Goal: Task Accomplishment & Management: Manage account settings

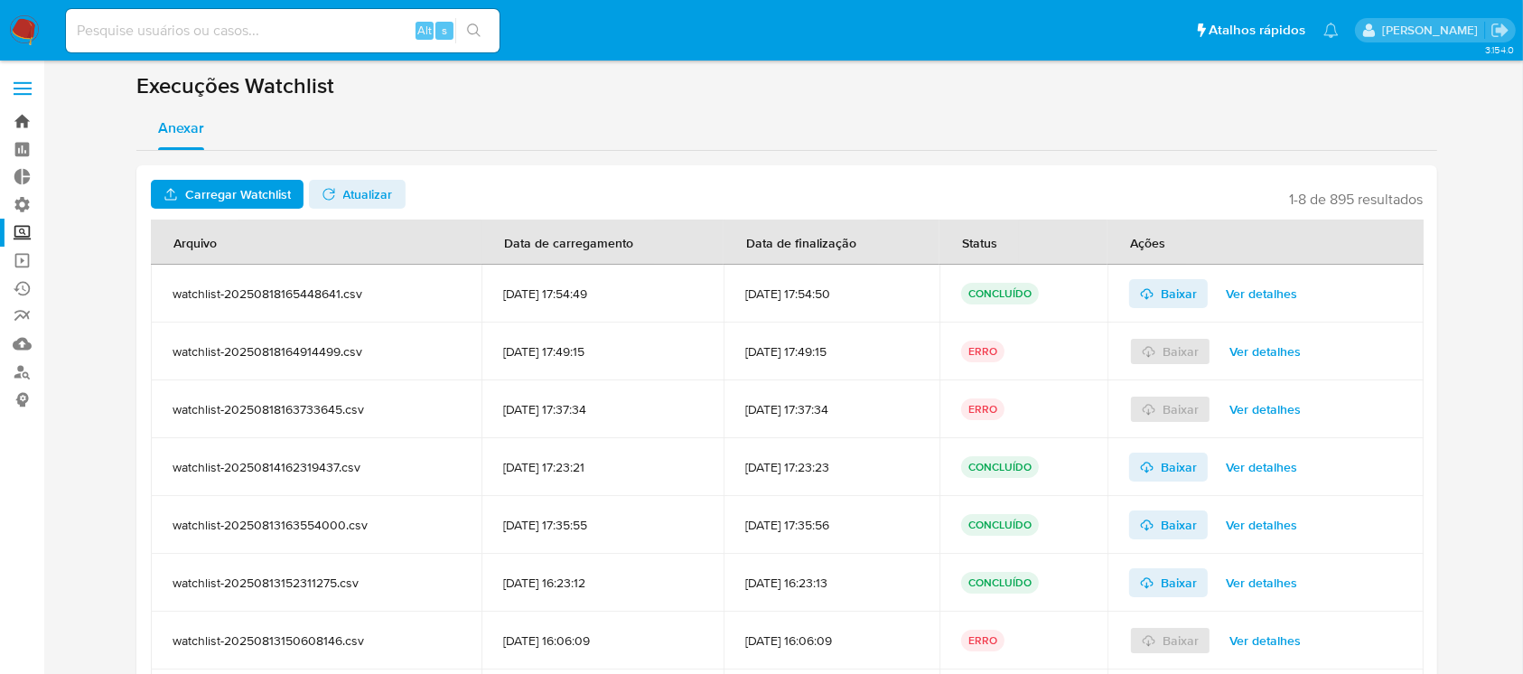
click at [21, 126] on link "Bandeja" at bounding box center [107, 121] width 215 height 28
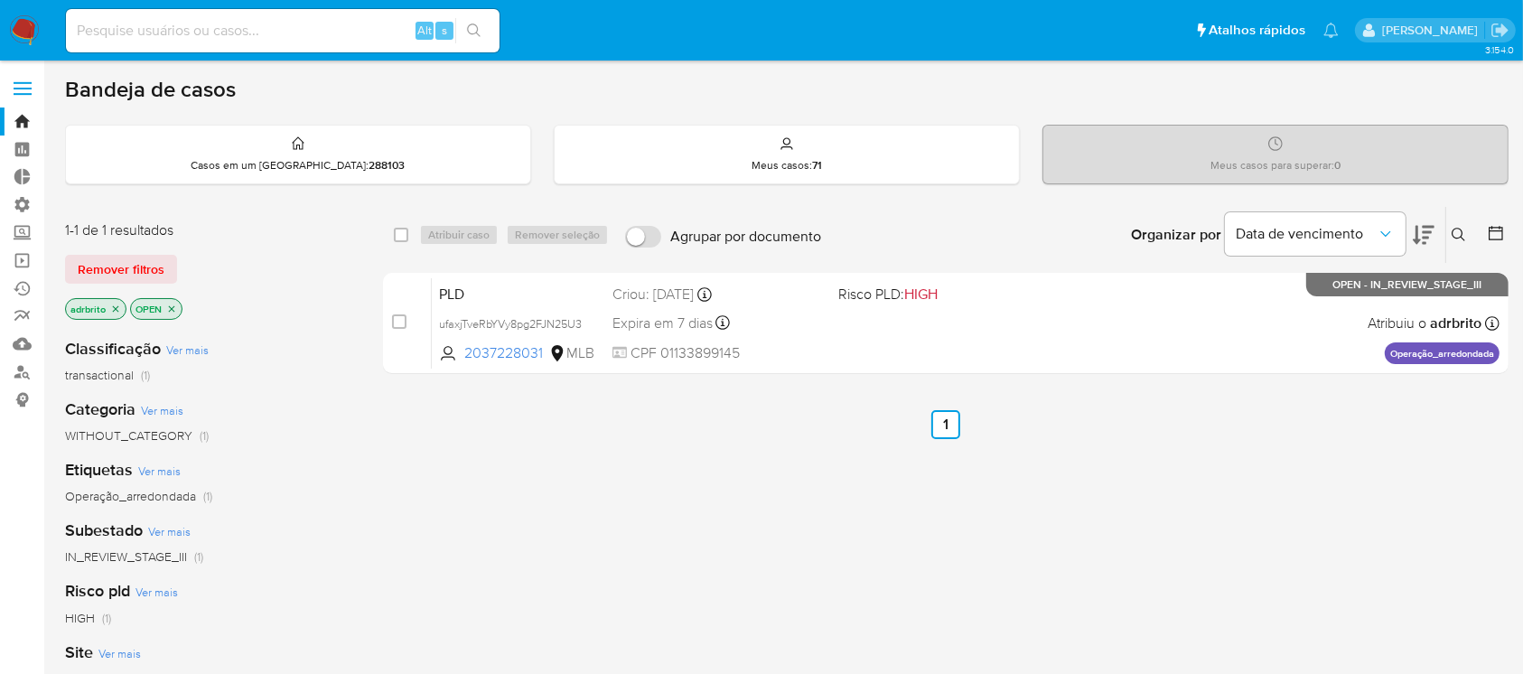
click at [113, 305] on icon "close-filter" at bounding box center [116, 308] width 6 height 6
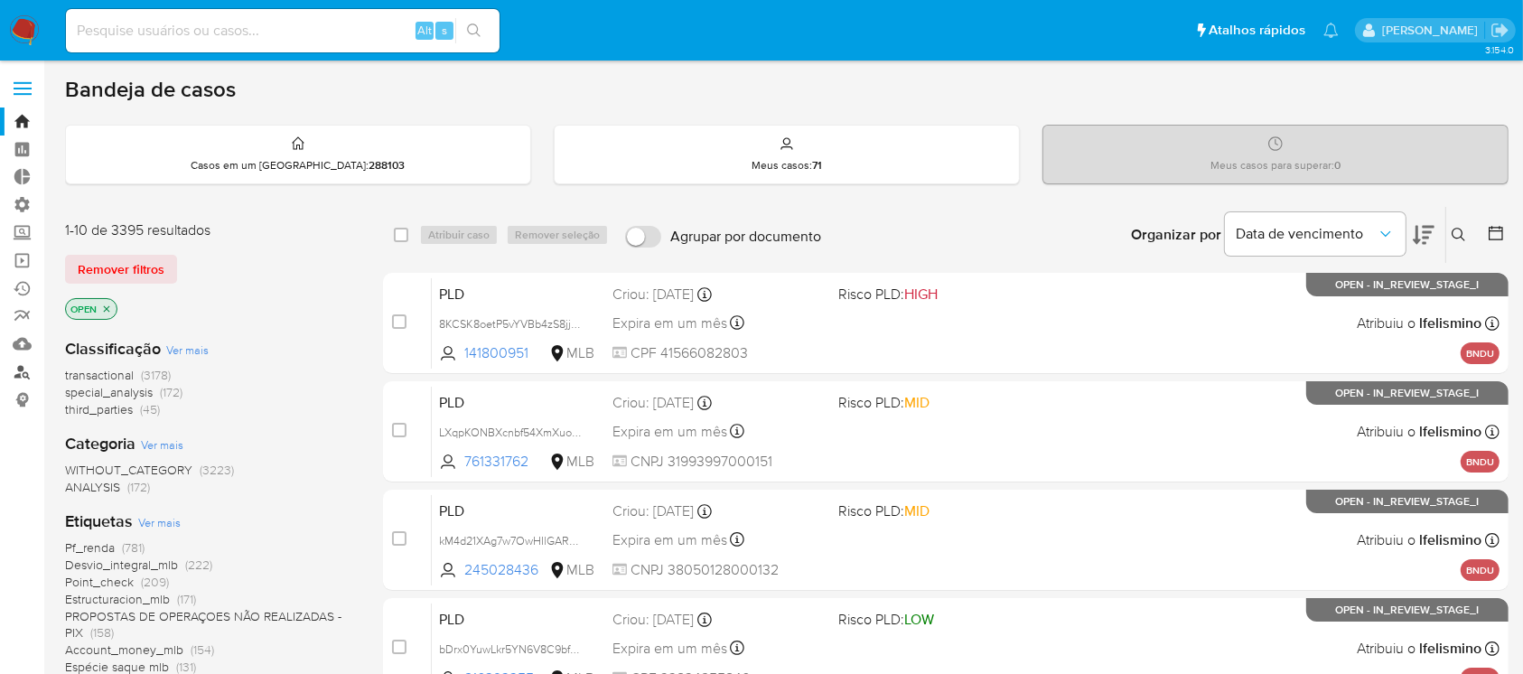
click at [21, 365] on link "Localizador de pessoas" at bounding box center [107, 372] width 215 height 28
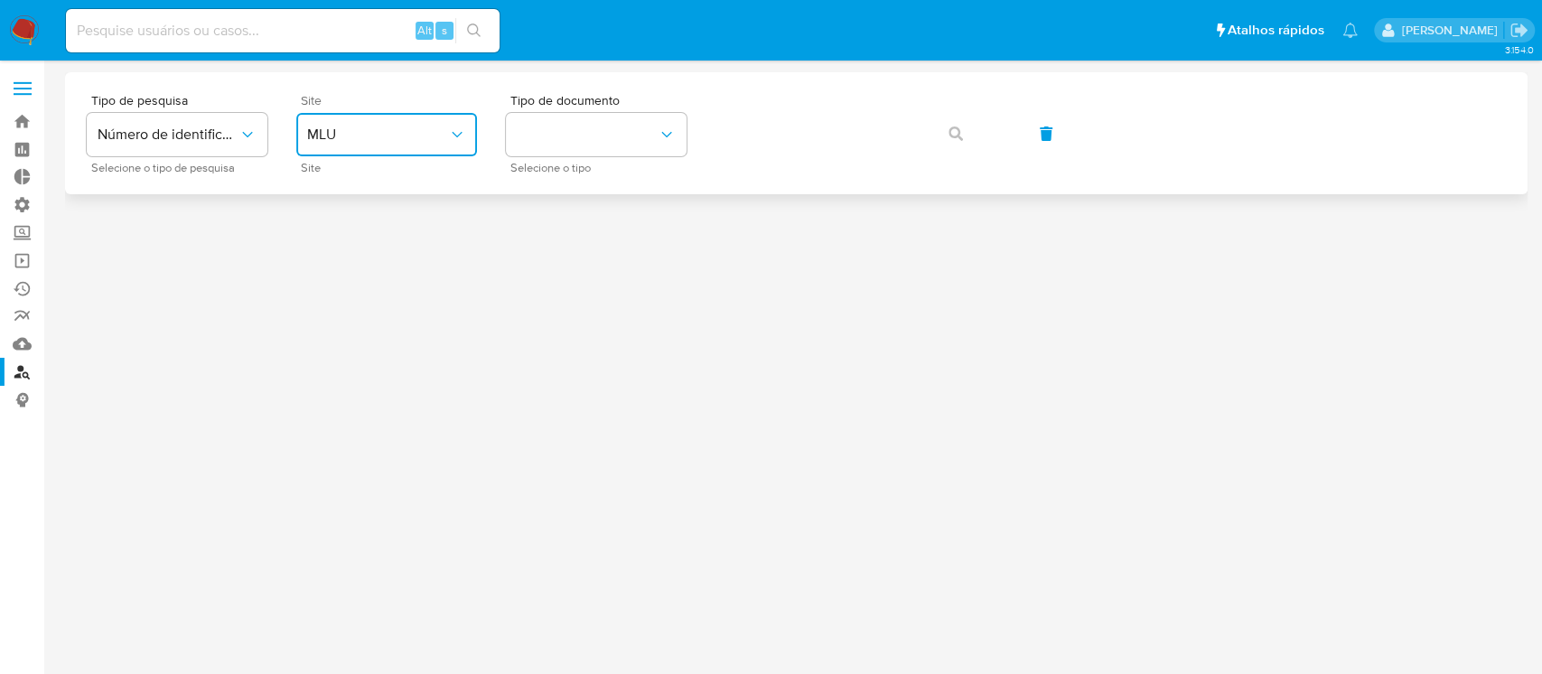
click at [424, 130] on span "MLU" at bounding box center [377, 135] width 141 height 18
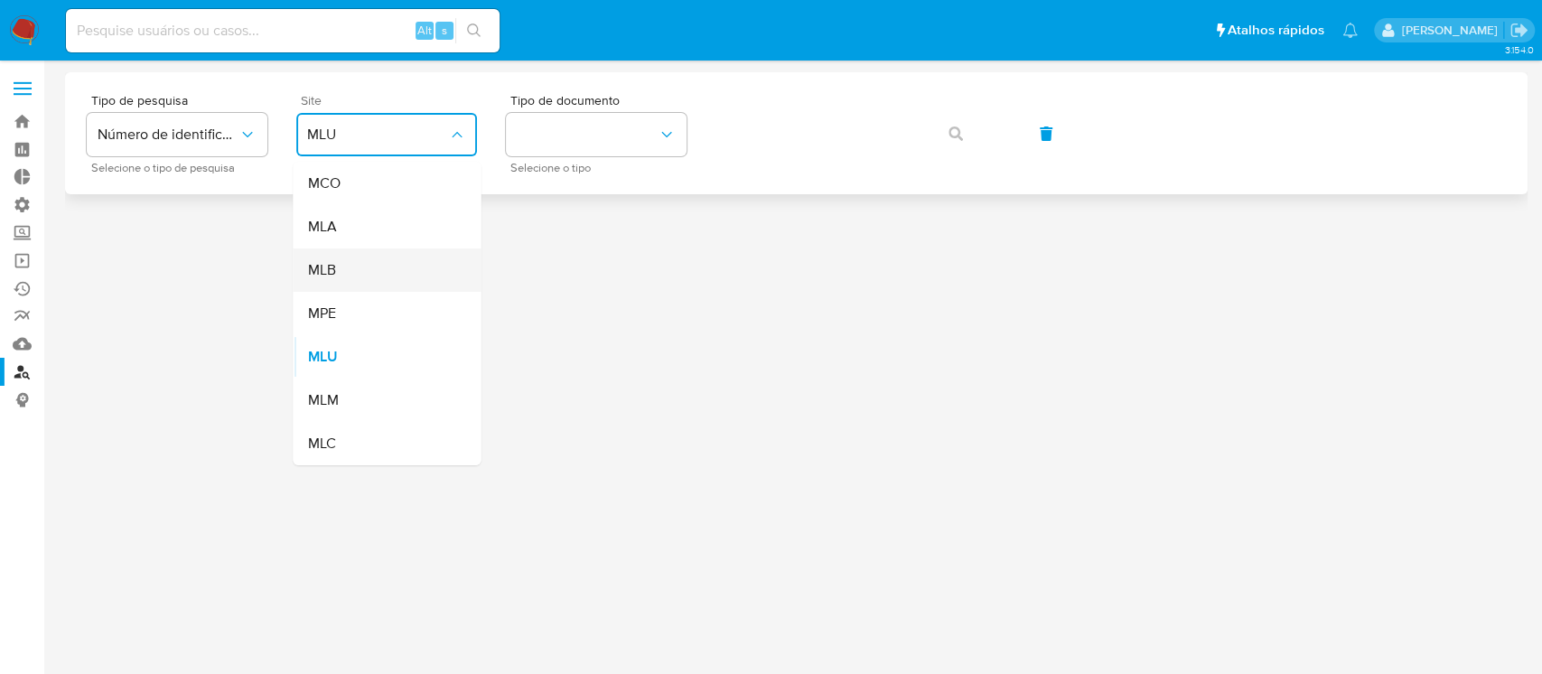
click at [346, 274] on div "MLB" at bounding box center [381, 269] width 148 height 43
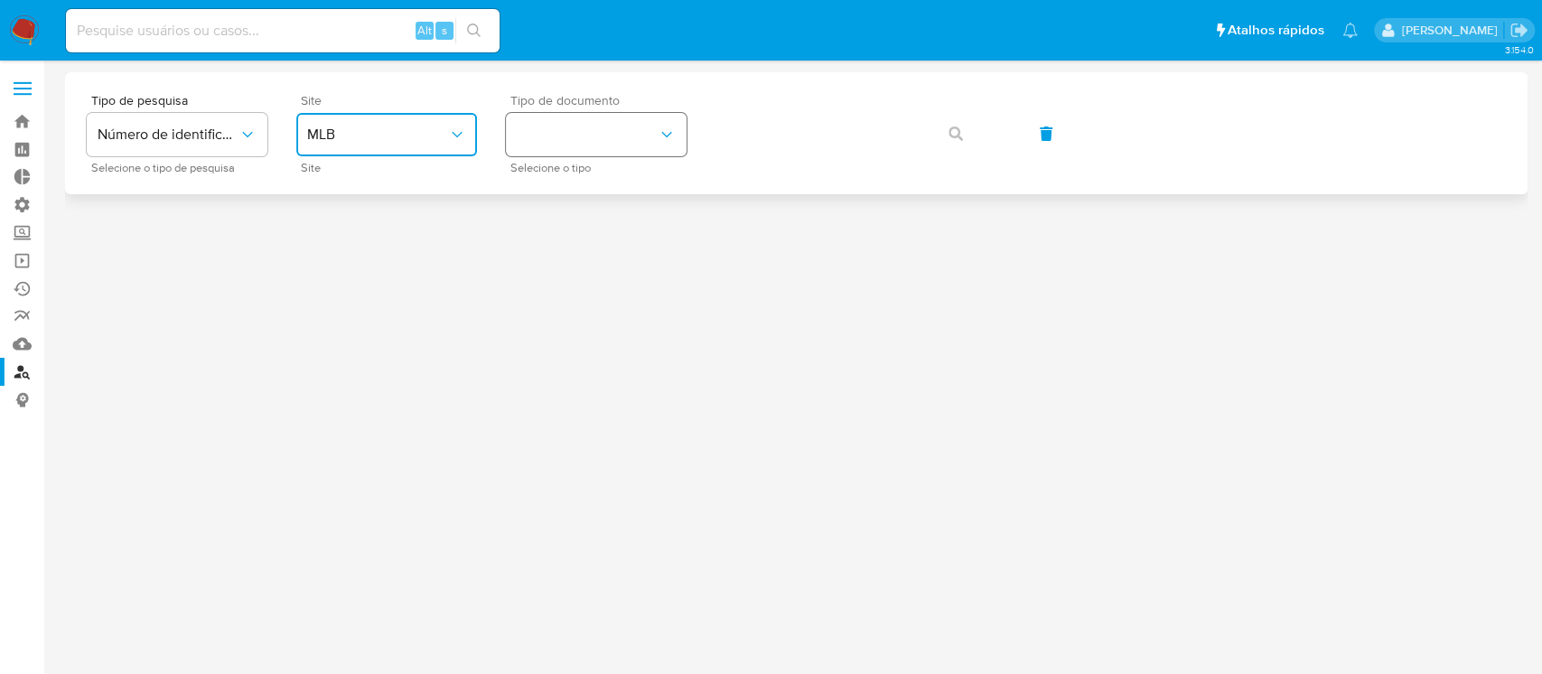
click at [647, 115] on button "identificationType" at bounding box center [596, 134] width 181 height 43
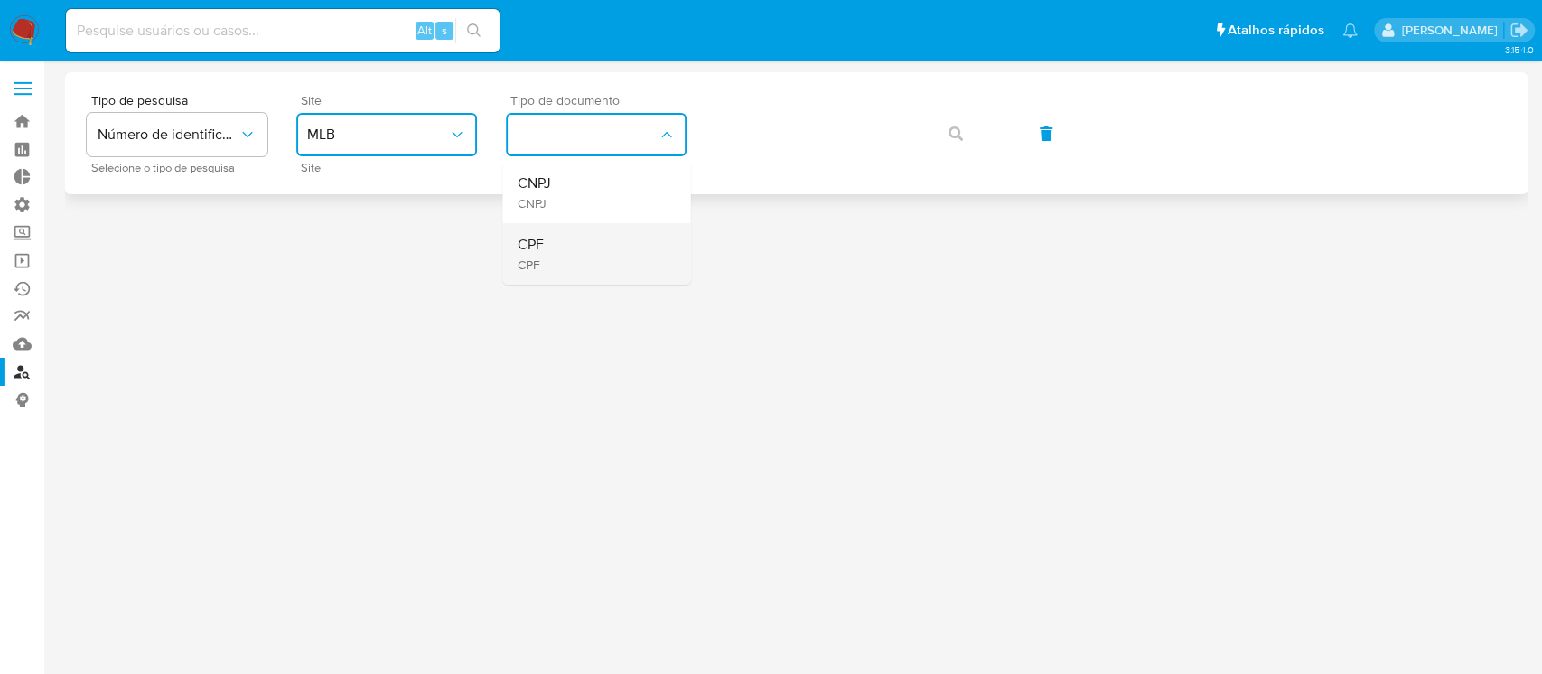
click at [563, 241] on div "CPF CPF" at bounding box center [591, 253] width 148 height 61
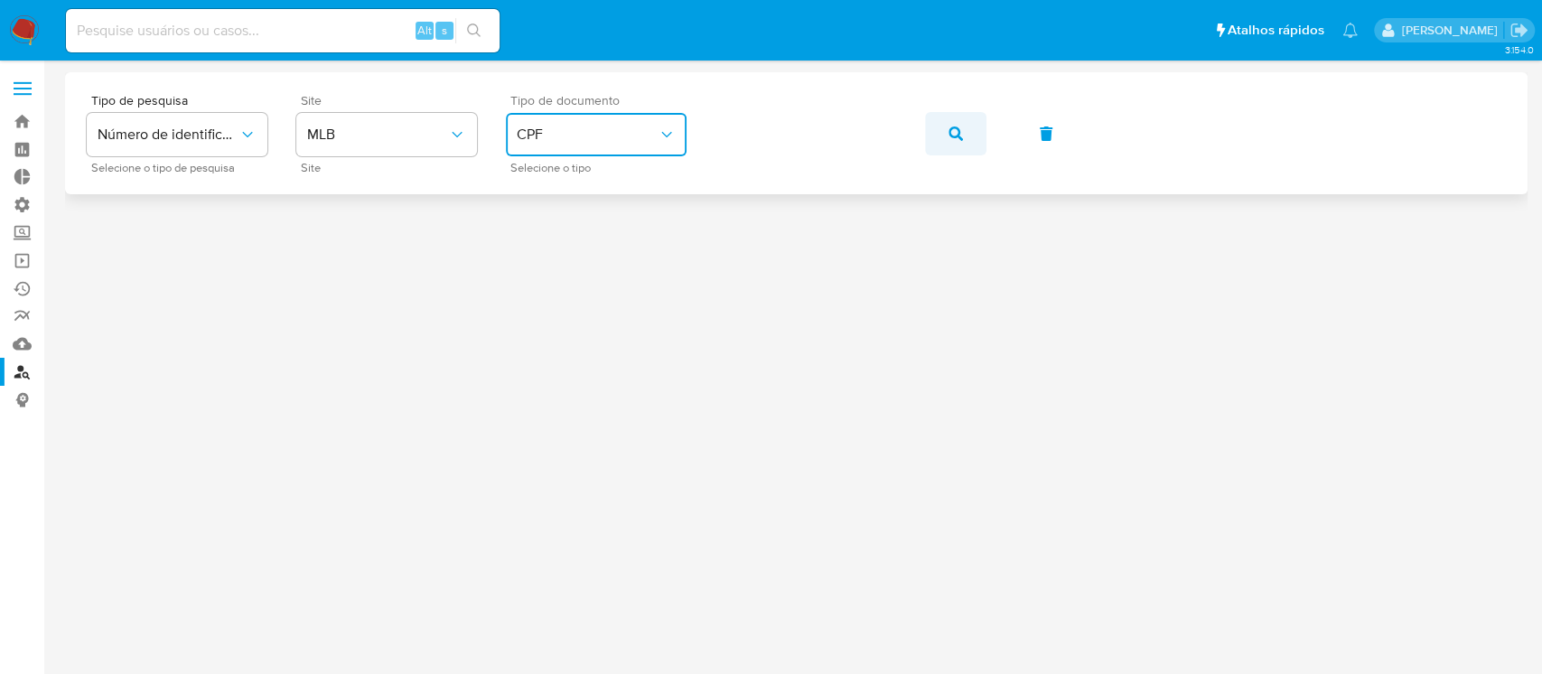
click at [975, 141] on button "button" at bounding box center [955, 133] width 61 height 43
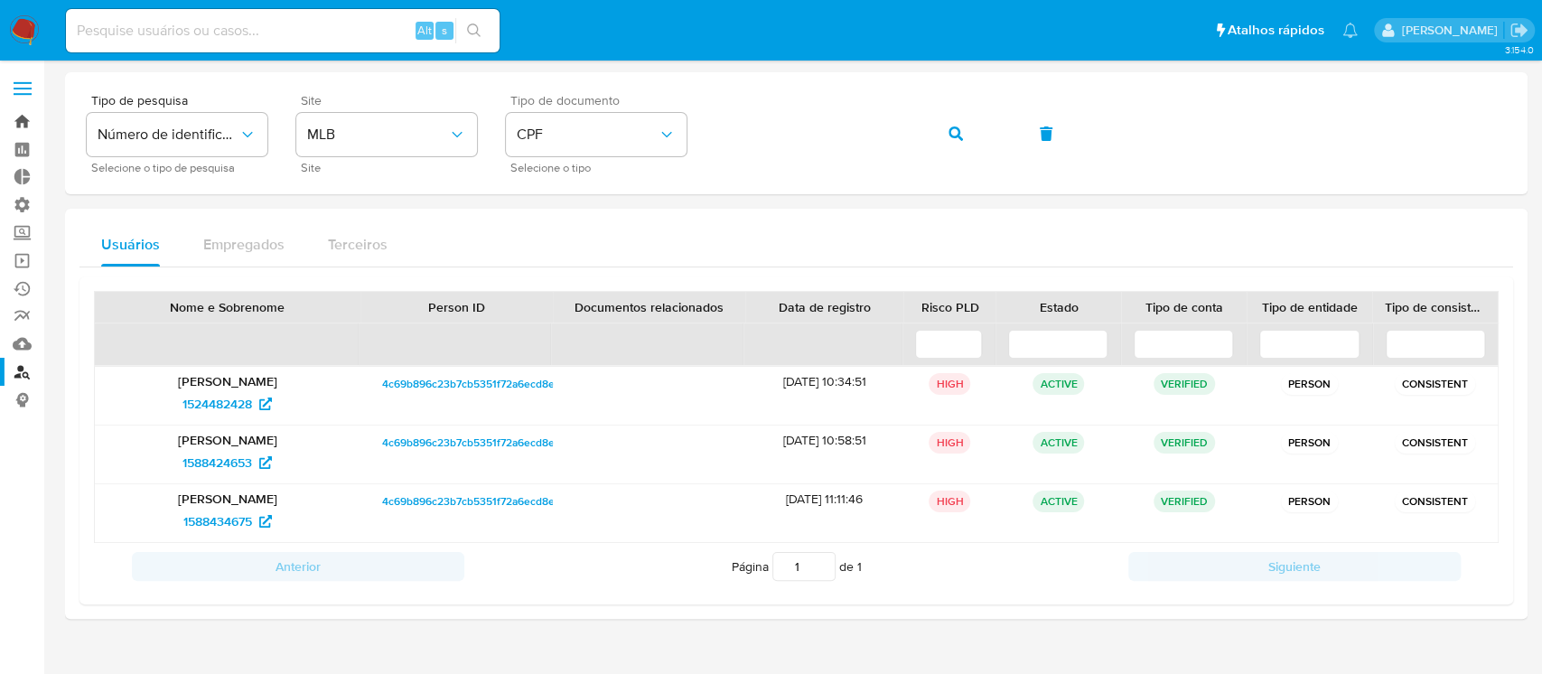
click at [25, 119] on link "Bandeja" at bounding box center [107, 121] width 215 height 28
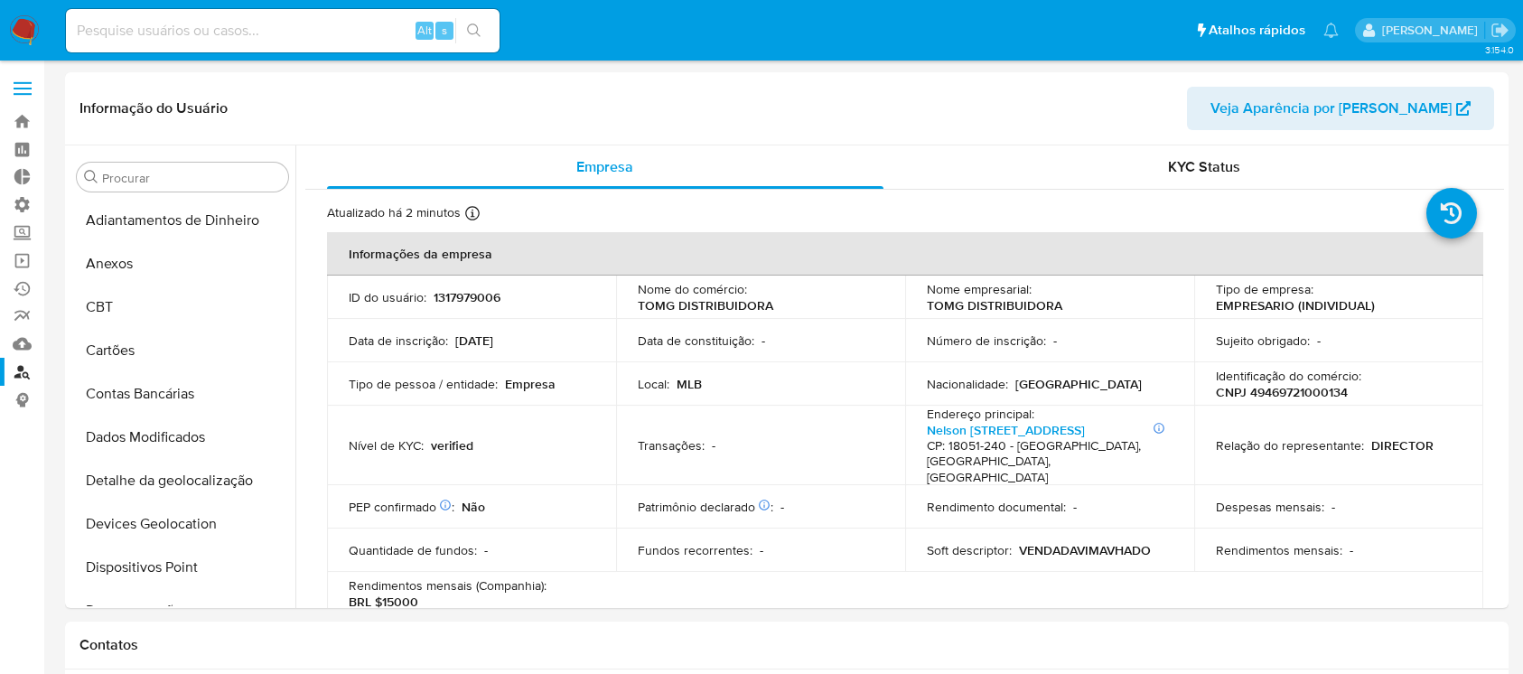
select select "10"
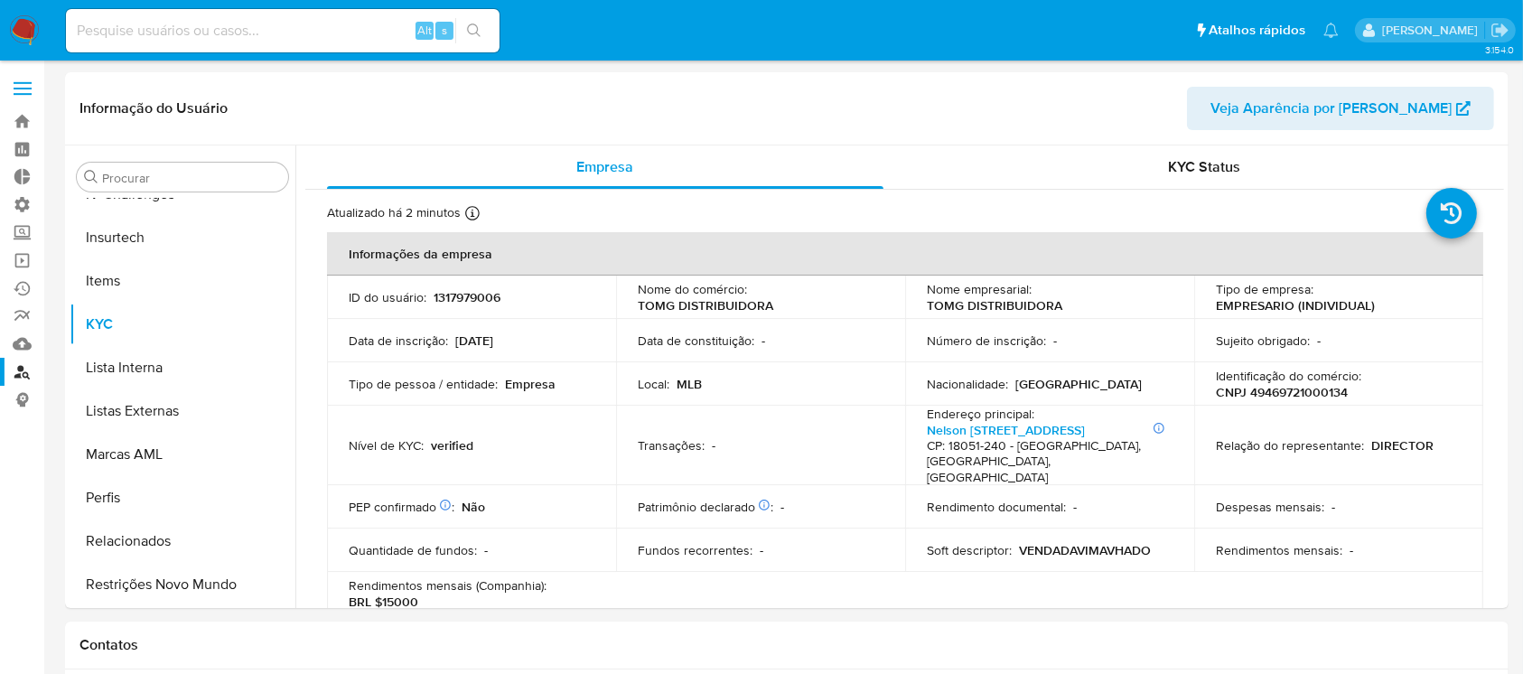
click at [247, 32] on input at bounding box center [283, 30] width 434 height 23
paste input "1465502804"
type input "1465502804"
click at [482, 32] on button "search-icon" at bounding box center [473, 30] width 37 height 25
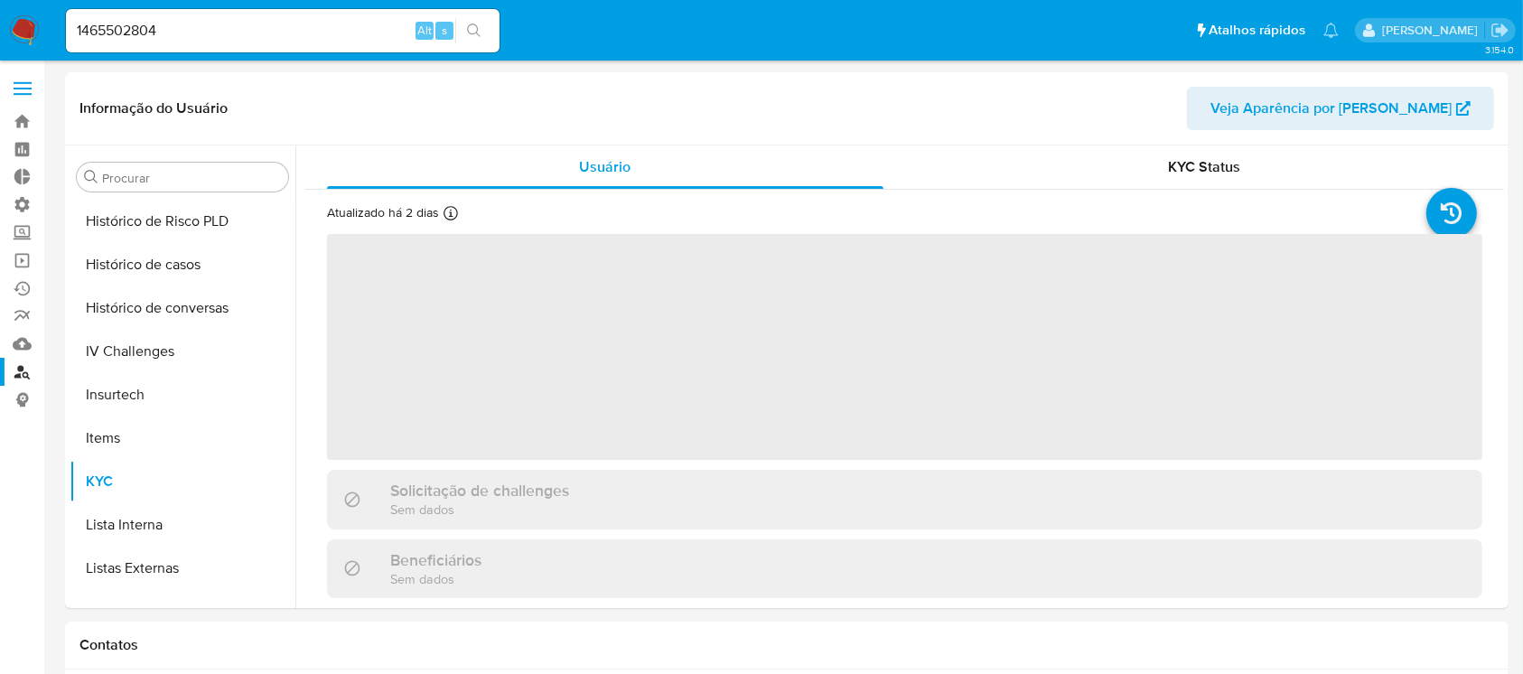
scroll to position [807, 0]
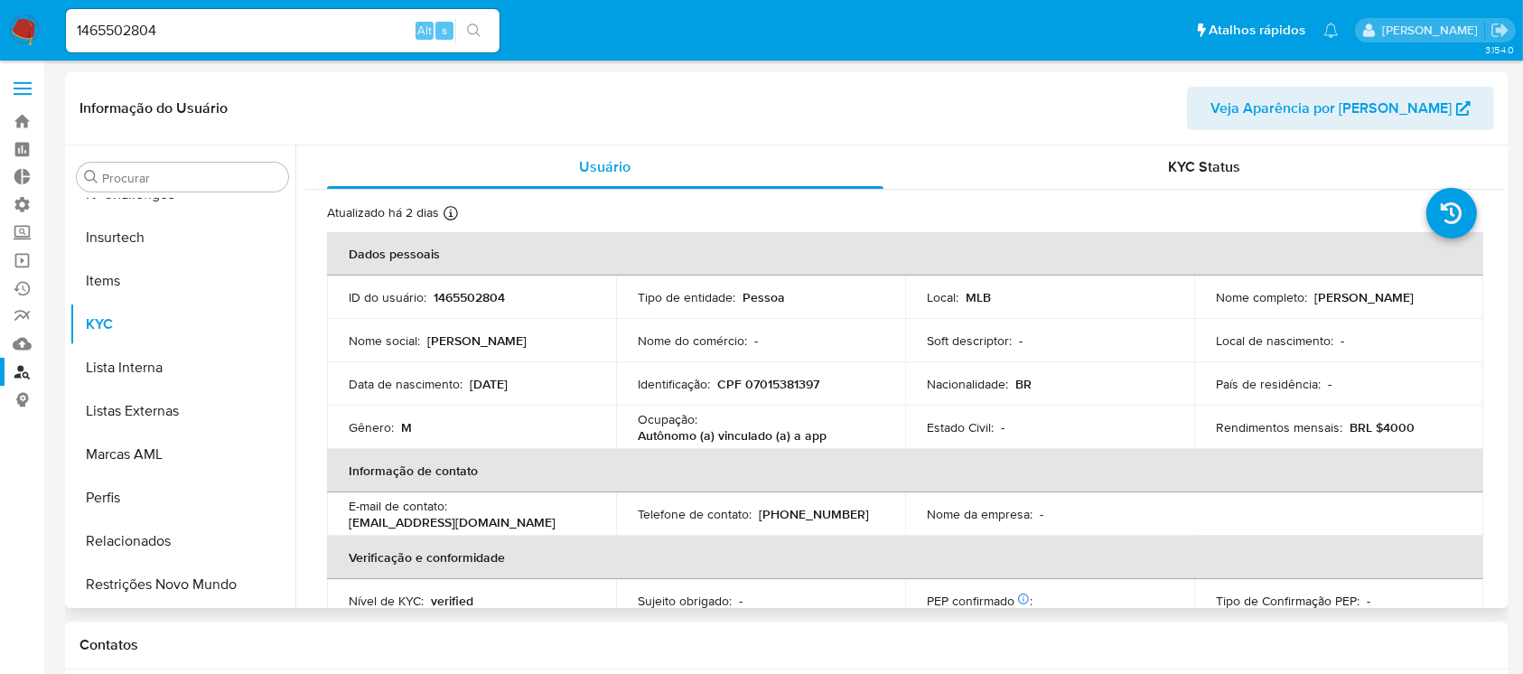
select select "10"
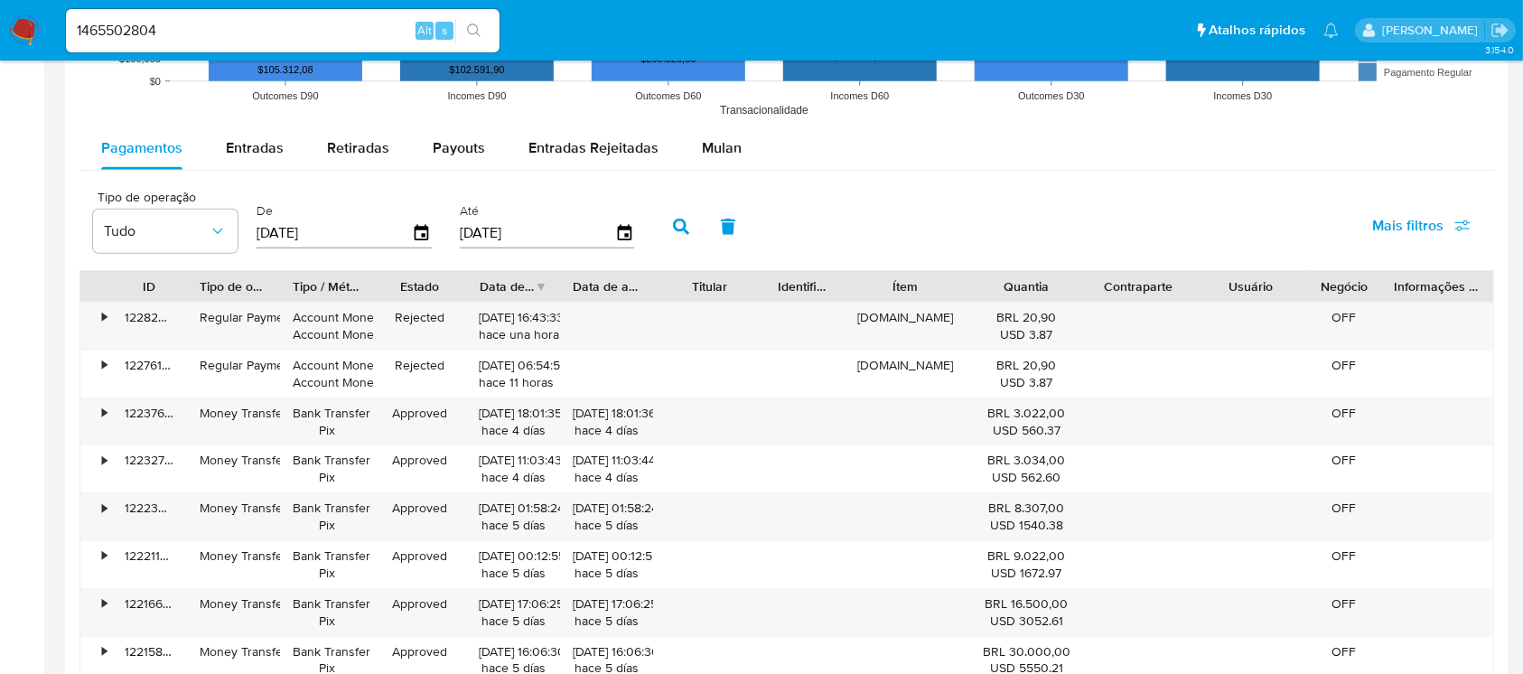
scroll to position [1676, 0]
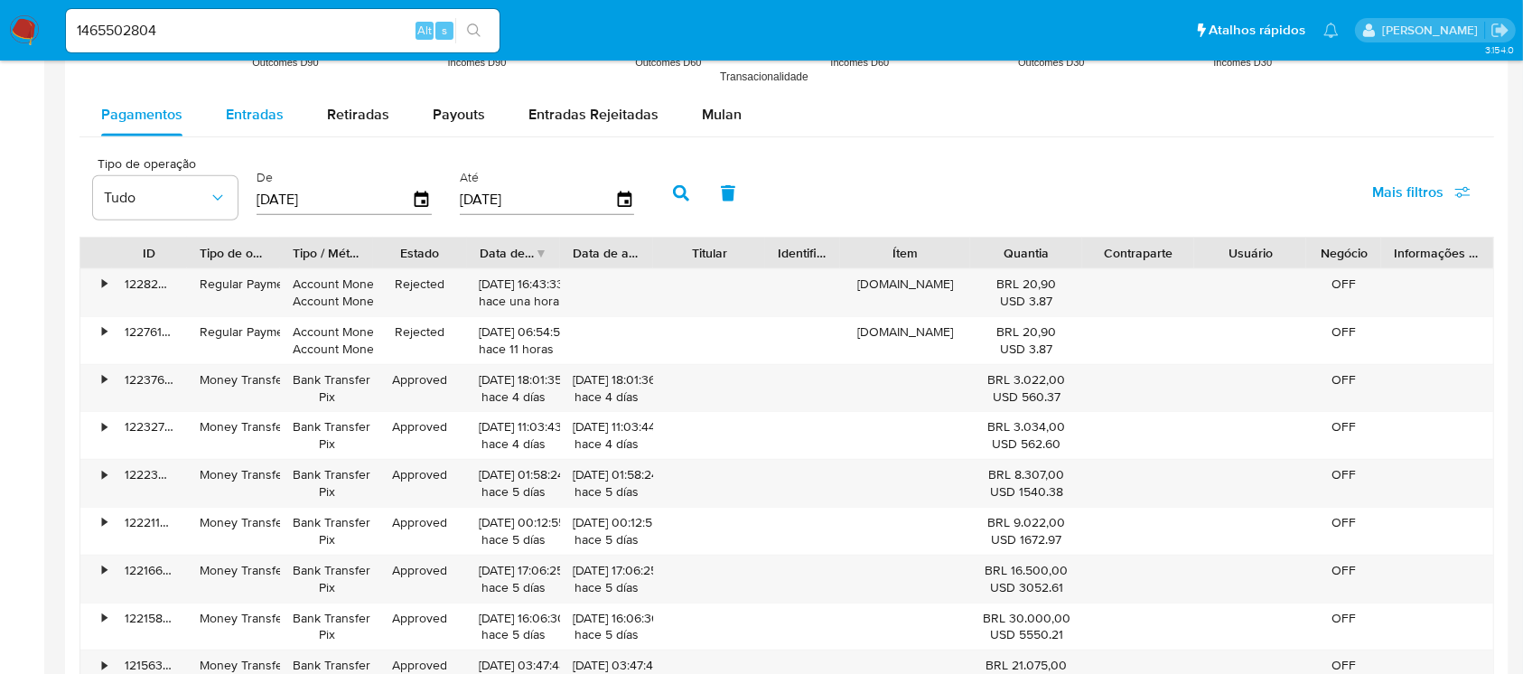
click at [259, 111] on span "Entradas" at bounding box center [255, 114] width 58 height 21
select select "10"
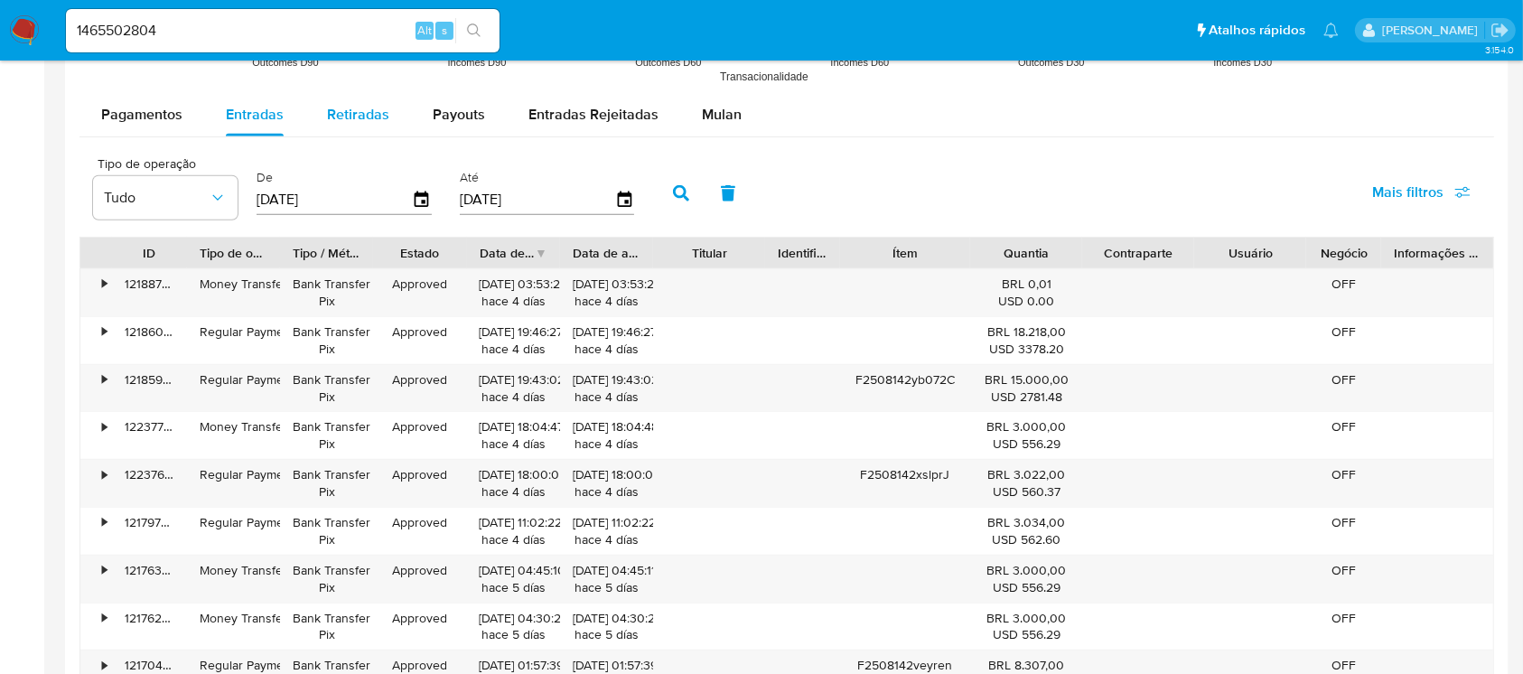
click at [365, 125] on div "Retiradas" at bounding box center [358, 114] width 62 height 43
select select "10"
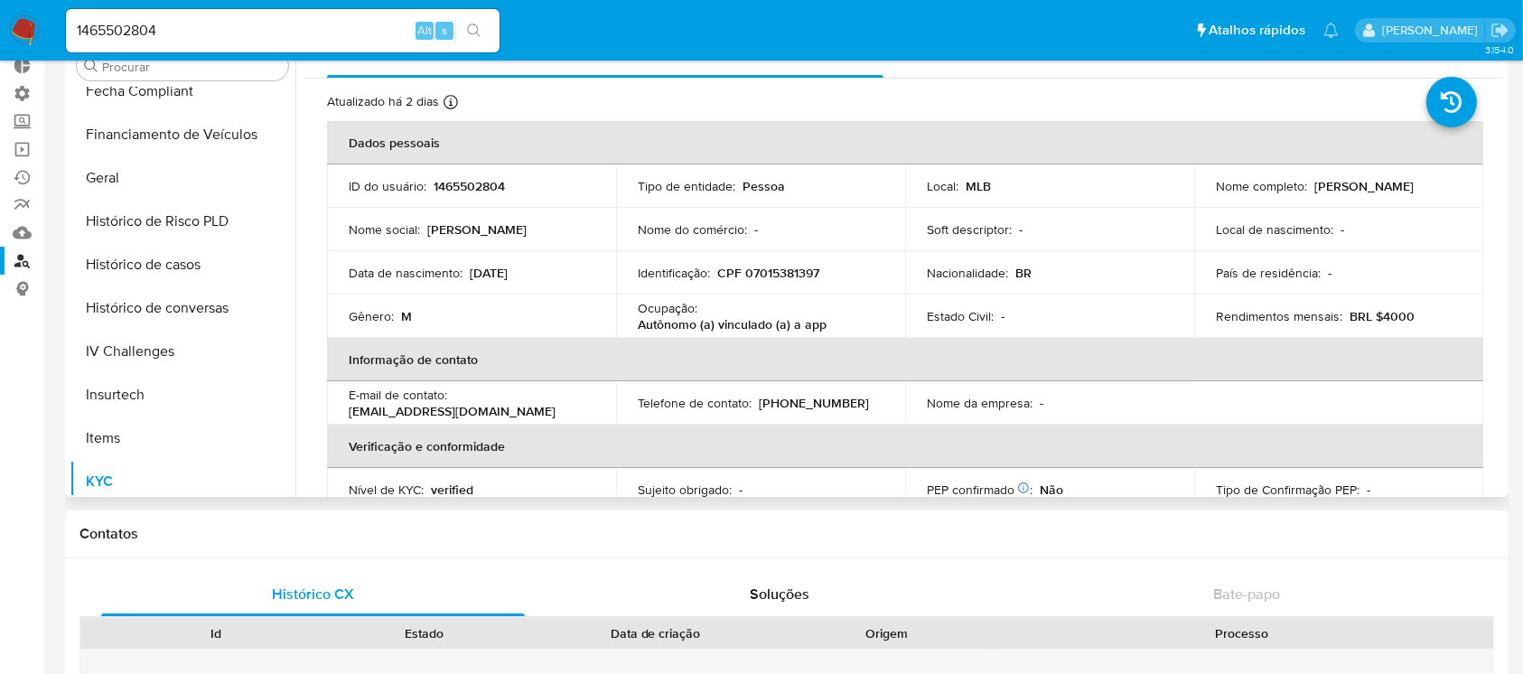
scroll to position [514, 0]
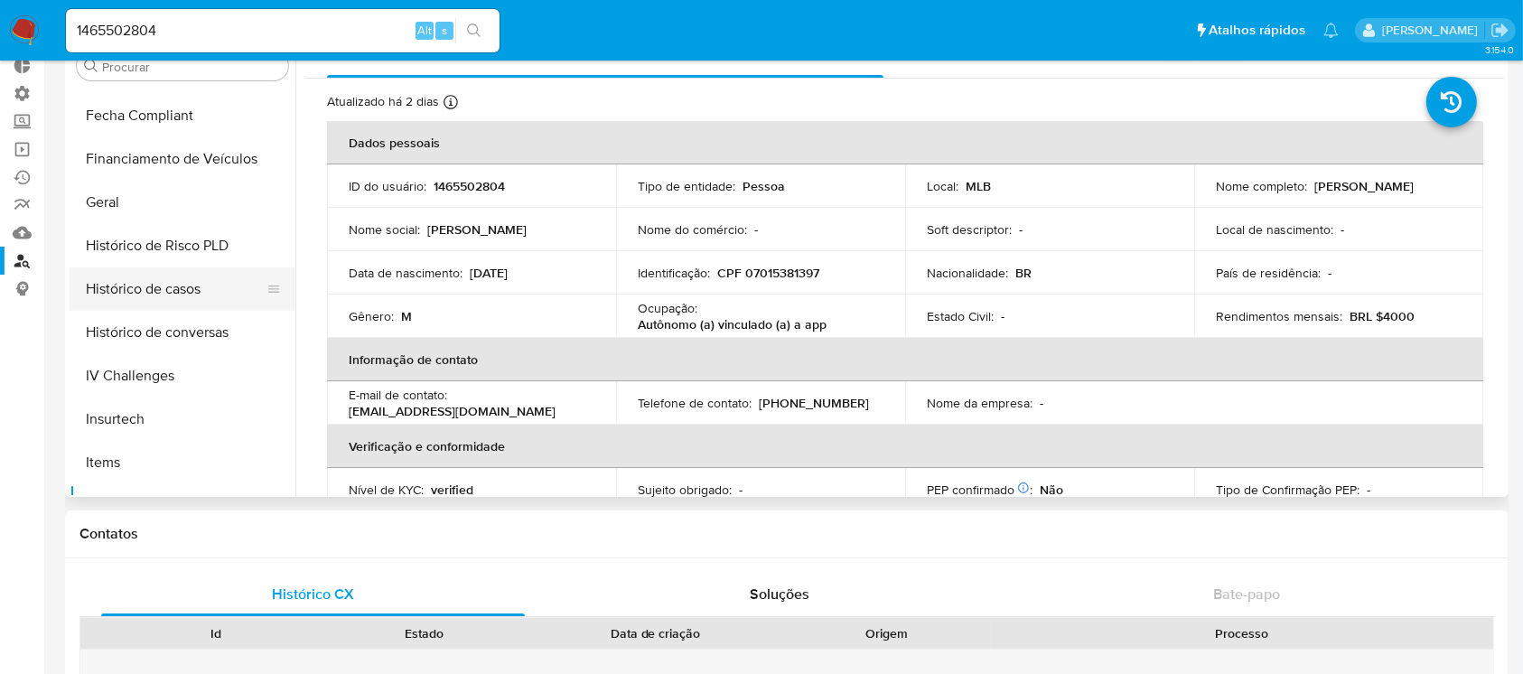
click at [177, 286] on button "Histórico de casos" at bounding box center [175, 288] width 211 height 43
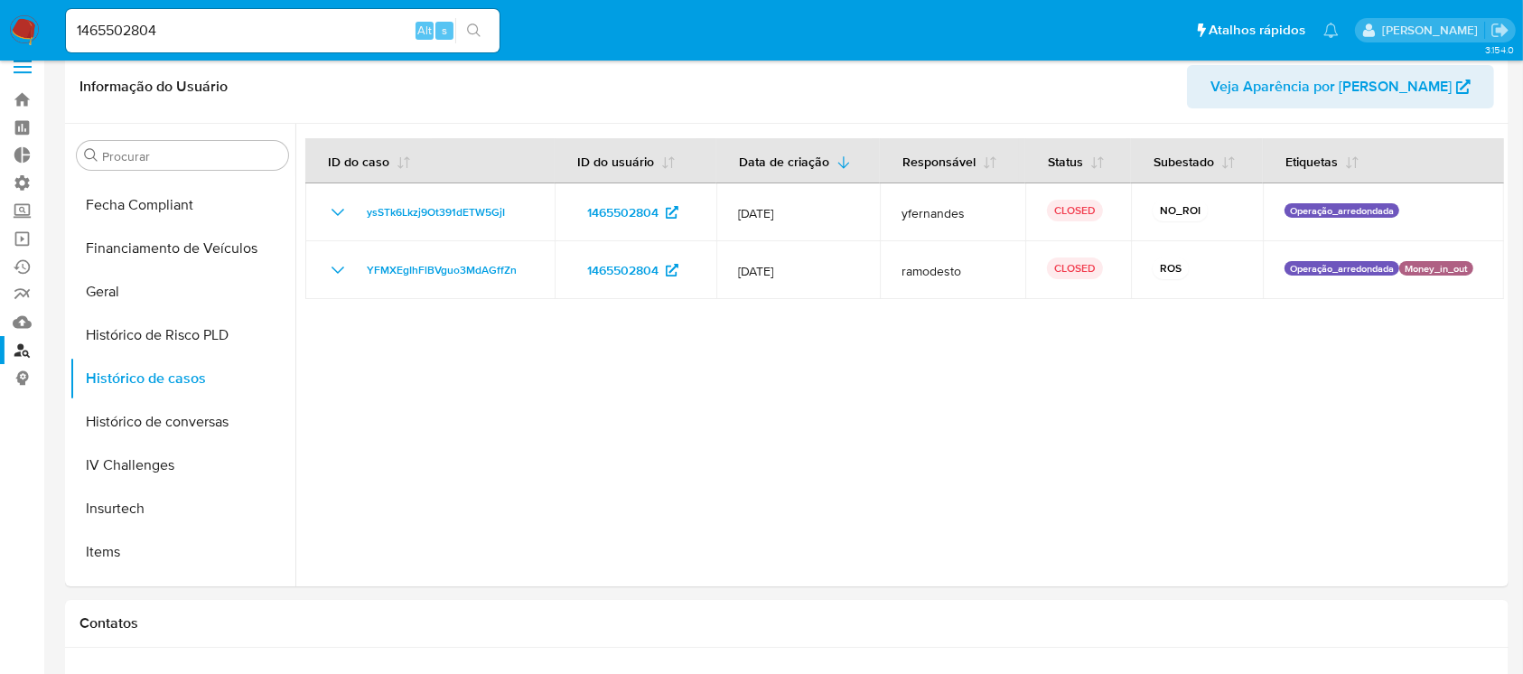
scroll to position [0, 0]
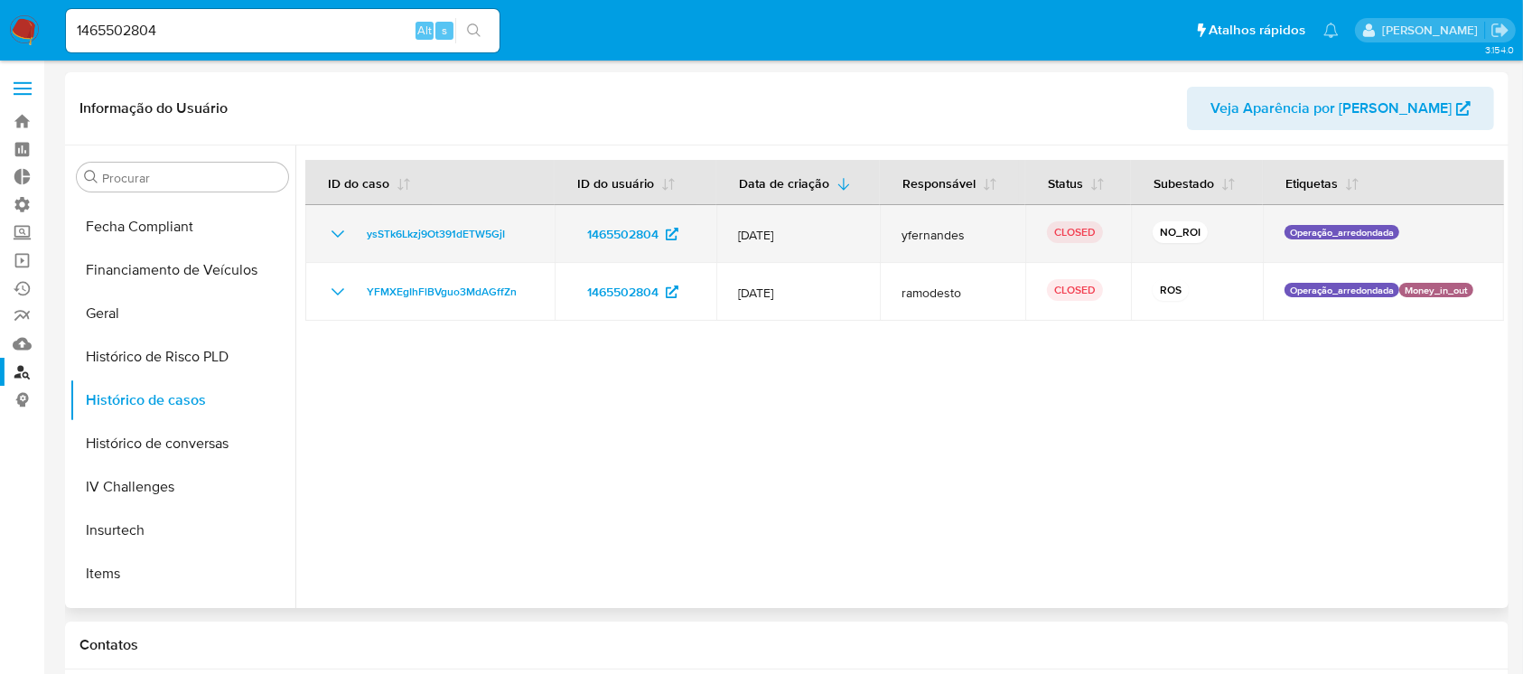
click at [337, 236] on icon "Mostrar/Ocultar" at bounding box center [337, 233] width 13 height 7
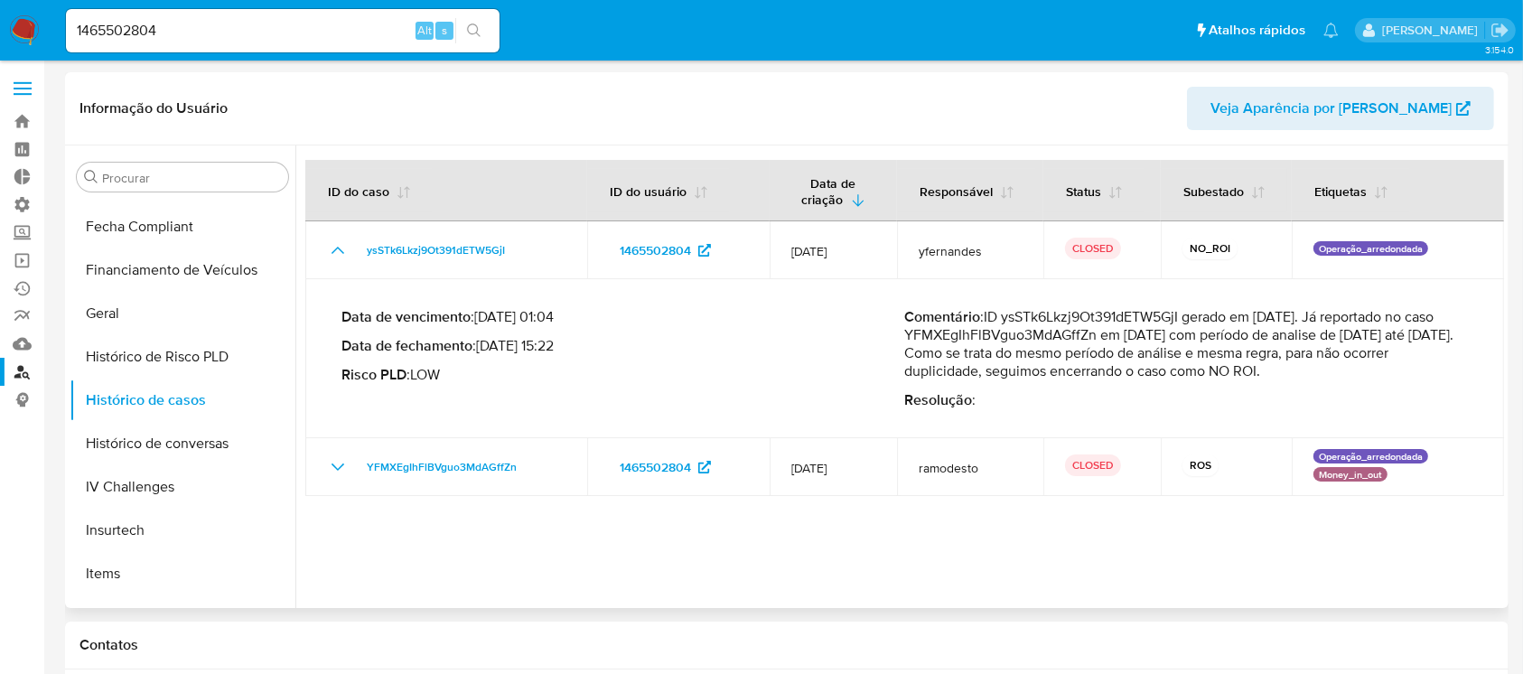
drag, startPoint x: 911, startPoint y: 332, endPoint x: 1430, endPoint y: 384, distance: 521.0
click at [1430, 384] on div "Comentário : ID ysSTk6Lkzj9Ot391dETW5GjI gerado em 12/07/2025. Já reportado no …" at bounding box center [1187, 358] width 564 height 101
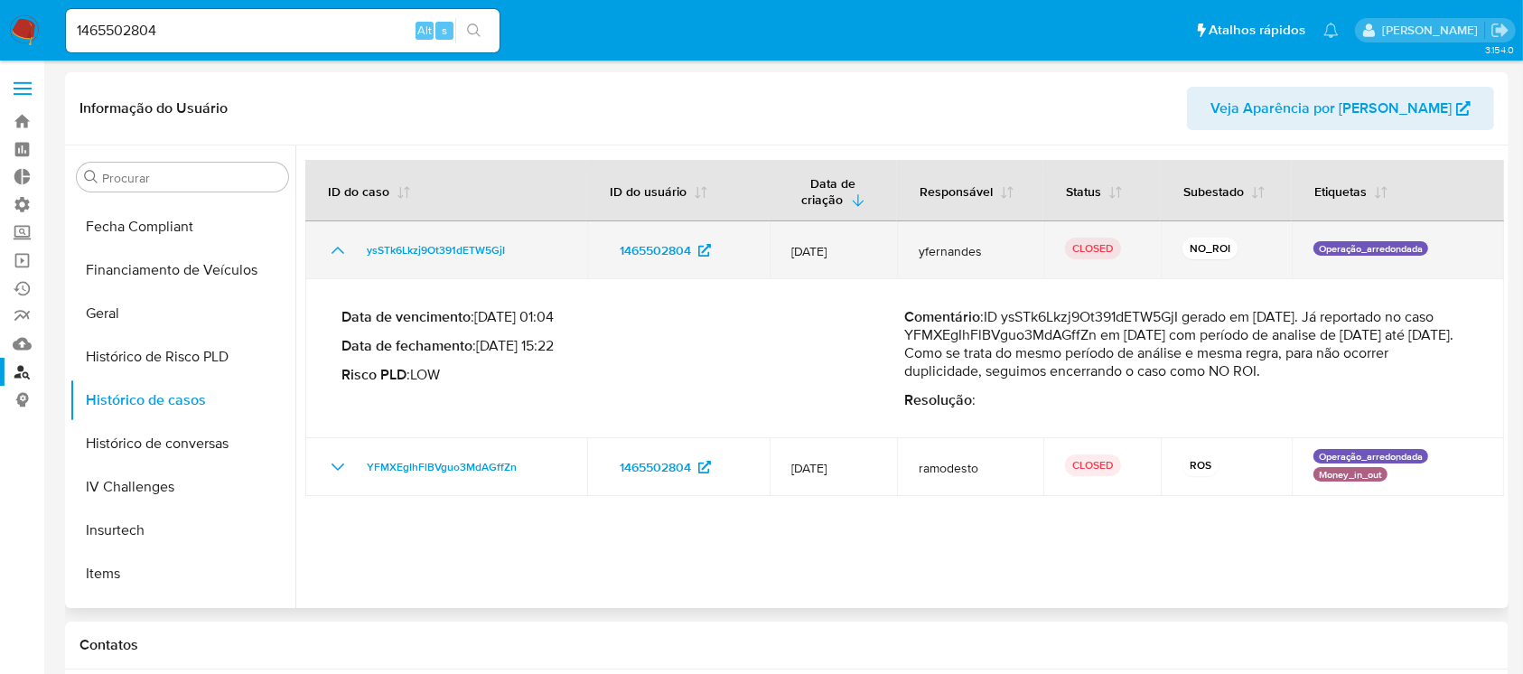
click at [347, 253] on icon "Mostrar/Ocultar" at bounding box center [338, 250] width 22 height 22
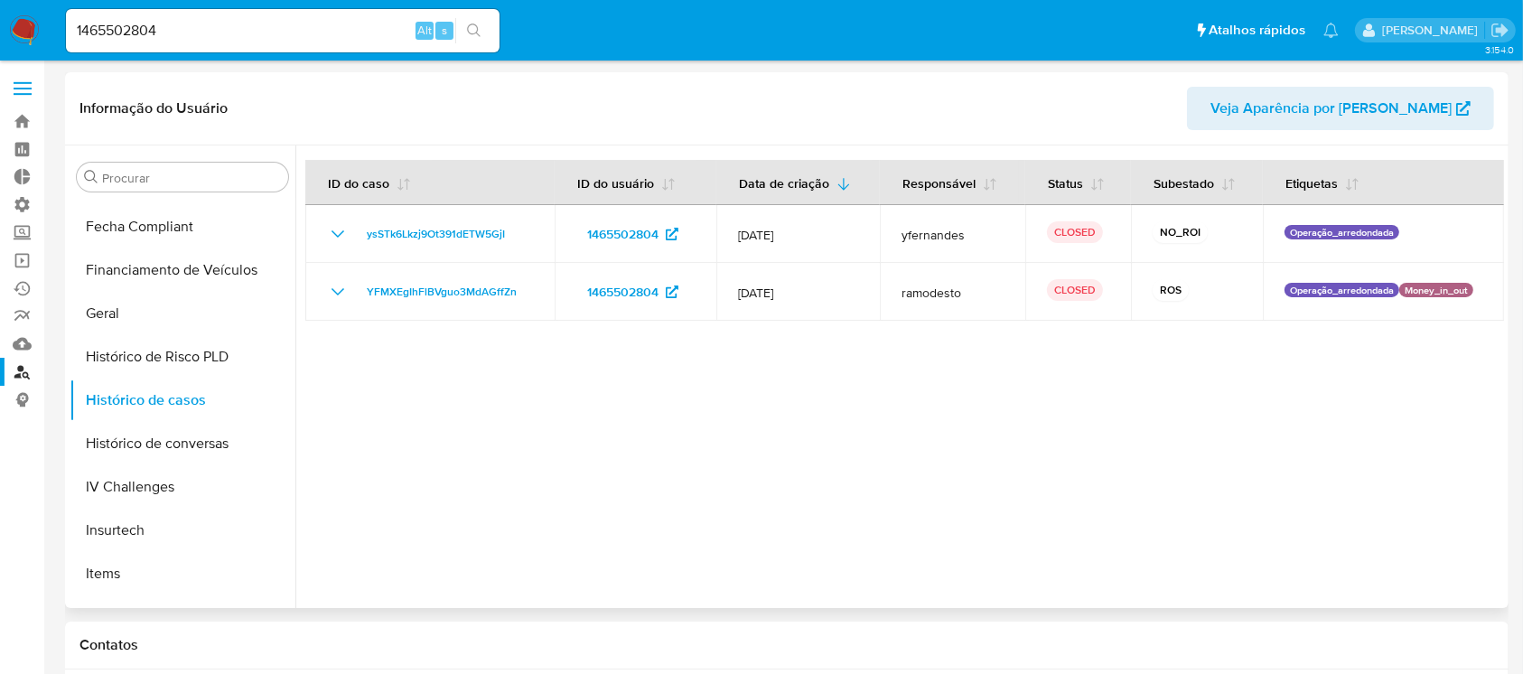
click at [887, 518] on div at bounding box center [899, 376] width 1208 height 462
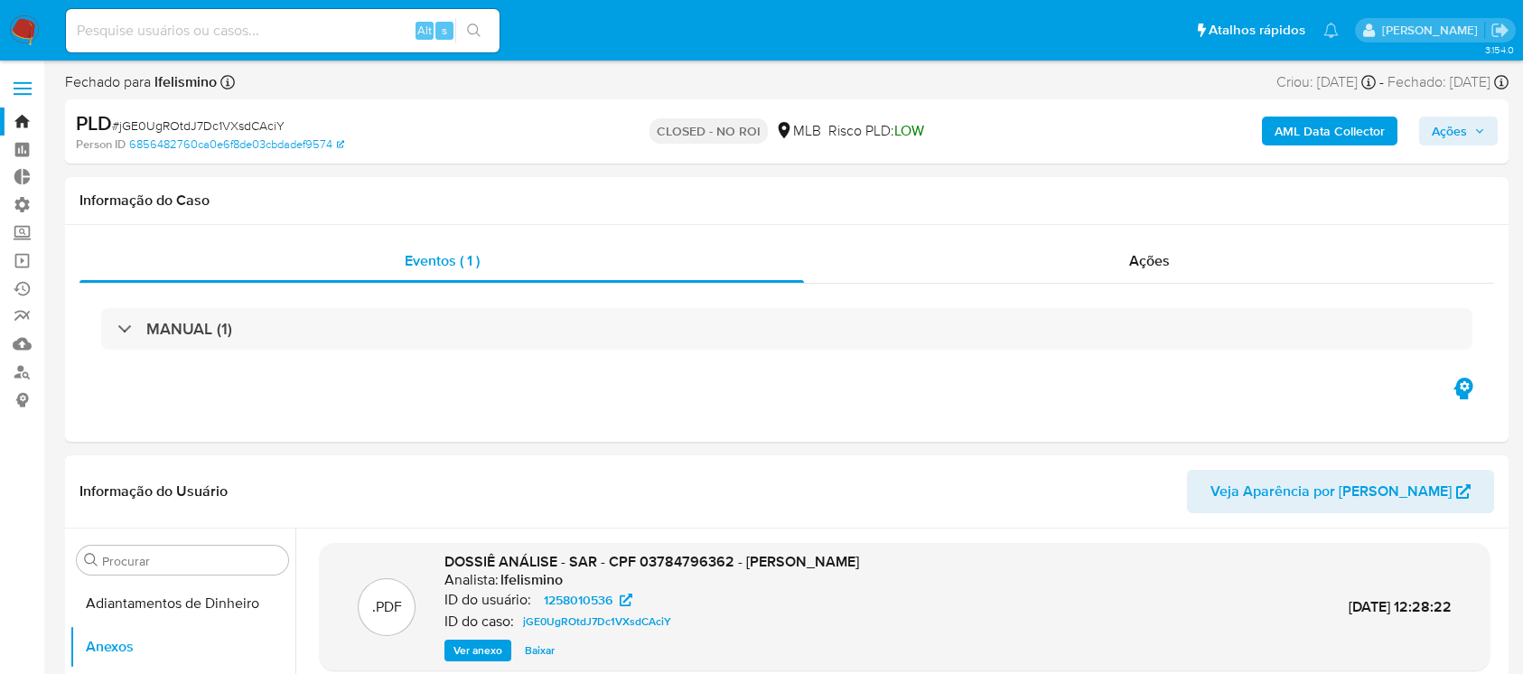
select select "10"
click at [25, 117] on link "Bandeja" at bounding box center [107, 121] width 215 height 28
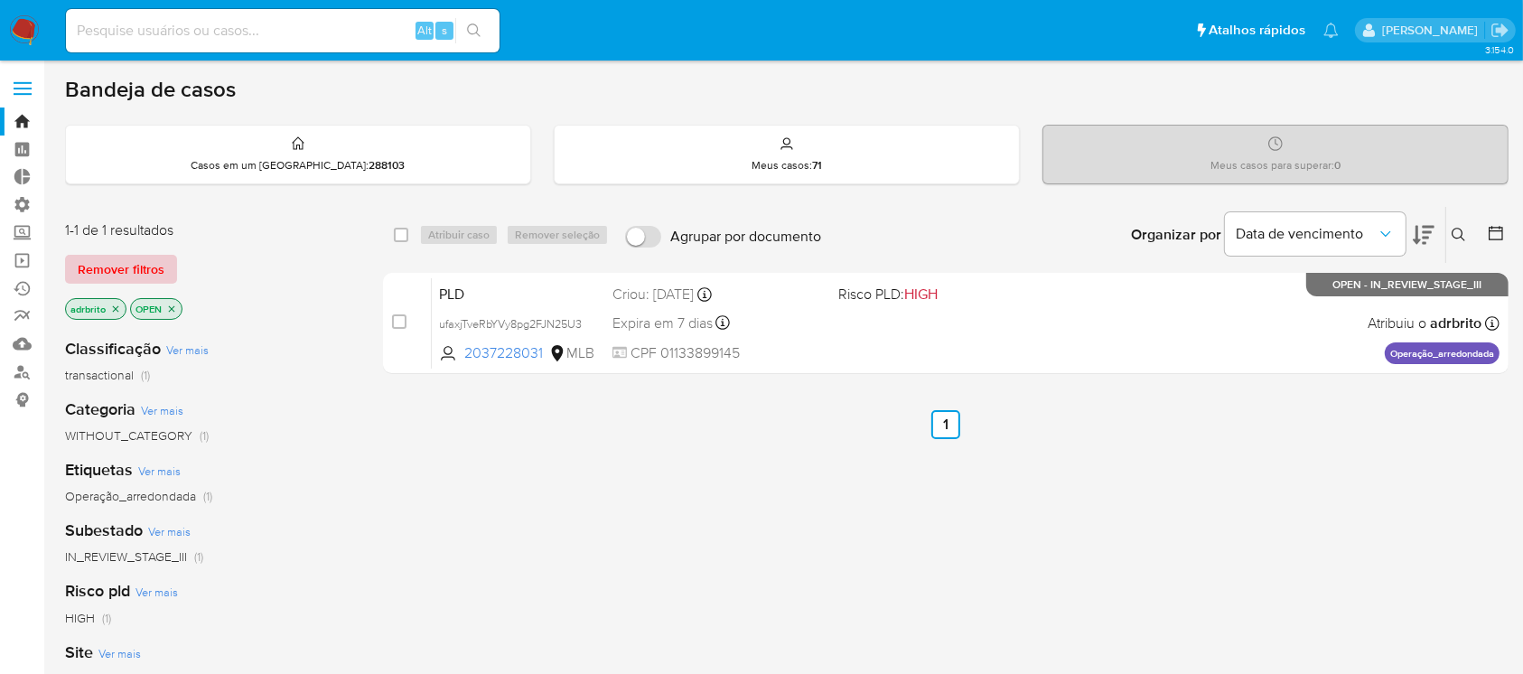
click at [130, 273] on span "Remover filtros" at bounding box center [121, 268] width 87 height 25
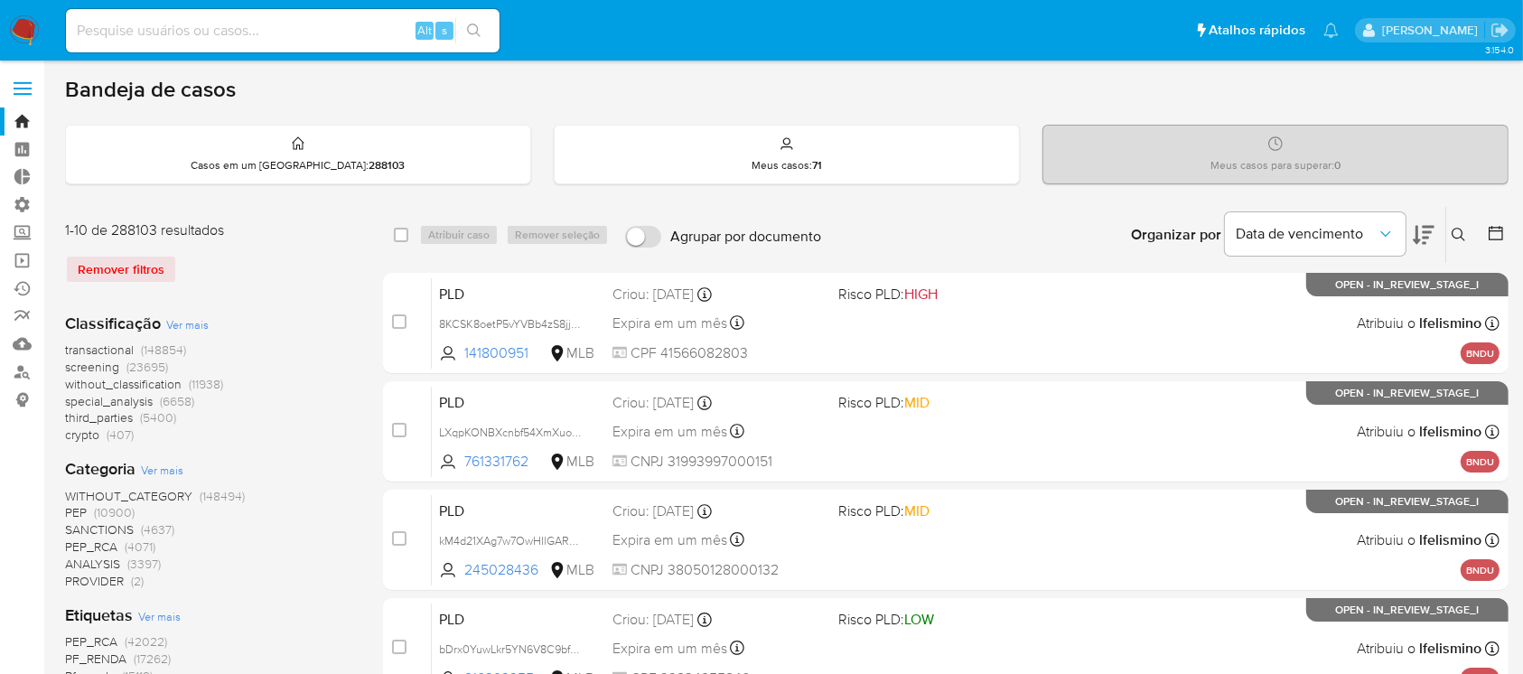
click at [139, 37] on input at bounding box center [283, 30] width 434 height 23
paste input "1456899159"
type input "1456899159"
click at [473, 25] on icon "search-icon" at bounding box center [474, 30] width 14 height 14
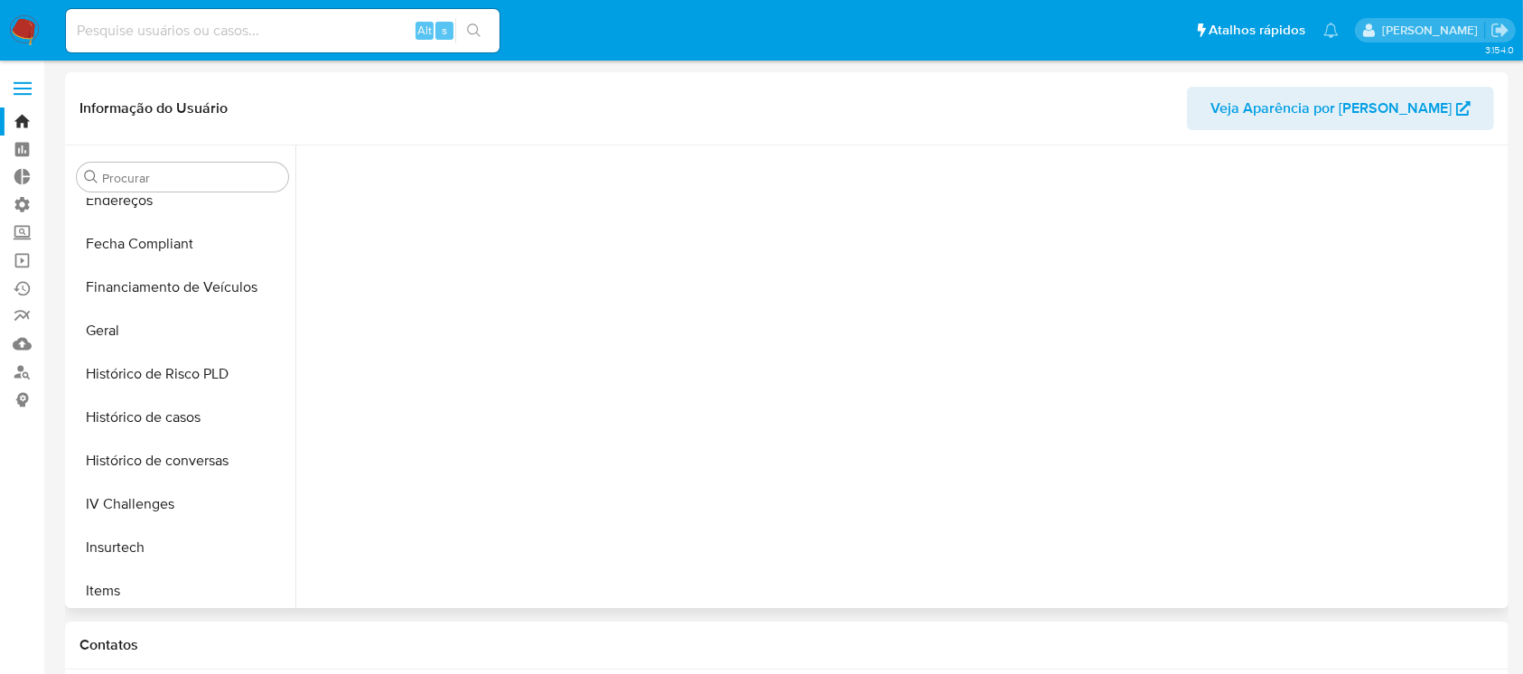
scroll to position [807, 0]
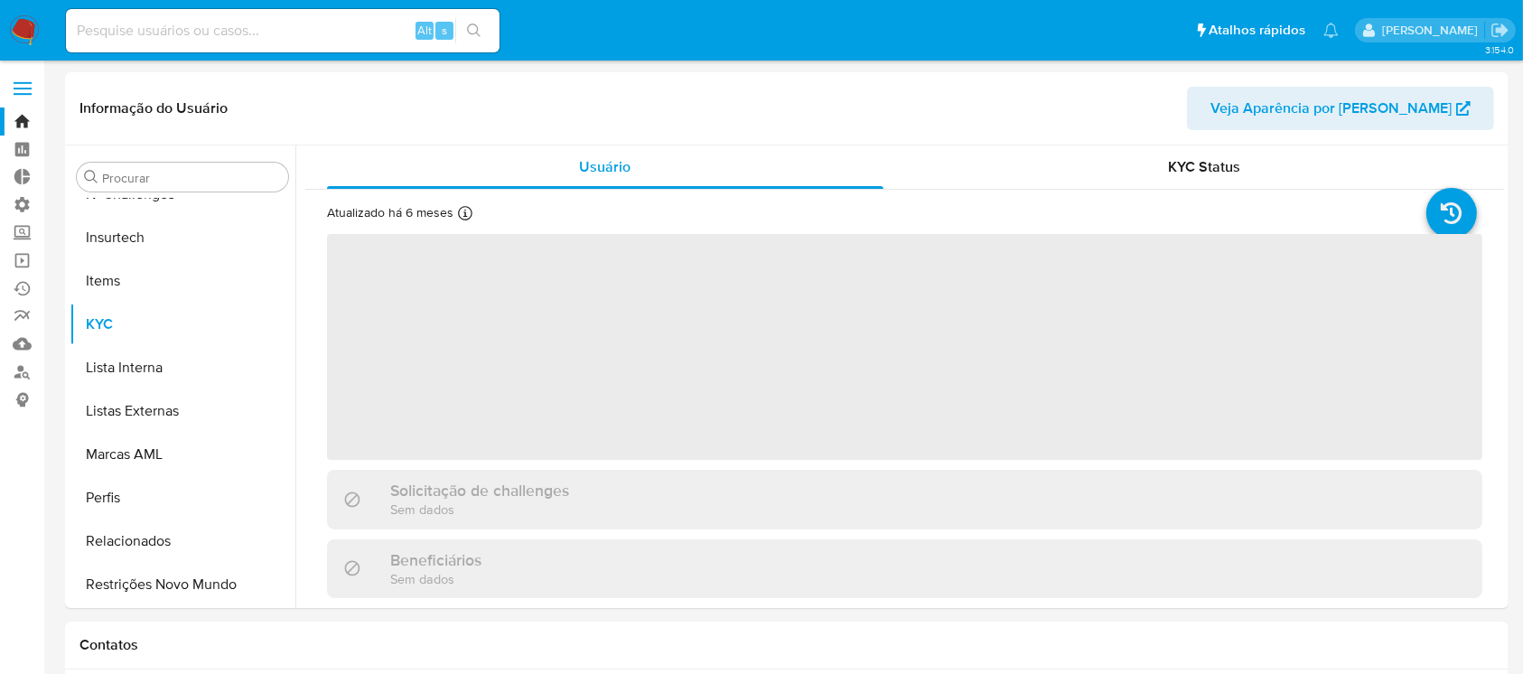
select select "10"
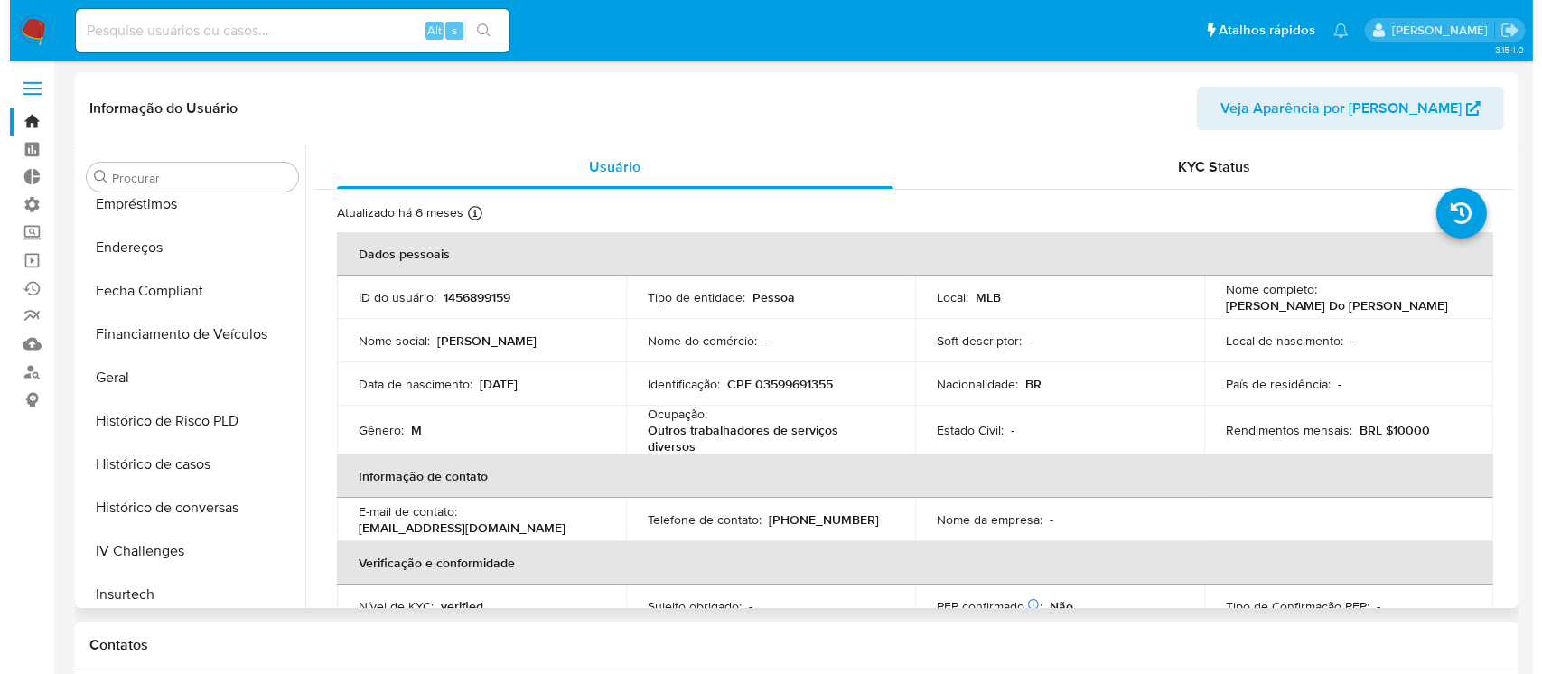
scroll to position [405, 0]
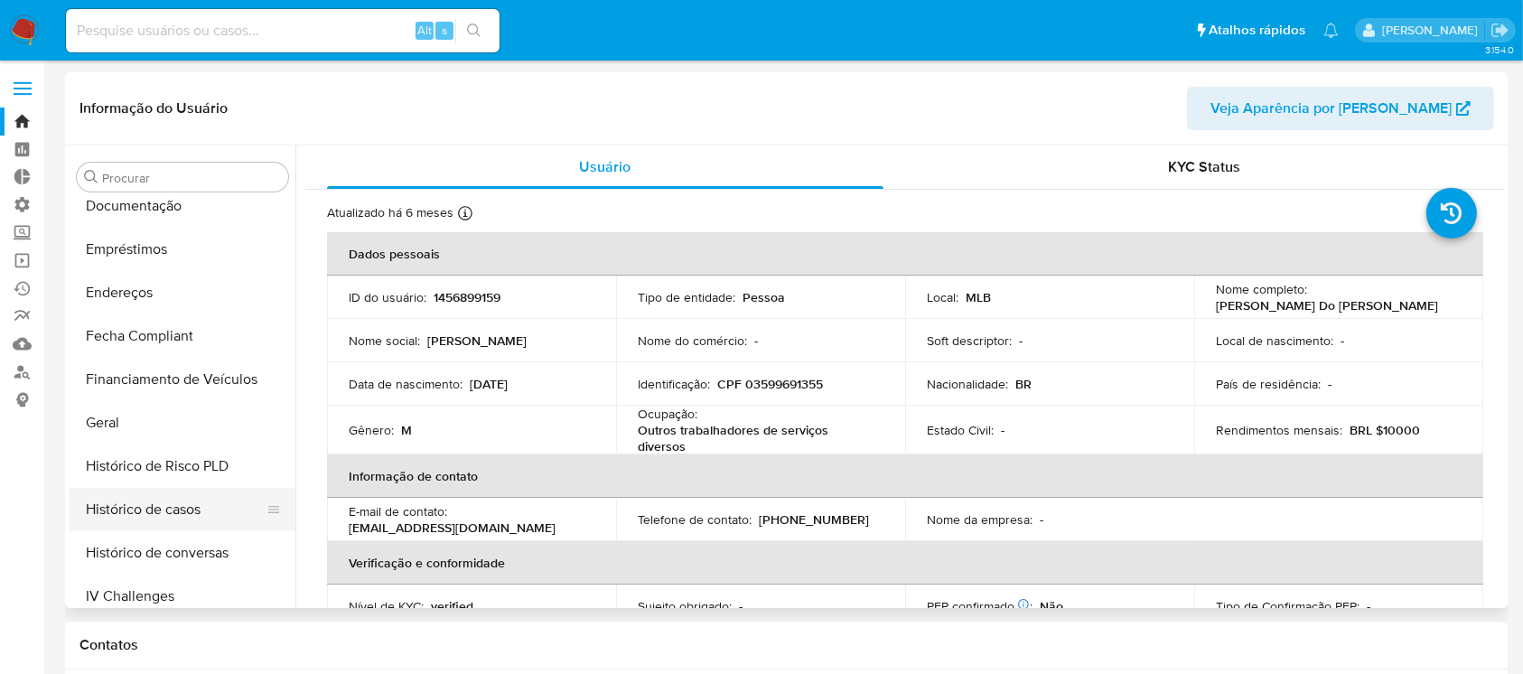
click at [158, 511] on button "Histórico de casos" at bounding box center [175, 509] width 211 height 43
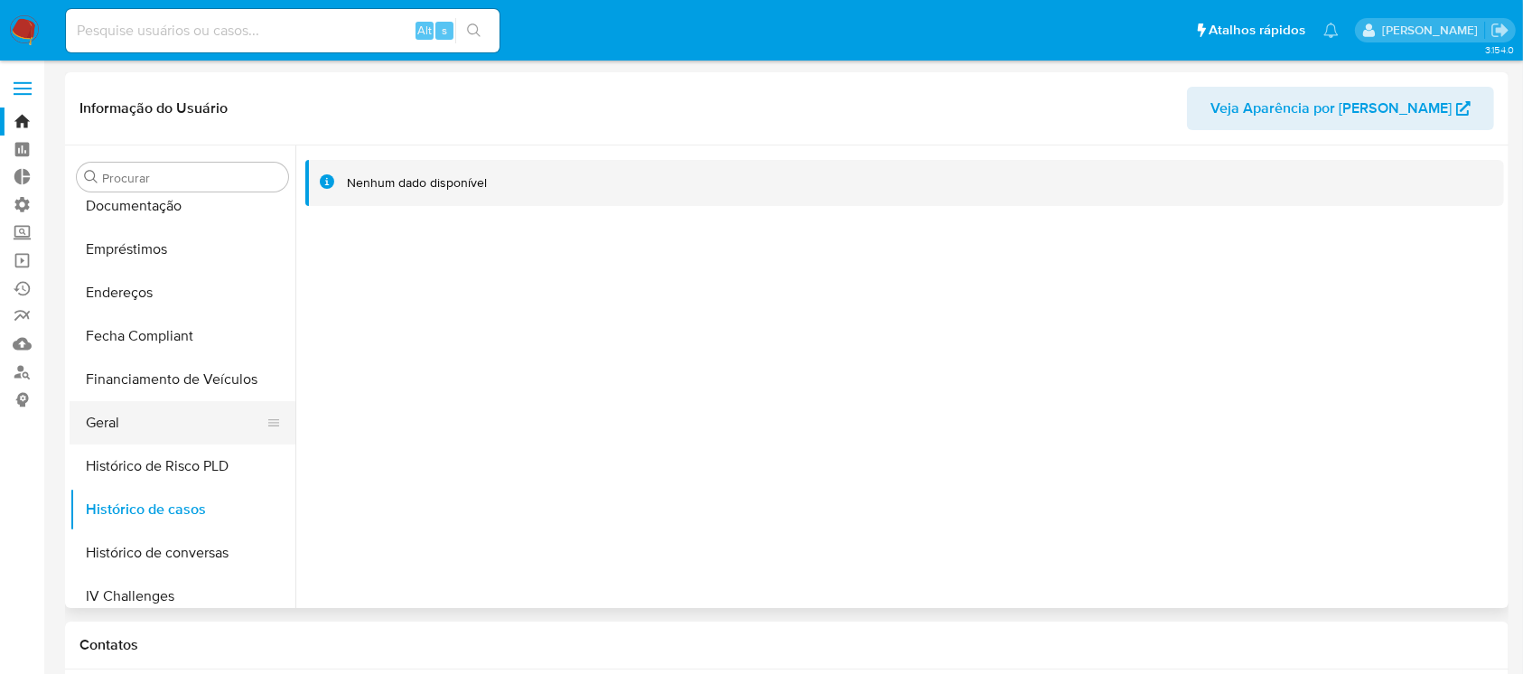
click at [102, 426] on button "Geral" at bounding box center [175, 422] width 211 height 43
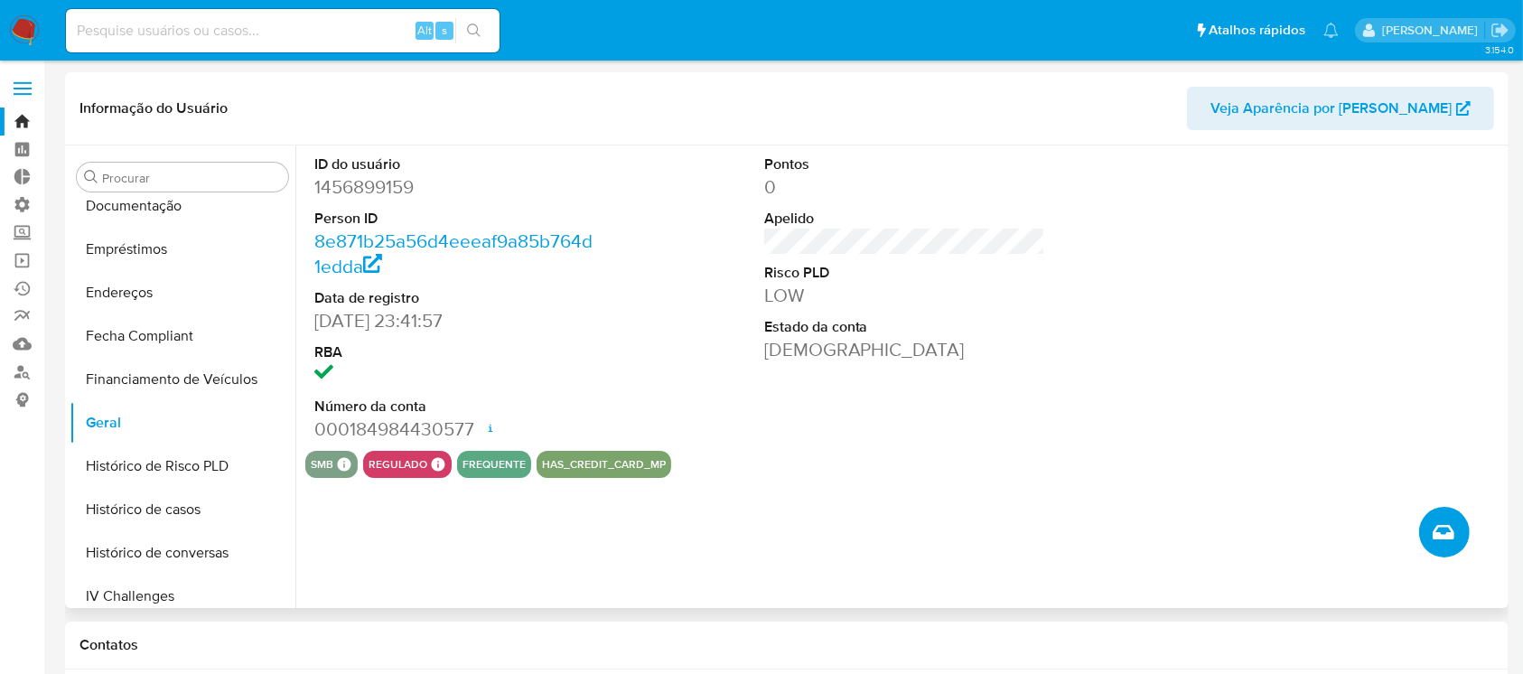
click at [1445, 532] on icon "Criar caso manual" at bounding box center [1443, 532] width 22 height 22
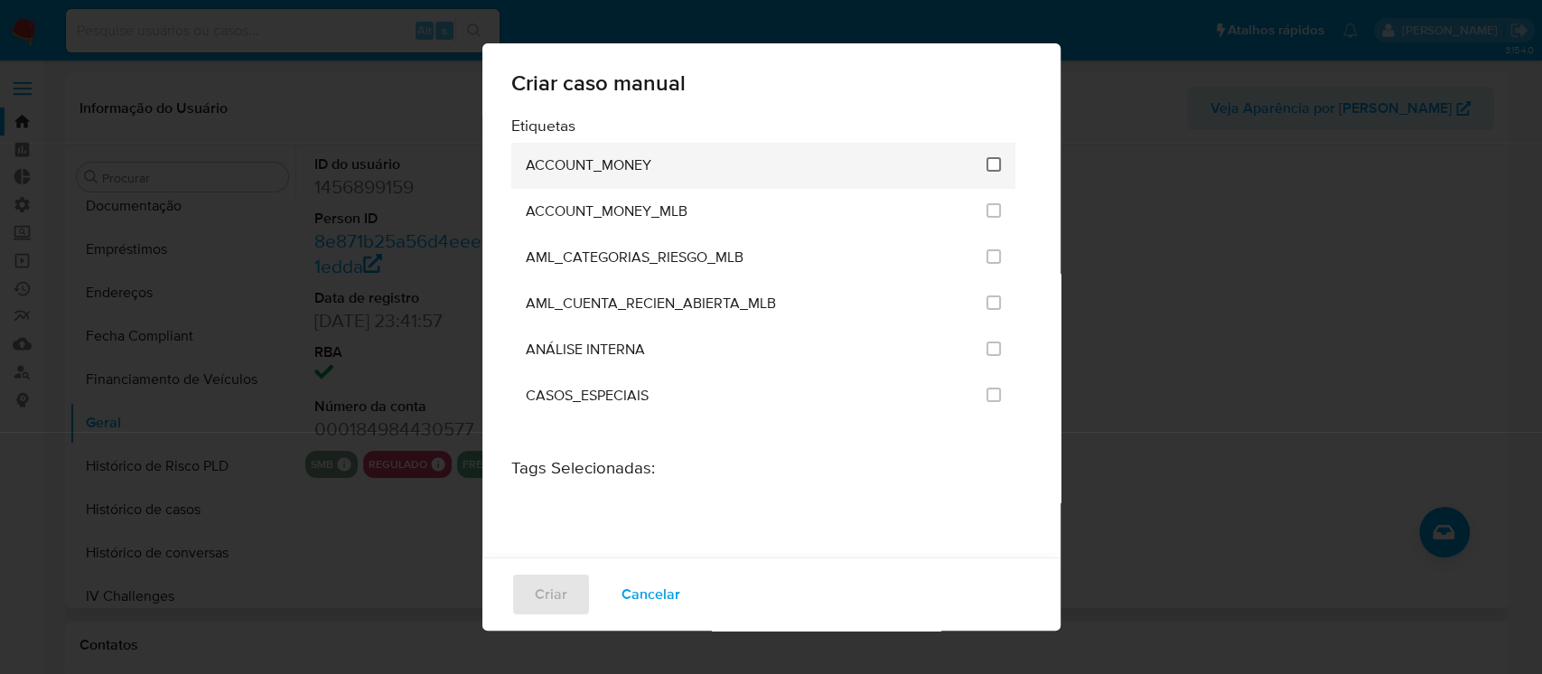
scroll to position [1348, 0]
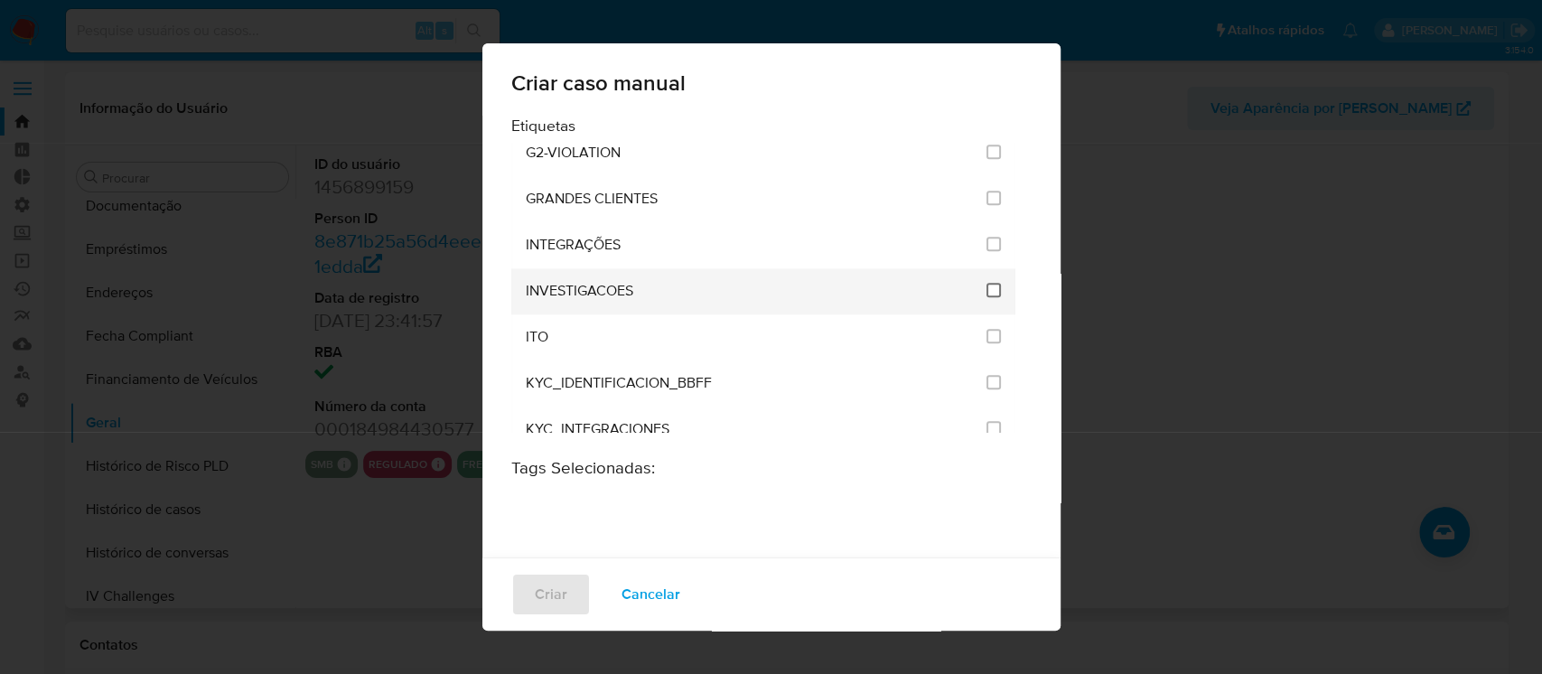
click at [986, 288] on input "2067" at bounding box center [993, 290] width 14 height 14
checkbox input "true"
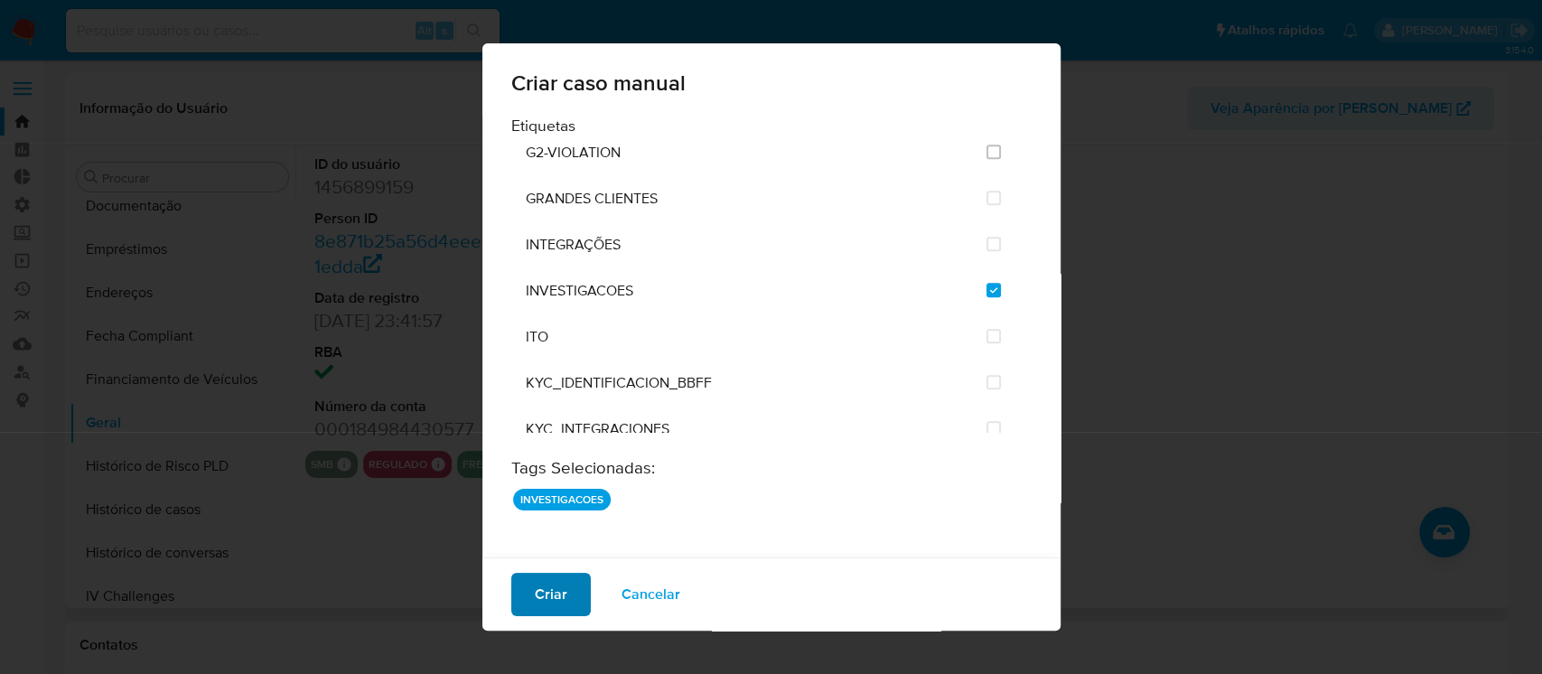
click at [555, 589] on span "Criar" at bounding box center [551, 594] width 33 height 40
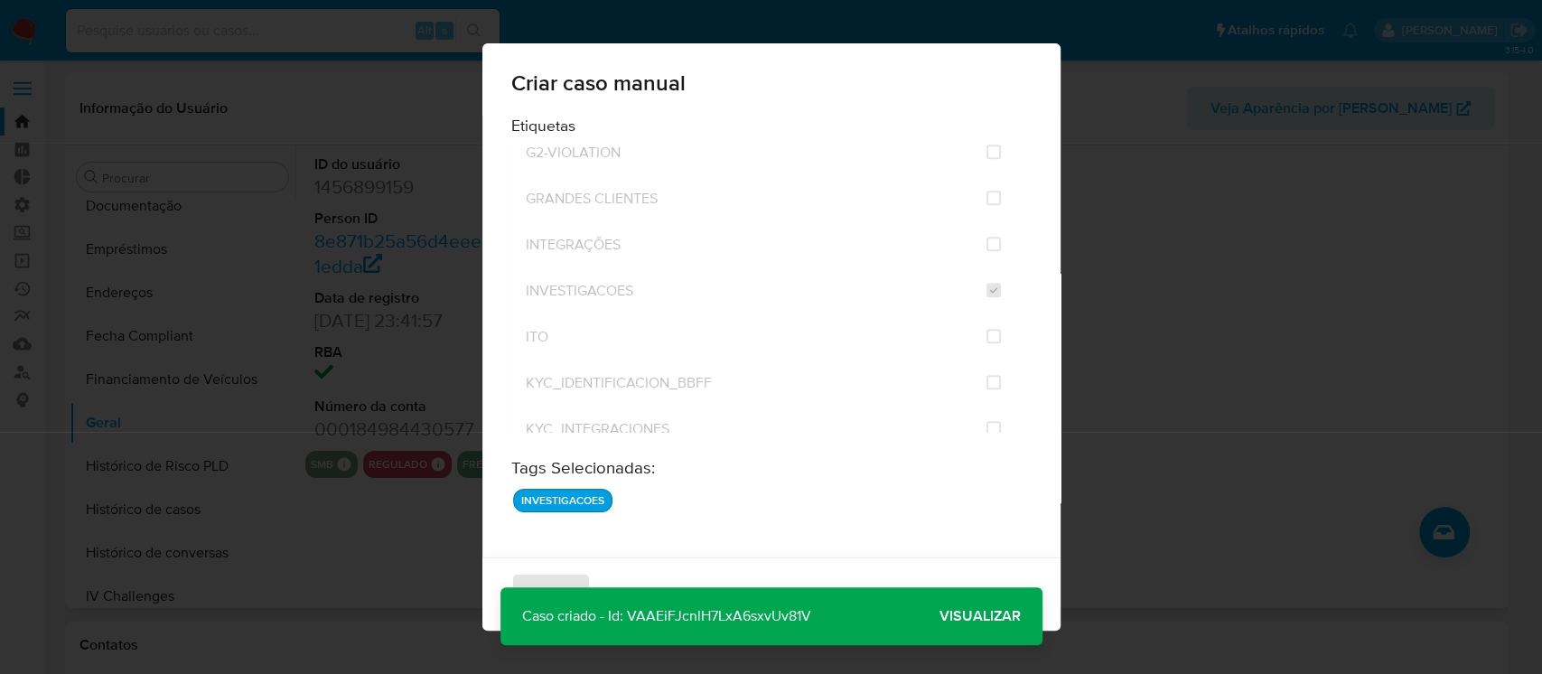
drag, startPoint x: 809, startPoint y: 613, endPoint x: 628, endPoint y: 611, distance: 181.5
click at [628, 611] on p "Caso criado - Id: VAAEiFJcnlH7LxA6sxvUv81V" at bounding box center [666, 616] width 332 height 58
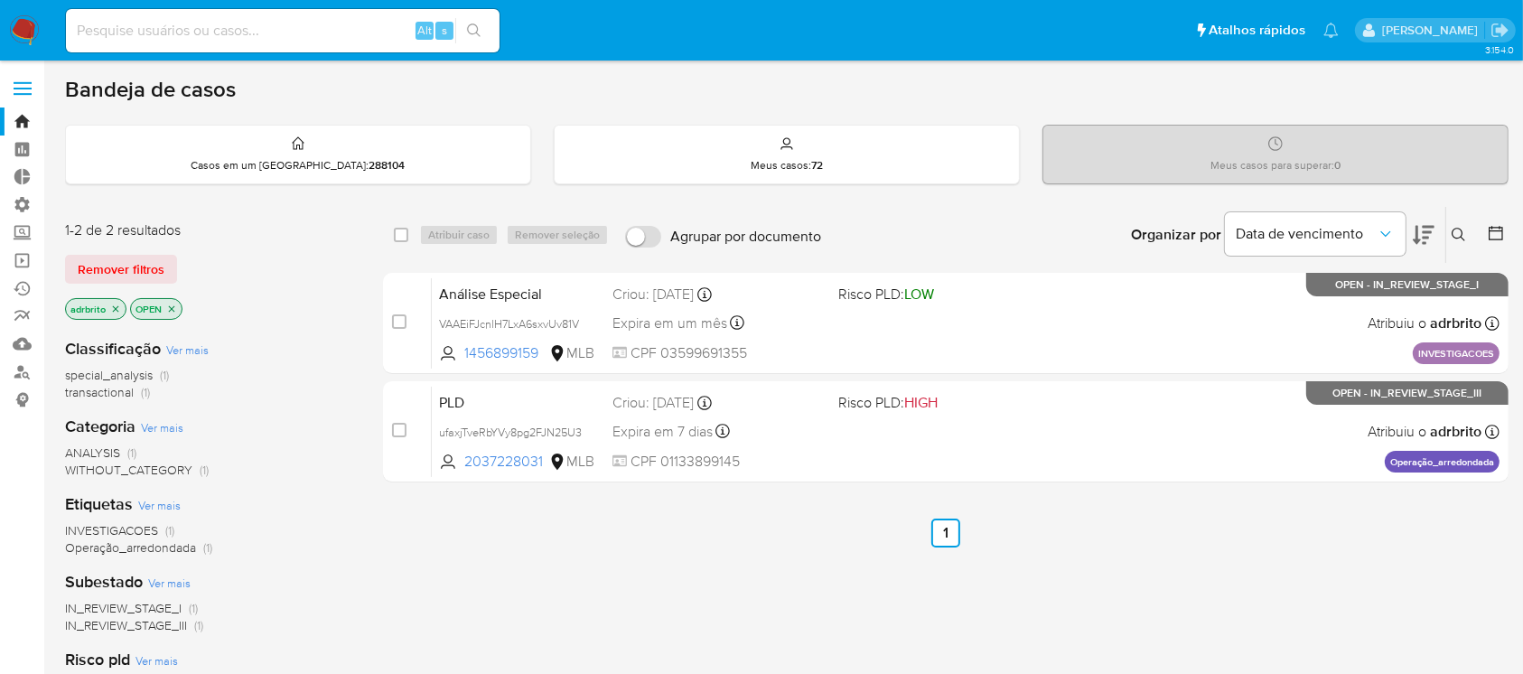
click at [166, 266] on button "Remover filtros" at bounding box center [121, 269] width 112 height 29
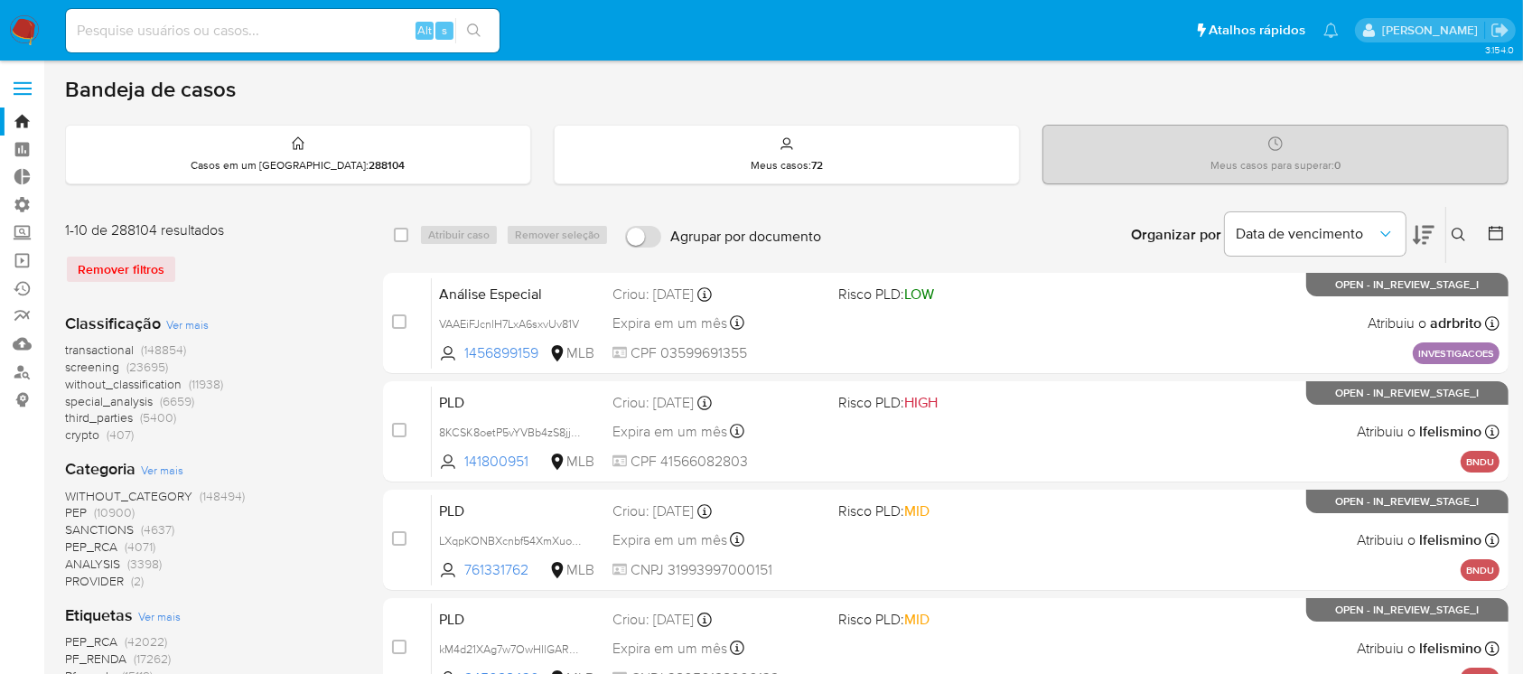
click at [1456, 235] on icon at bounding box center [1458, 235] width 14 height 14
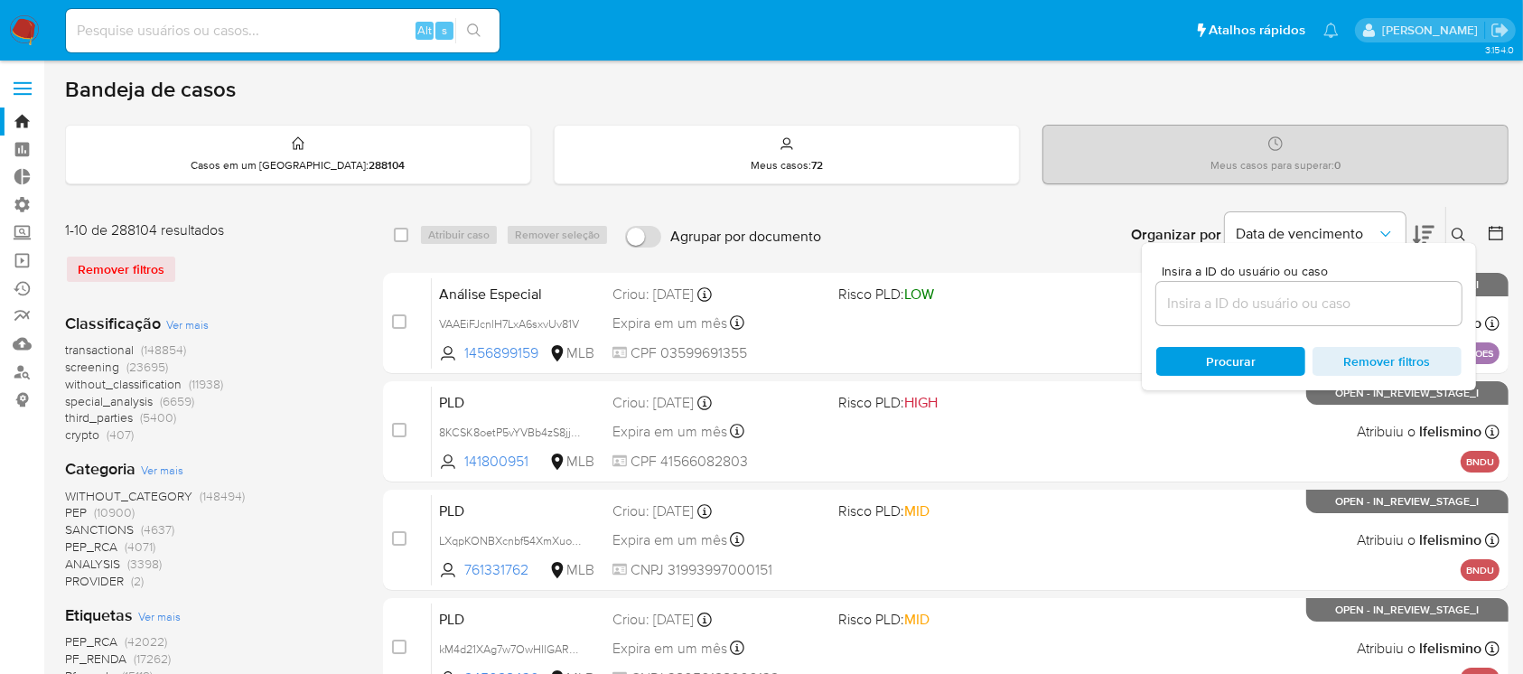
click at [1351, 311] on input at bounding box center [1308, 303] width 305 height 23
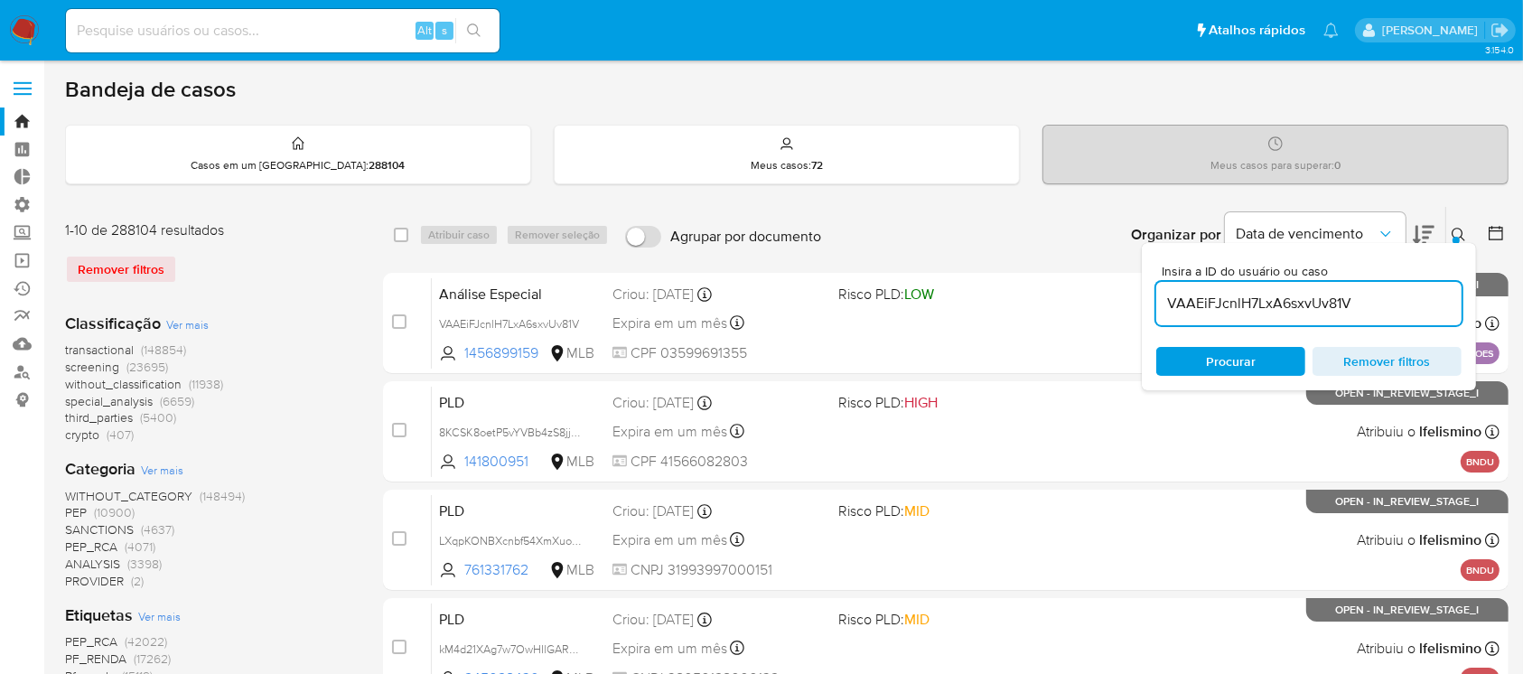
type input "VAAEiFJcnlH7LxA6sxvUv81V"
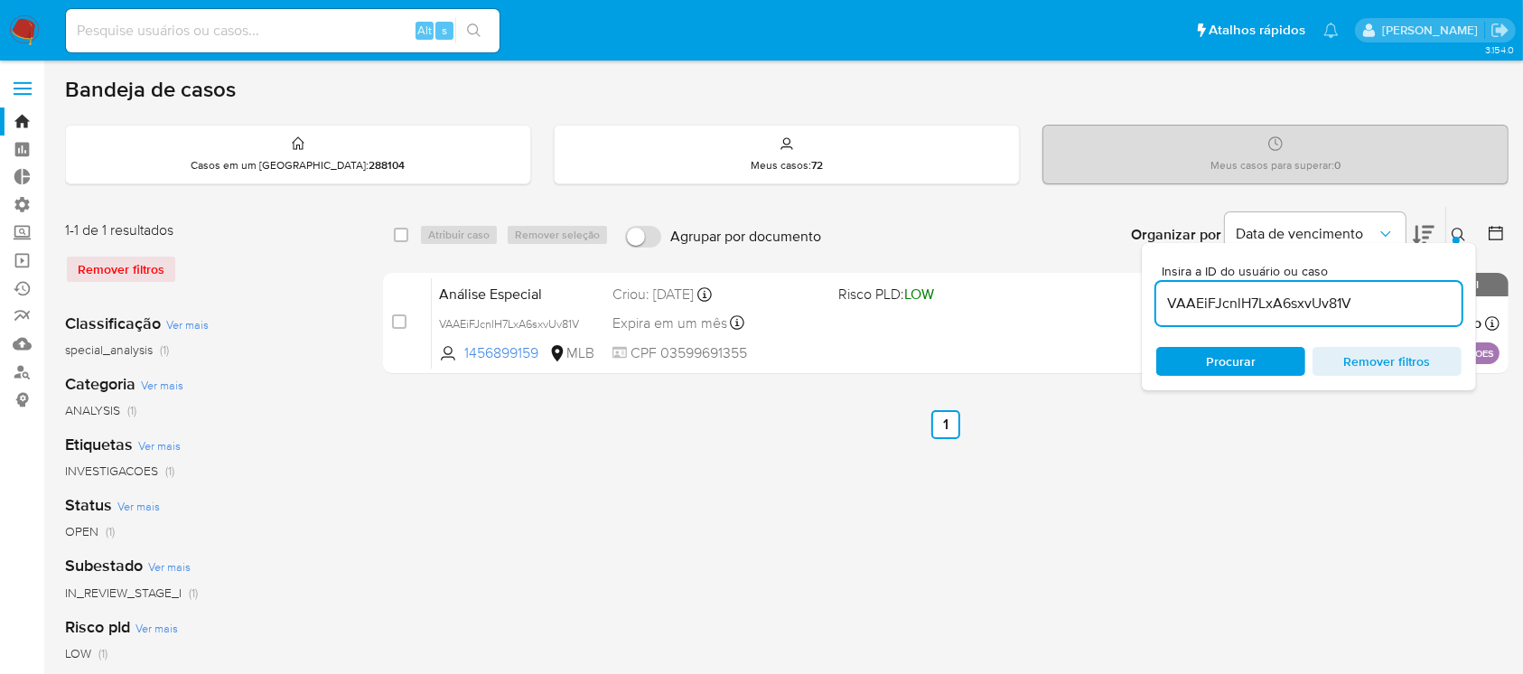
click at [1453, 237] on div at bounding box center [1455, 240] width 7 height 7
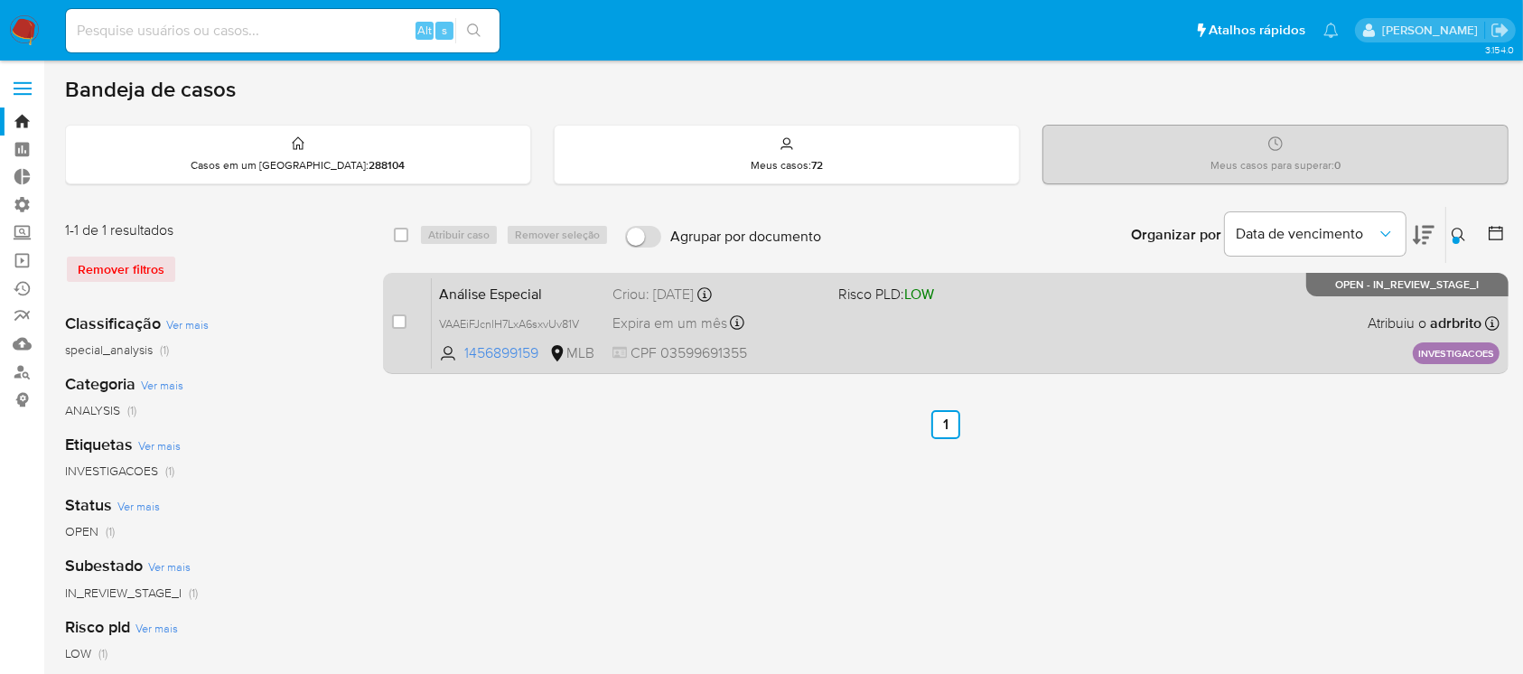
click at [682, 319] on span "Expira em um mês" at bounding box center [669, 323] width 115 height 20
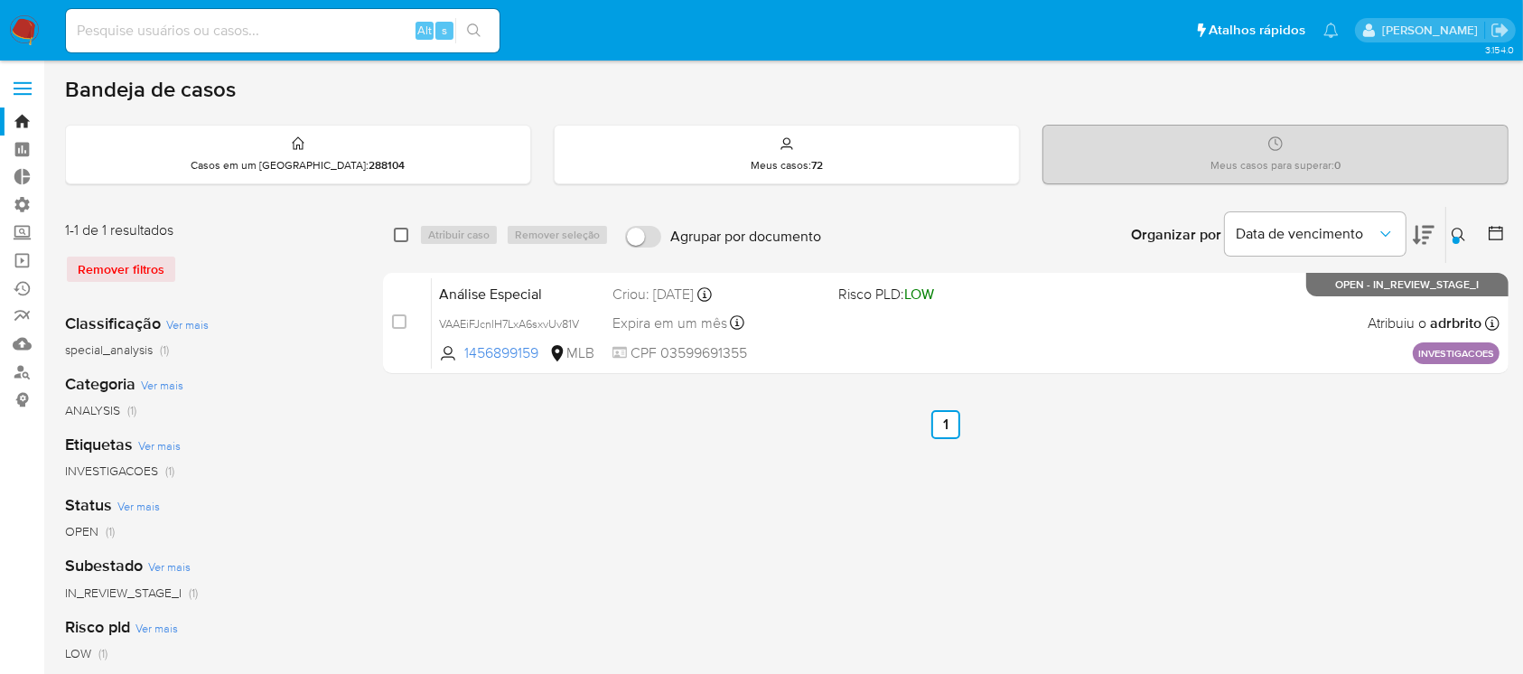
click at [399, 228] on input "checkbox" at bounding box center [401, 235] width 14 height 14
checkbox input "true"
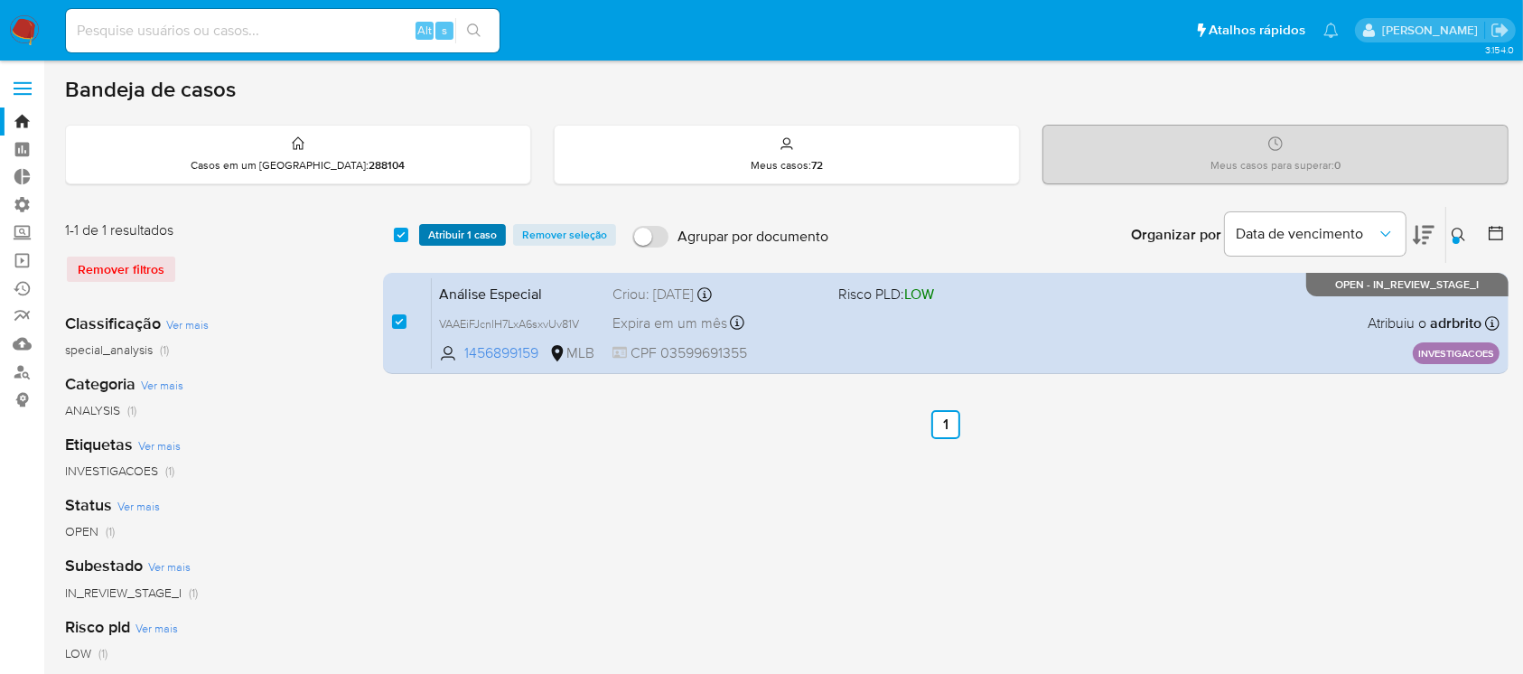
click at [420, 234] on button "Atribuir 1 caso" at bounding box center [462, 235] width 87 height 22
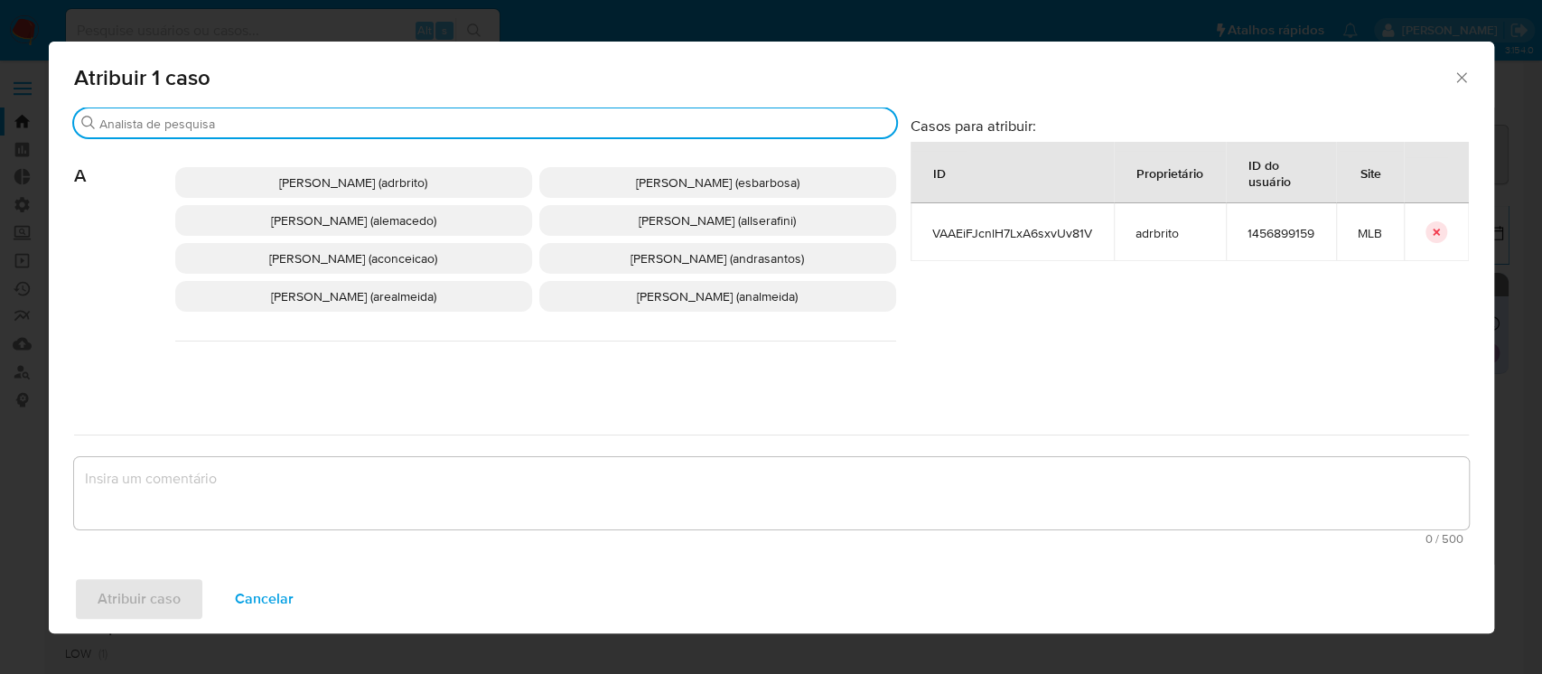
click at [317, 116] on input "Procurar" at bounding box center [493, 124] width 789 height 16
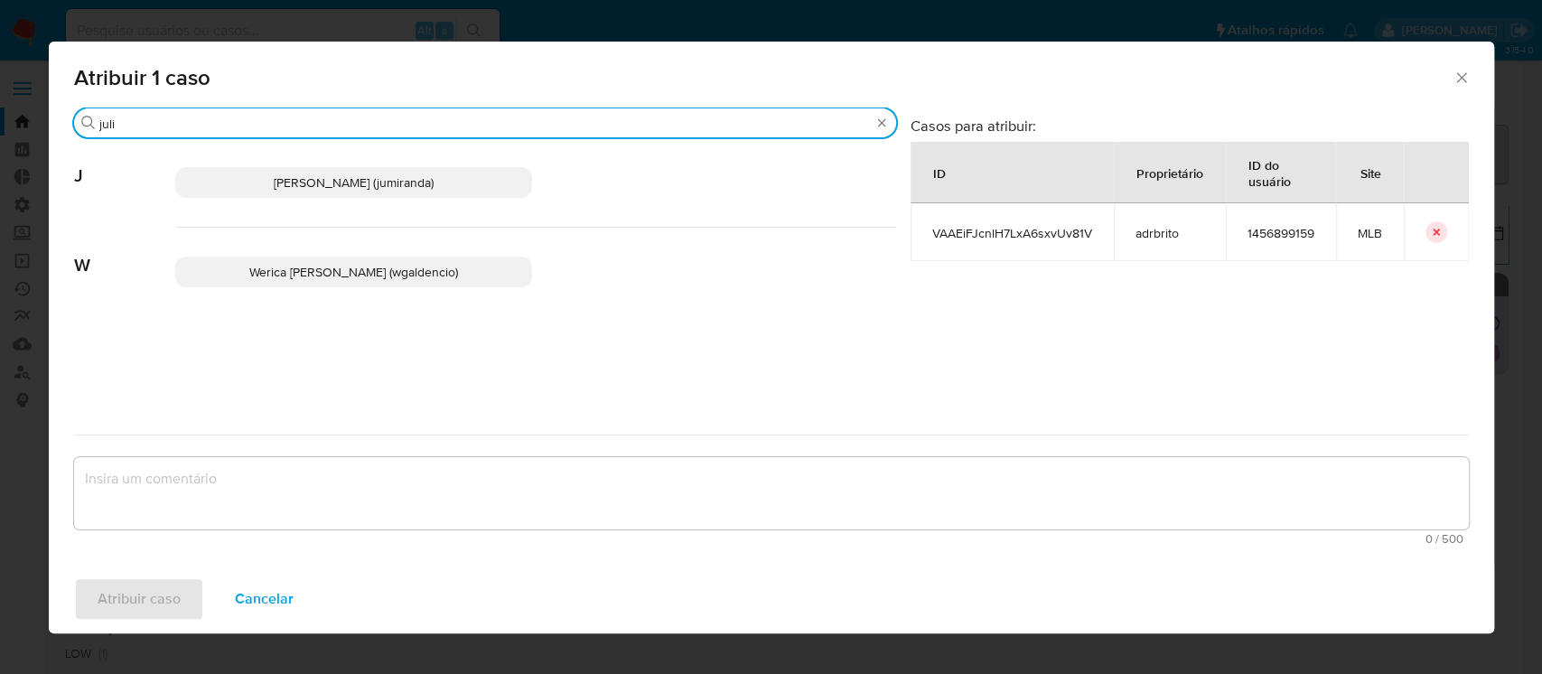
type input "juli"
click at [333, 187] on span "Juliane Cavalcante Miranda (jumiranda)" at bounding box center [354, 182] width 160 height 18
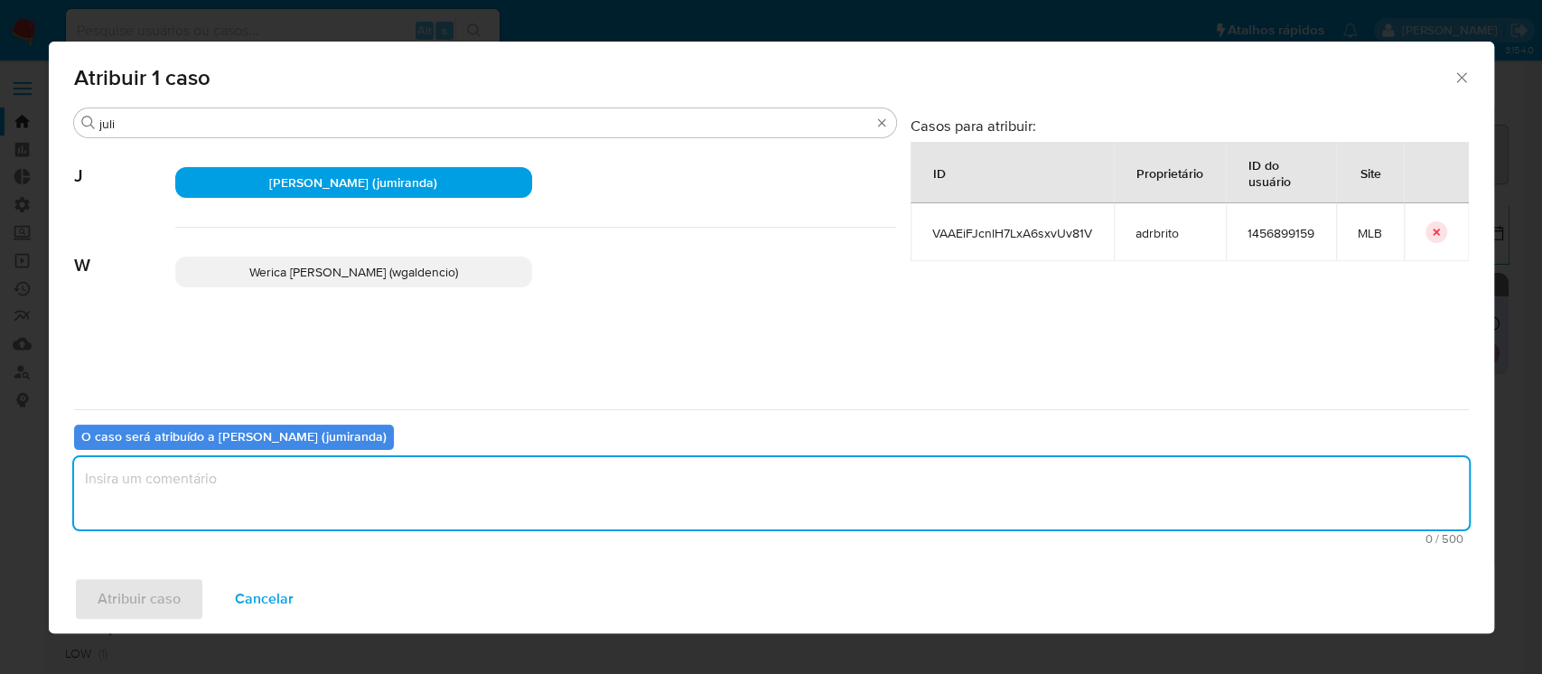
click at [227, 511] on textarea "assign-modal" at bounding box center [771, 493] width 1394 height 72
type textarea "ok"
click at [137, 596] on span "Atribuir caso" at bounding box center [139, 599] width 83 height 40
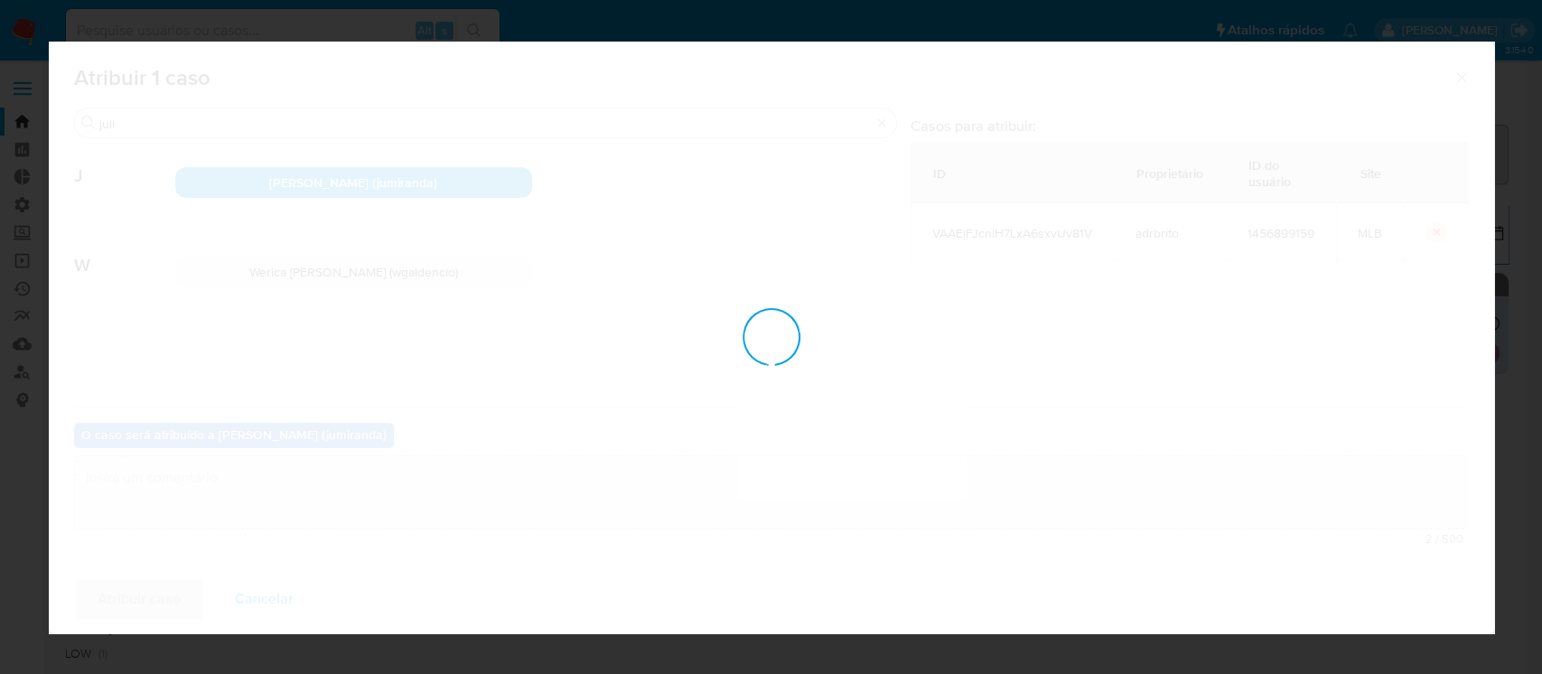
checkbox input "false"
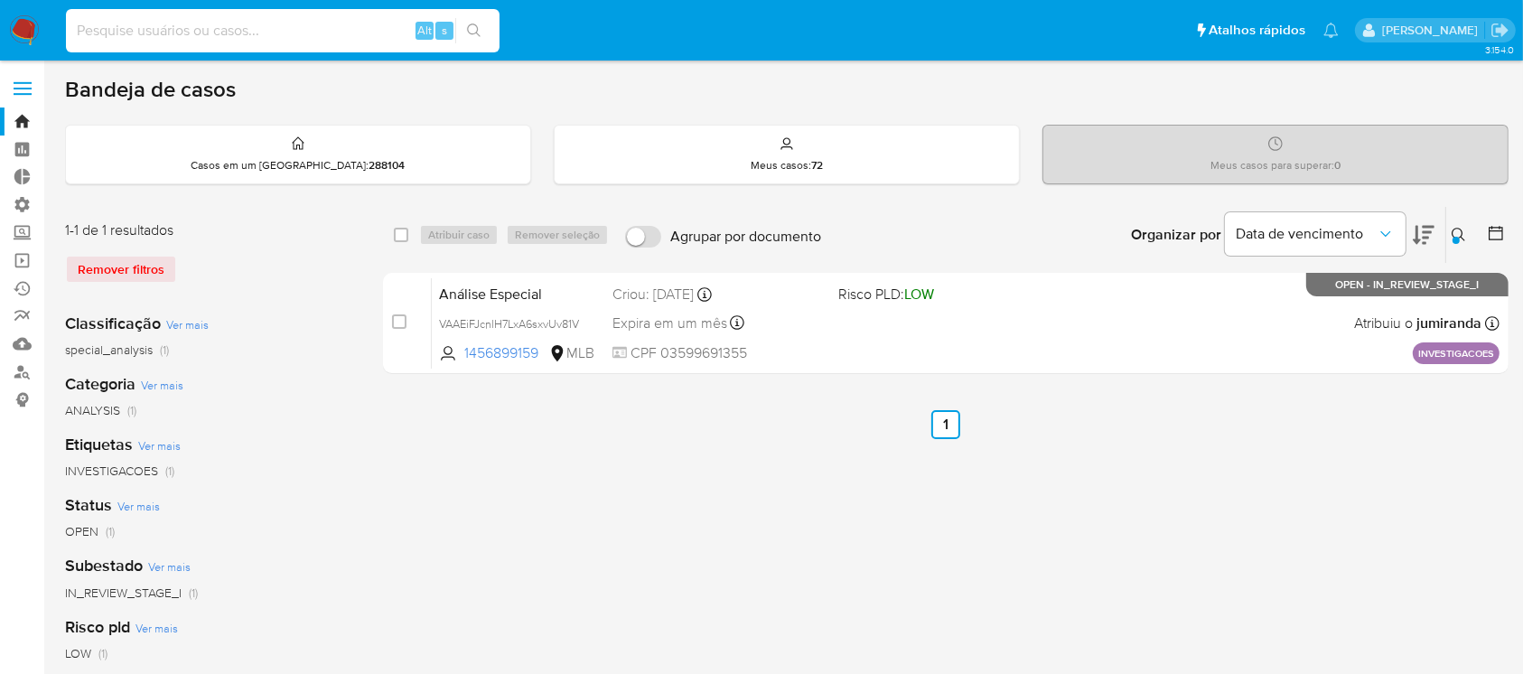
click at [185, 25] on input at bounding box center [283, 30] width 434 height 23
paste input "1398614110"
type input "1398614110"
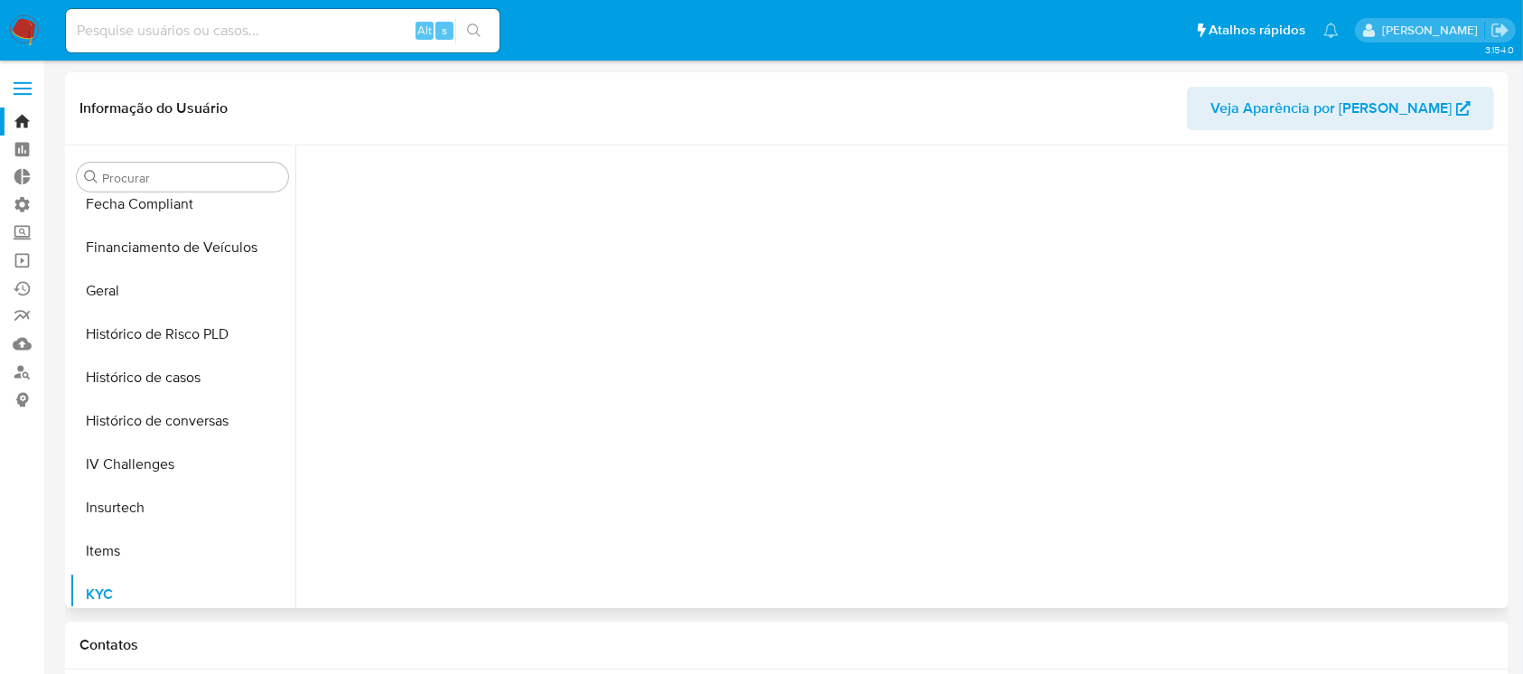
scroll to position [807, 0]
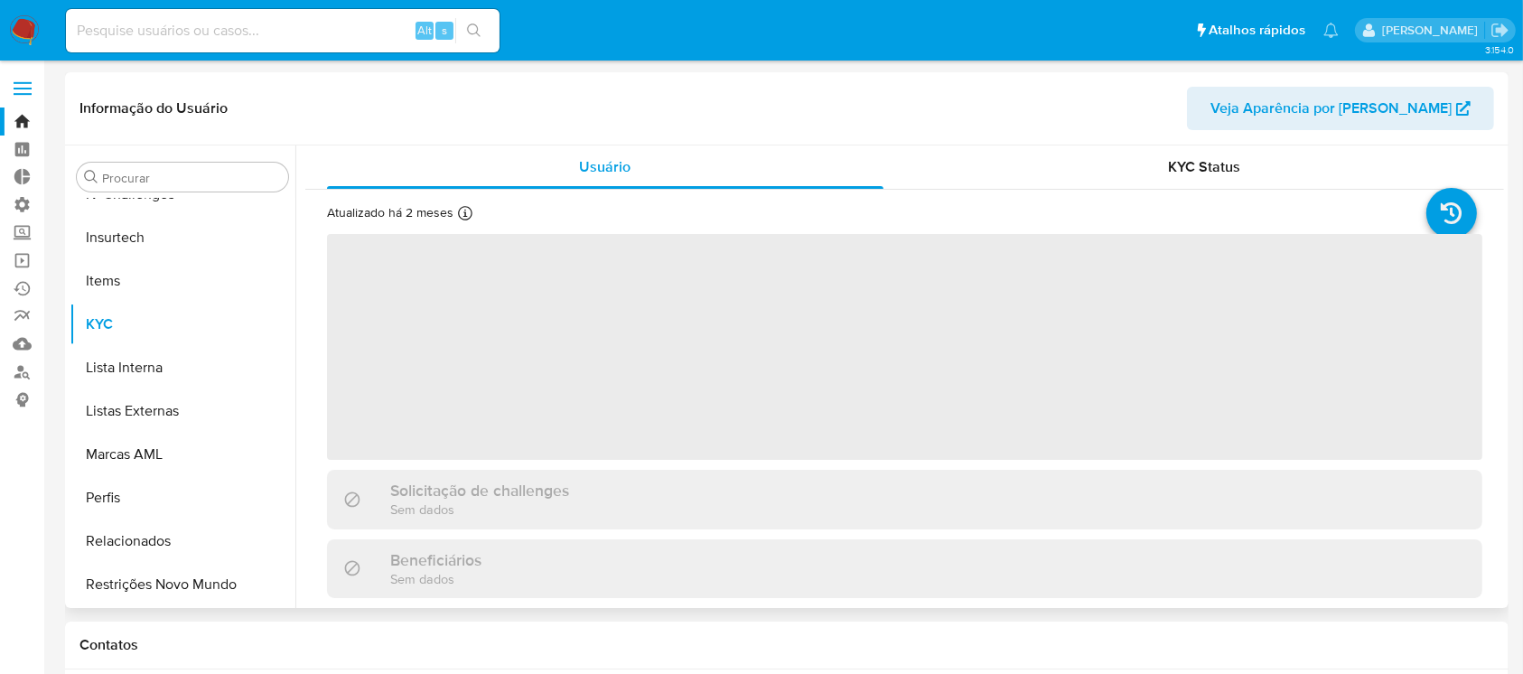
select select "10"
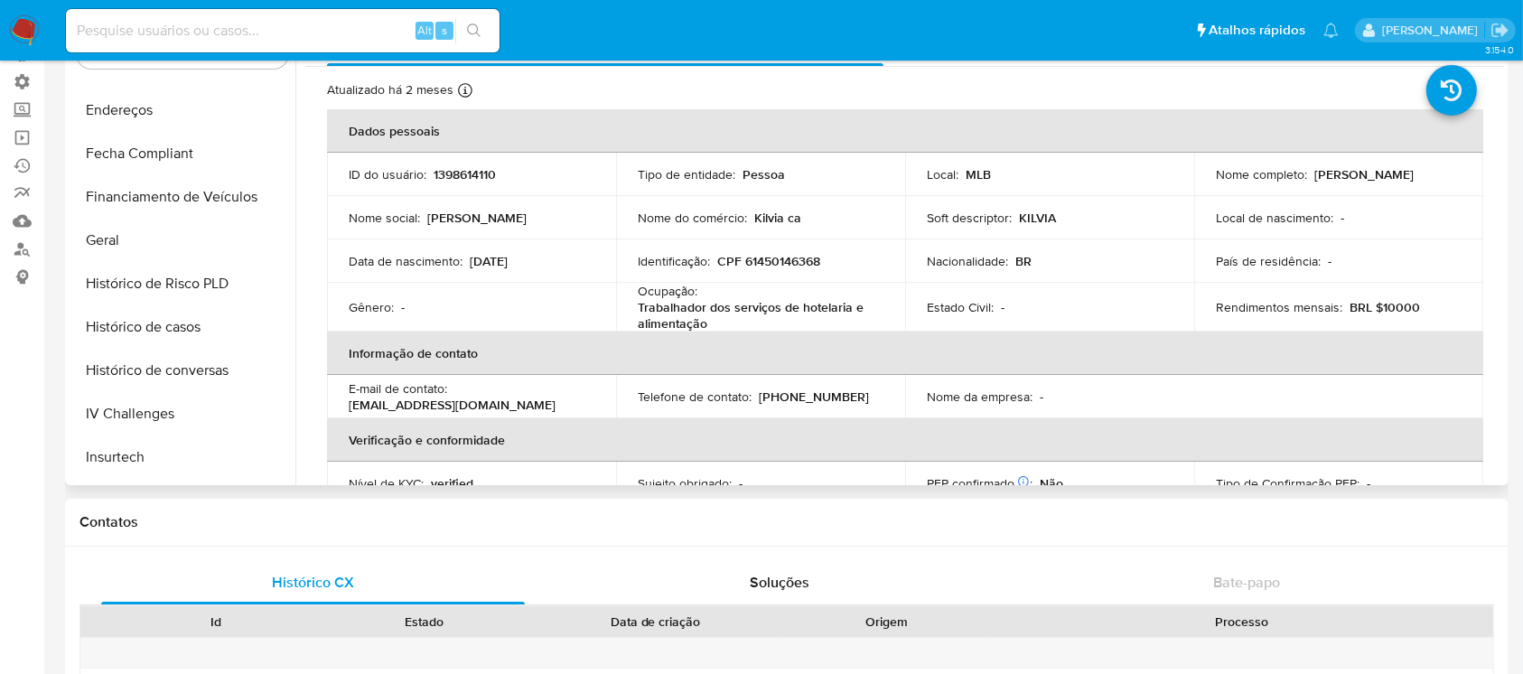
scroll to position [460, 0]
click at [199, 321] on button "Histórico de casos" at bounding box center [175, 331] width 211 height 43
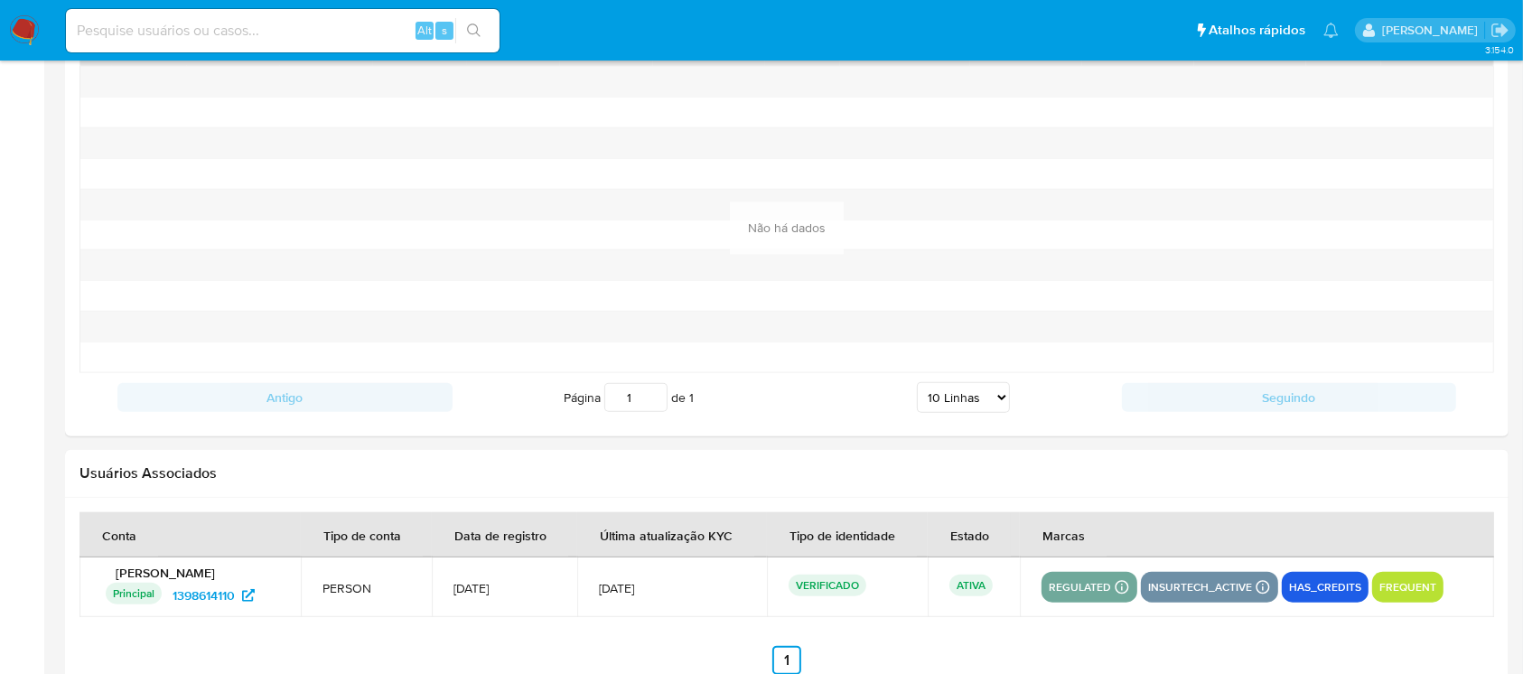
scroll to position [1894, 0]
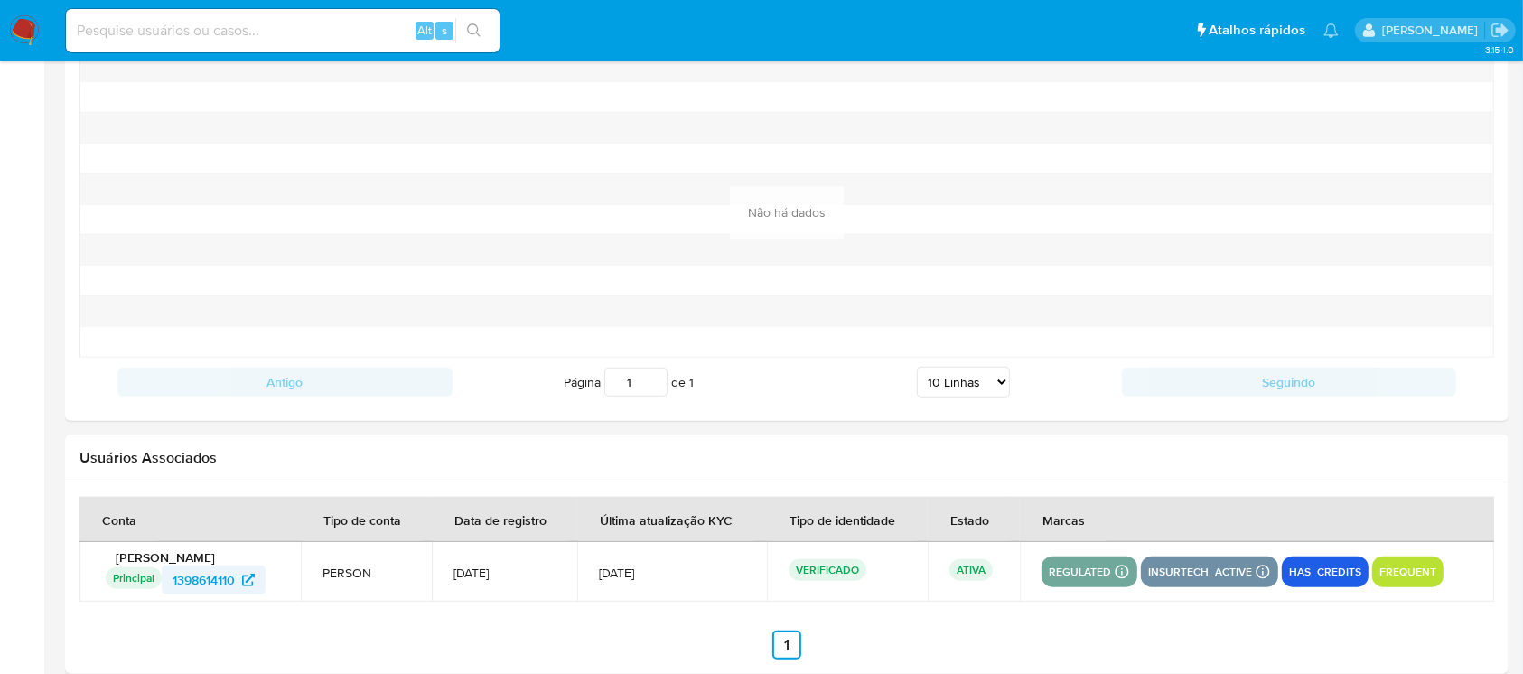
drag, startPoint x: 153, startPoint y: 584, endPoint x: 240, endPoint y: 582, distance: 87.6
click at [240, 582] on div "Principal Identificado como usuário principal 1398614110" at bounding box center [192, 579] width 173 height 29
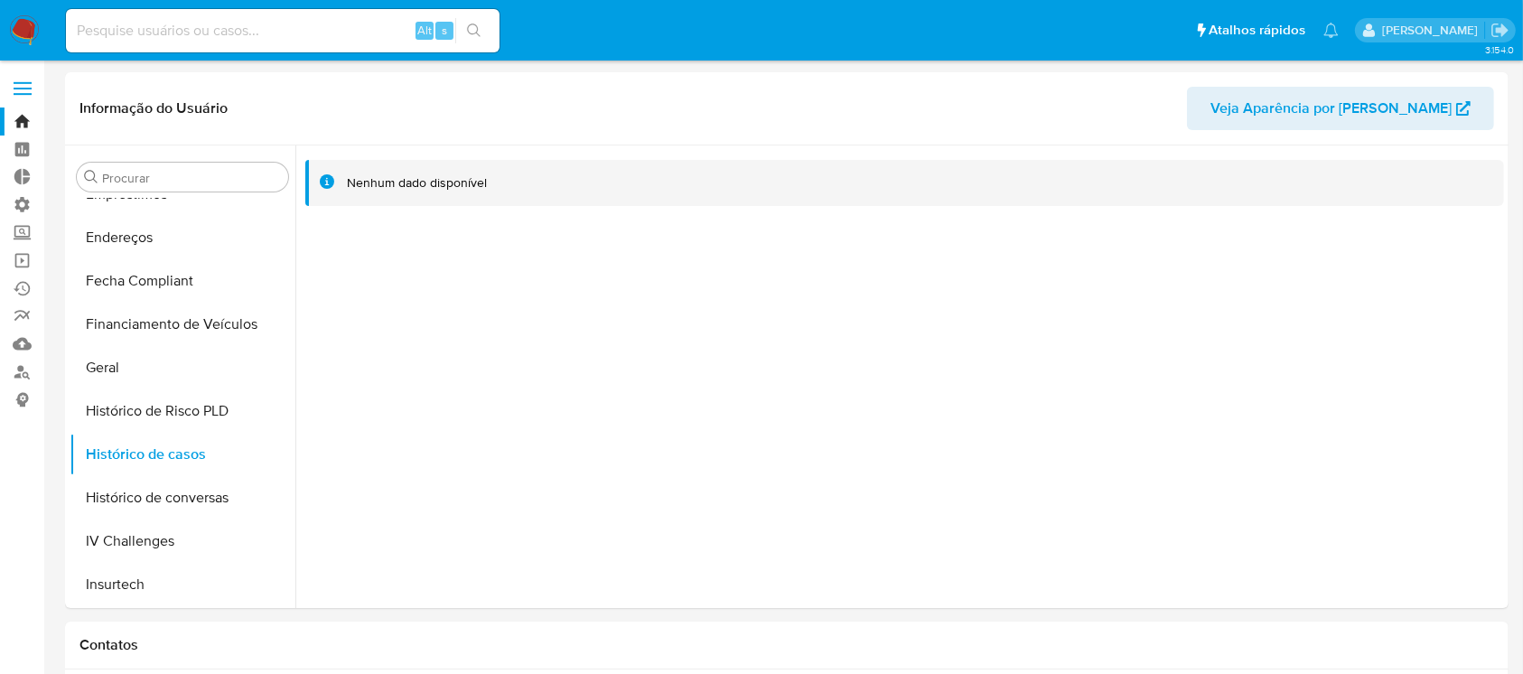
scroll to position [481, 0]
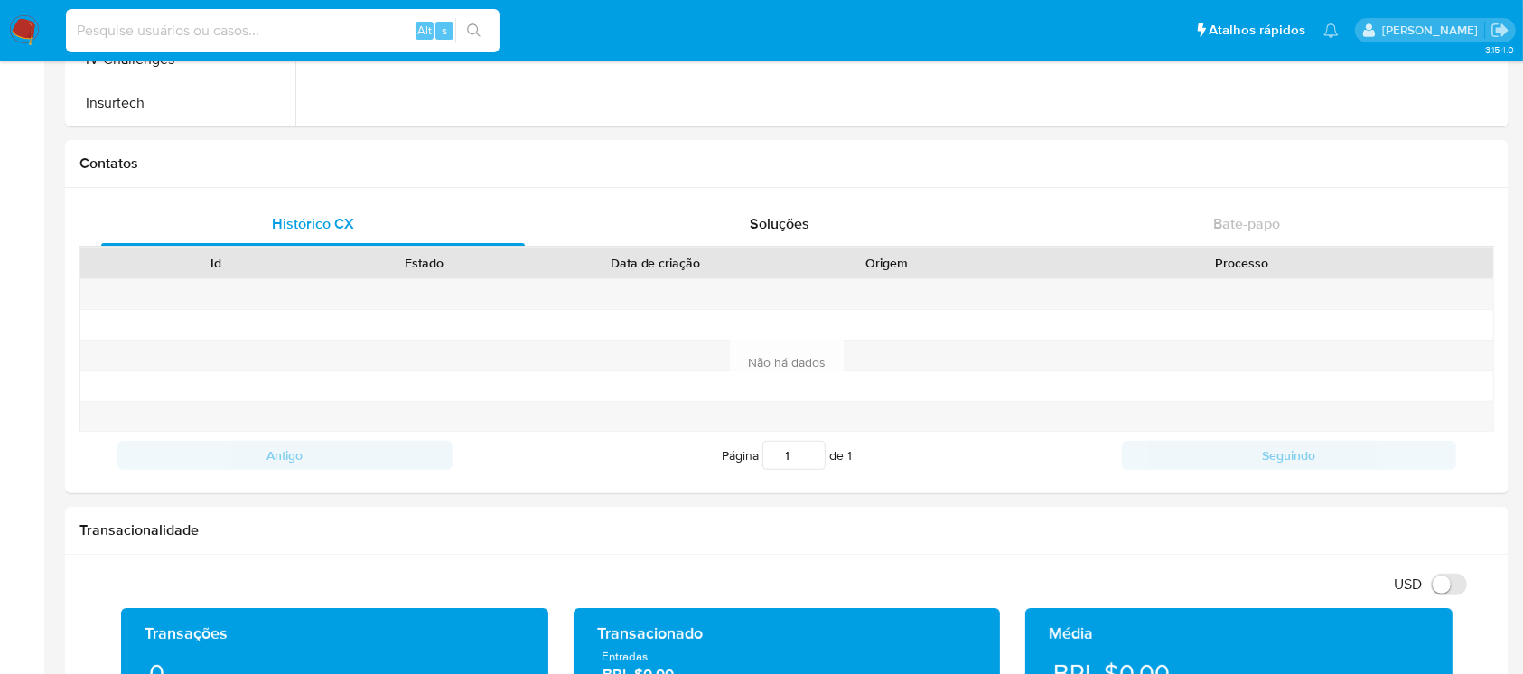
click at [275, 23] on input at bounding box center [283, 30] width 434 height 23
paste input "1398614110"
type input "1398614110"
click at [472, 33] on icon "search-icon" at bounding box center [474, 30] width 14 height 14
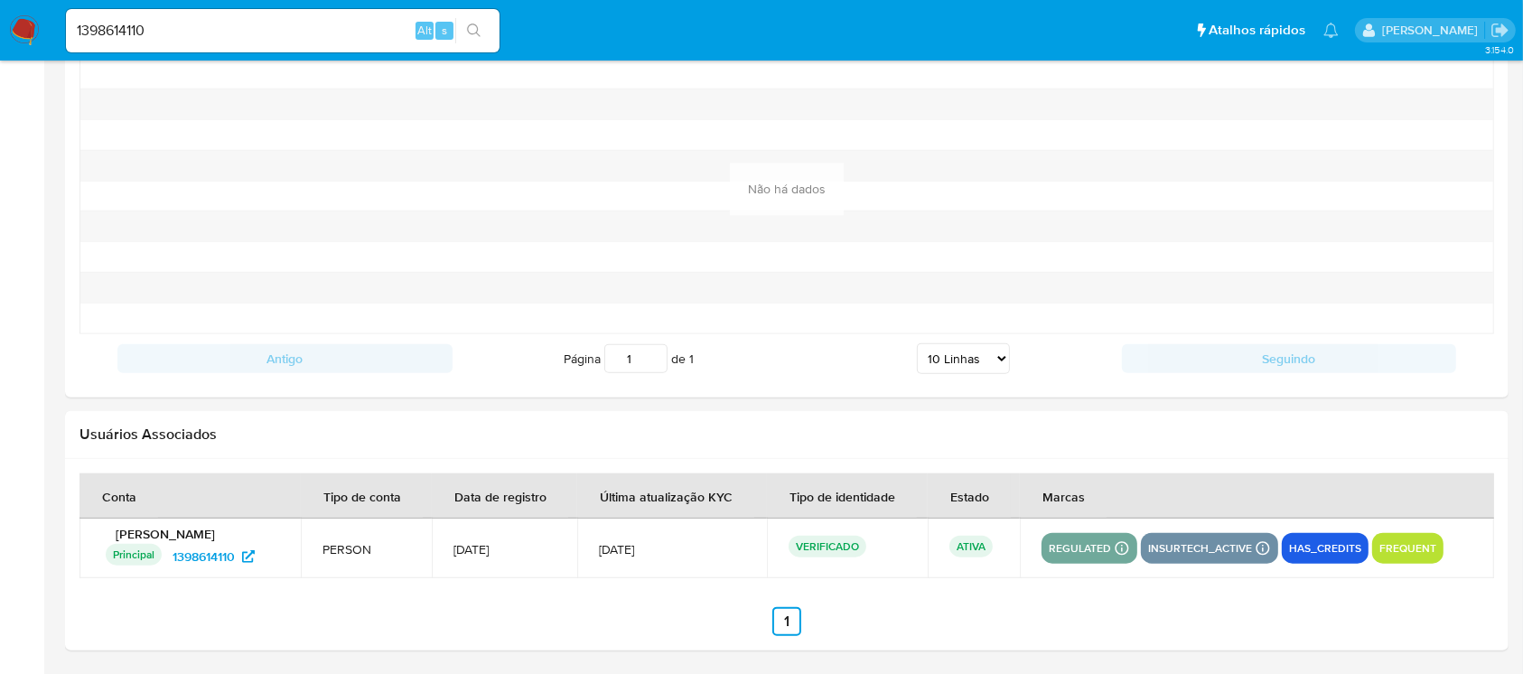
scroll to position [0, 0]
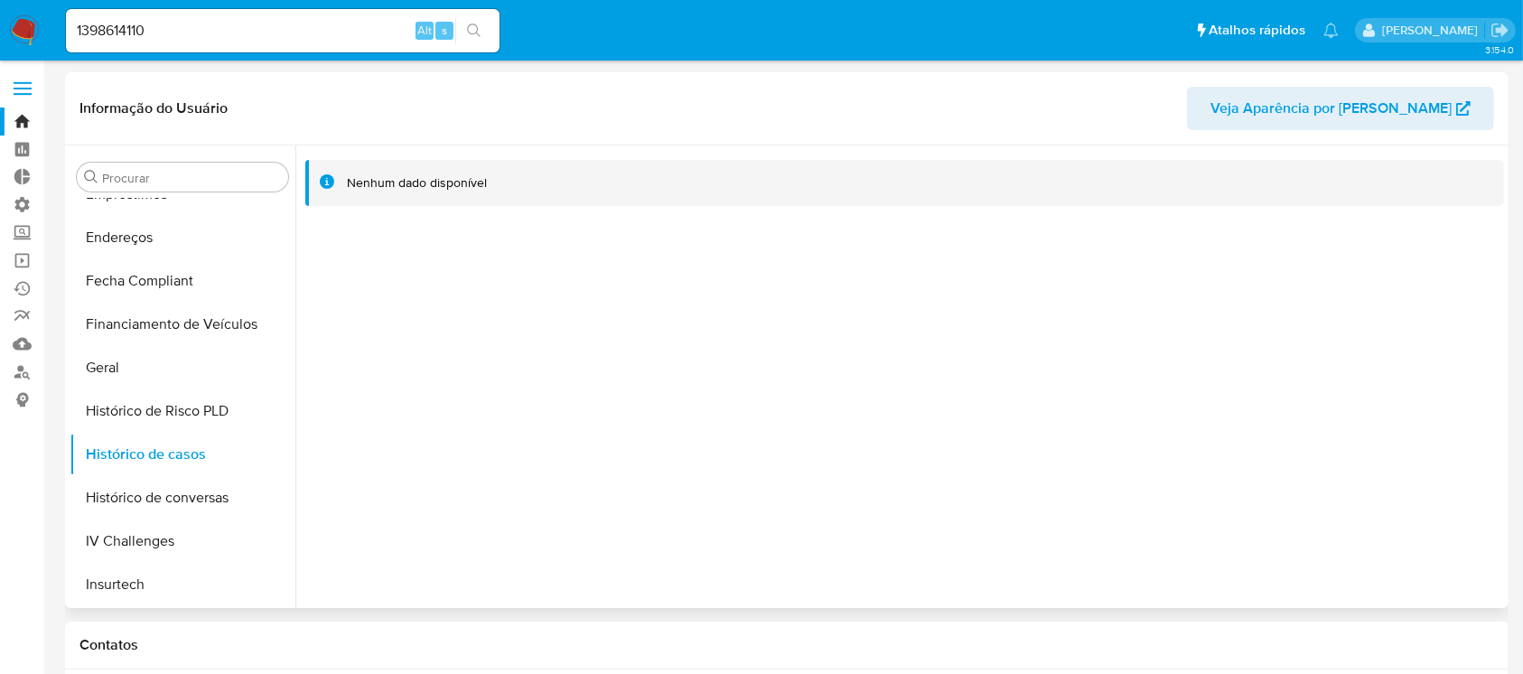
click at [1352, 100] on span "Veja Aparência por Pessoa" at bounding box center [1330, 108] width 241 height 43
click at [122, 368] on button "Geral" at bounding box center [175, 367] width 211 height 43
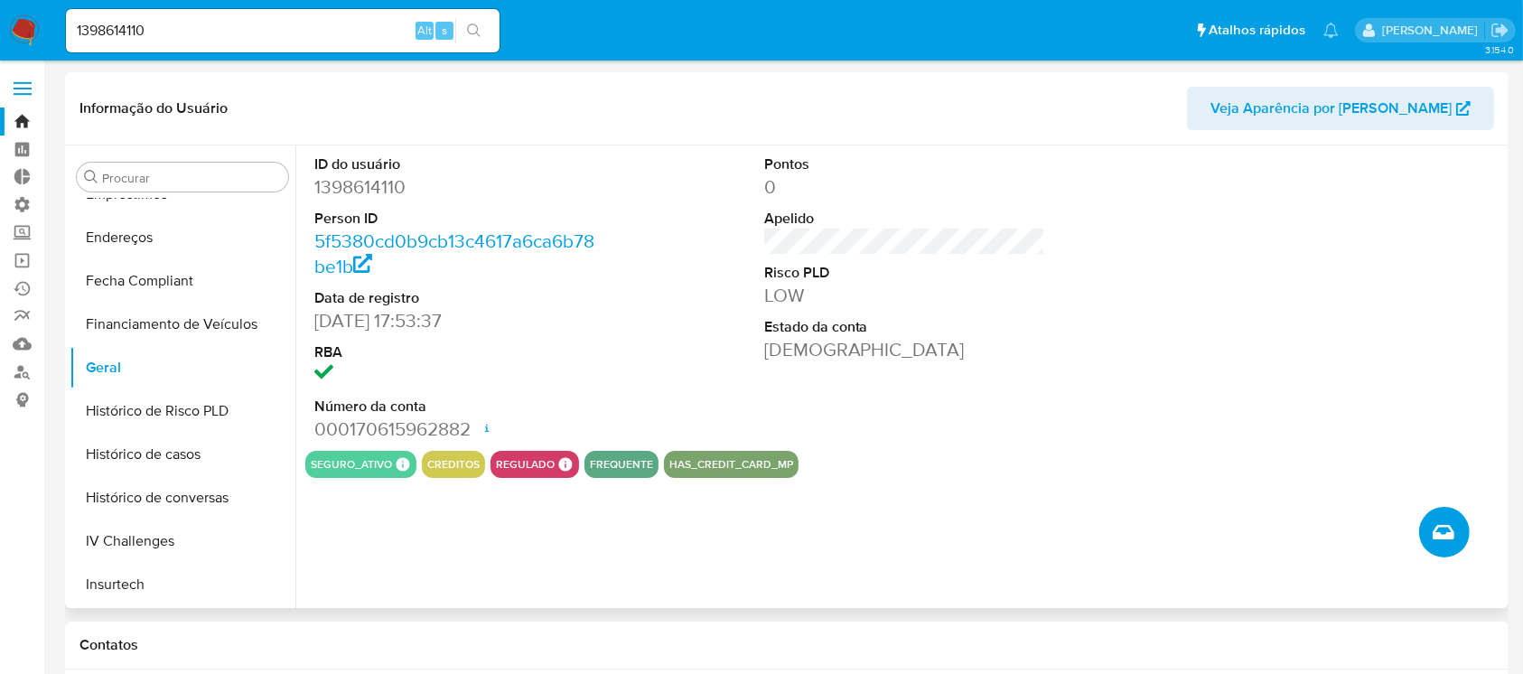
click at [1443, 528] on icon "Criar caso manual" at bounding box center [1443, 532] width 22 height 22
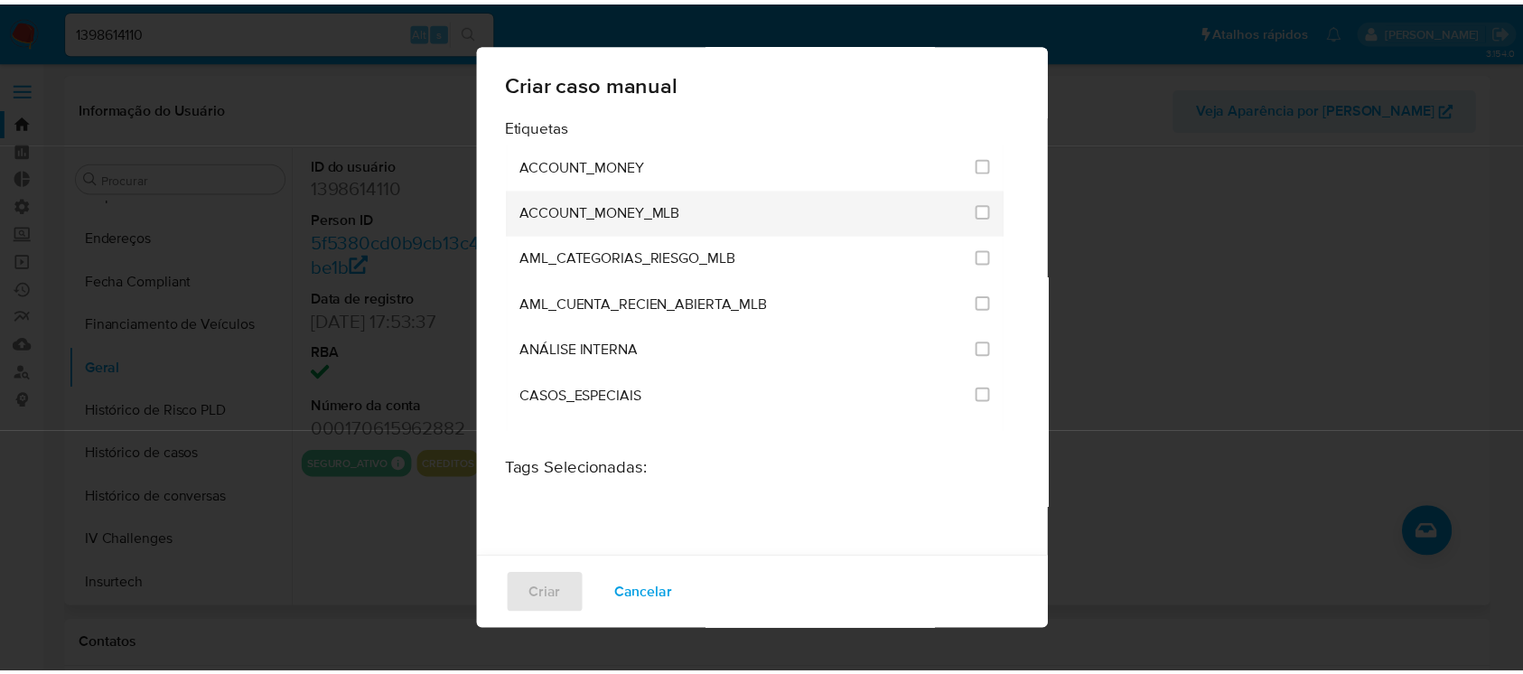
scroll to position [1348, 0]
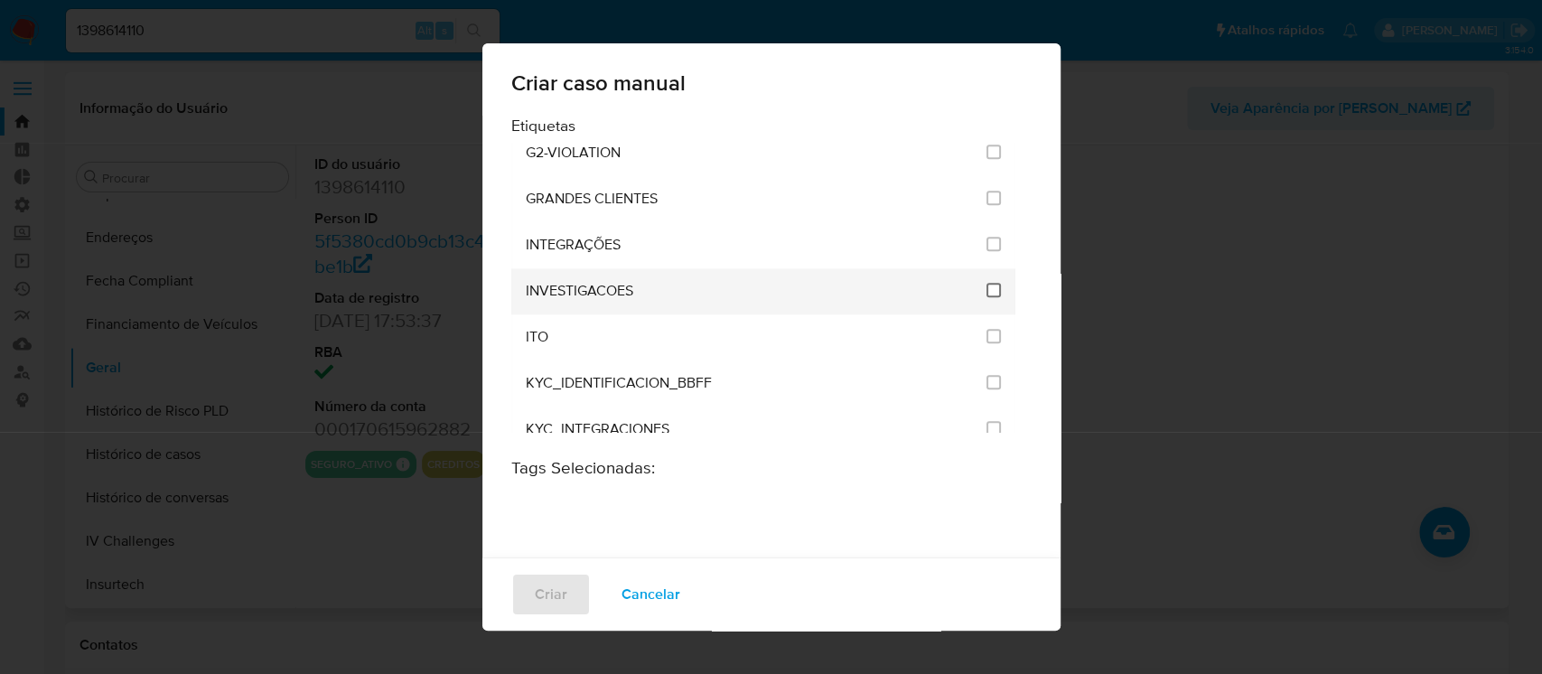
click at [986, 286] on input "2067" at bounding box center [993, 290] width 14 height 14
checkbox input "true"
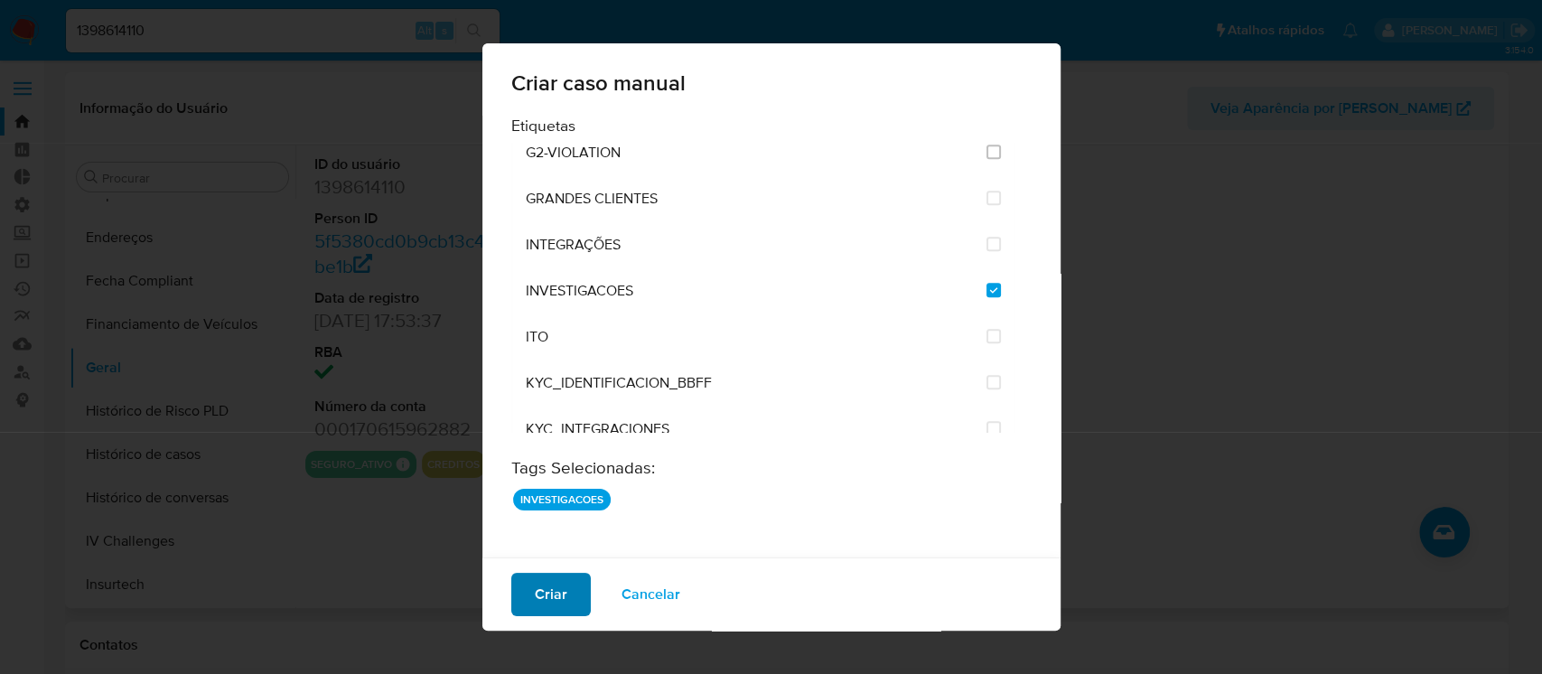
click at [571, 588] on button "Criar" at bounding box center [550, 594] width 79 height 43
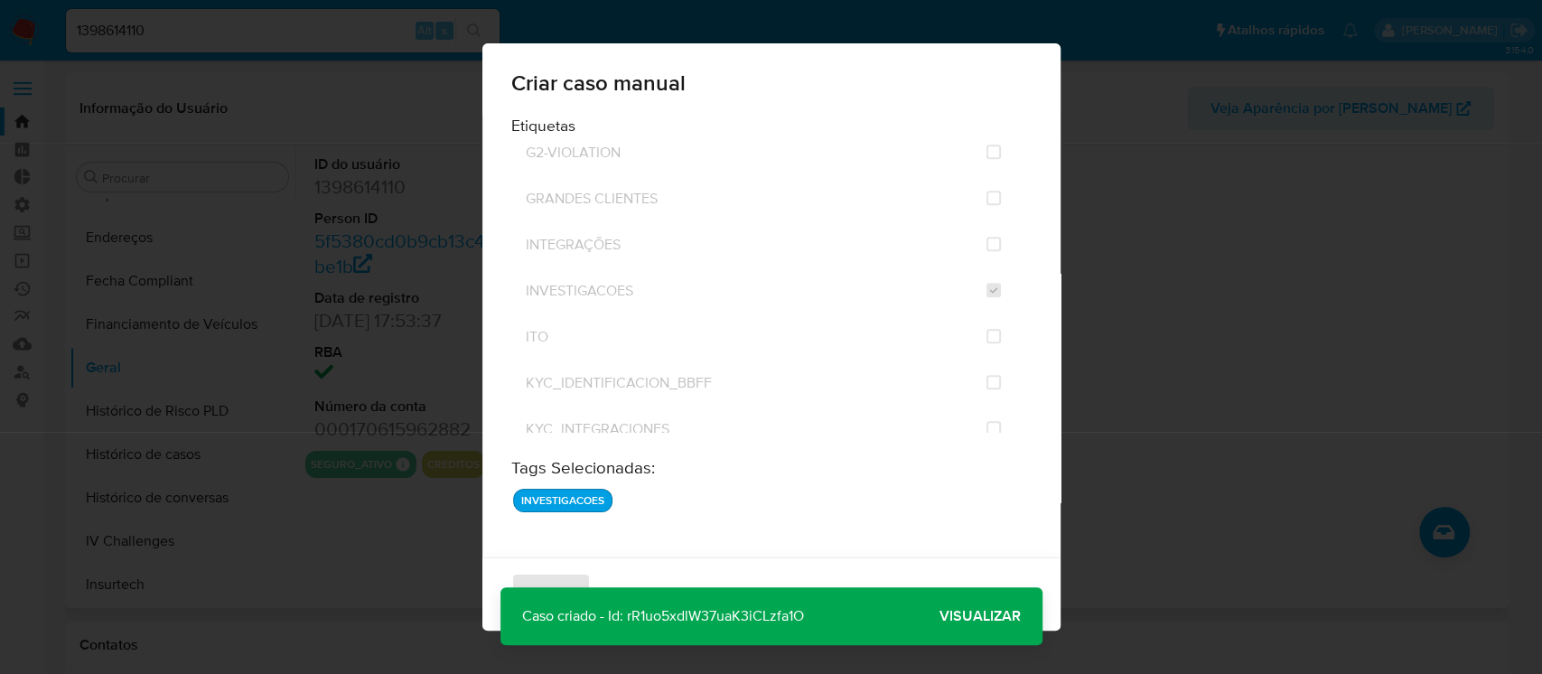
drag, startPoint x: 809, startPoint y: 616, endPoint x: 623, endPoint y: 611, distance: 186.1
click at [623, 611] on p "Caso criado - Id: rR1uo5xdlW37uaK3iCLzfa1O" at bounding box center [662, 616] width 325 height 58
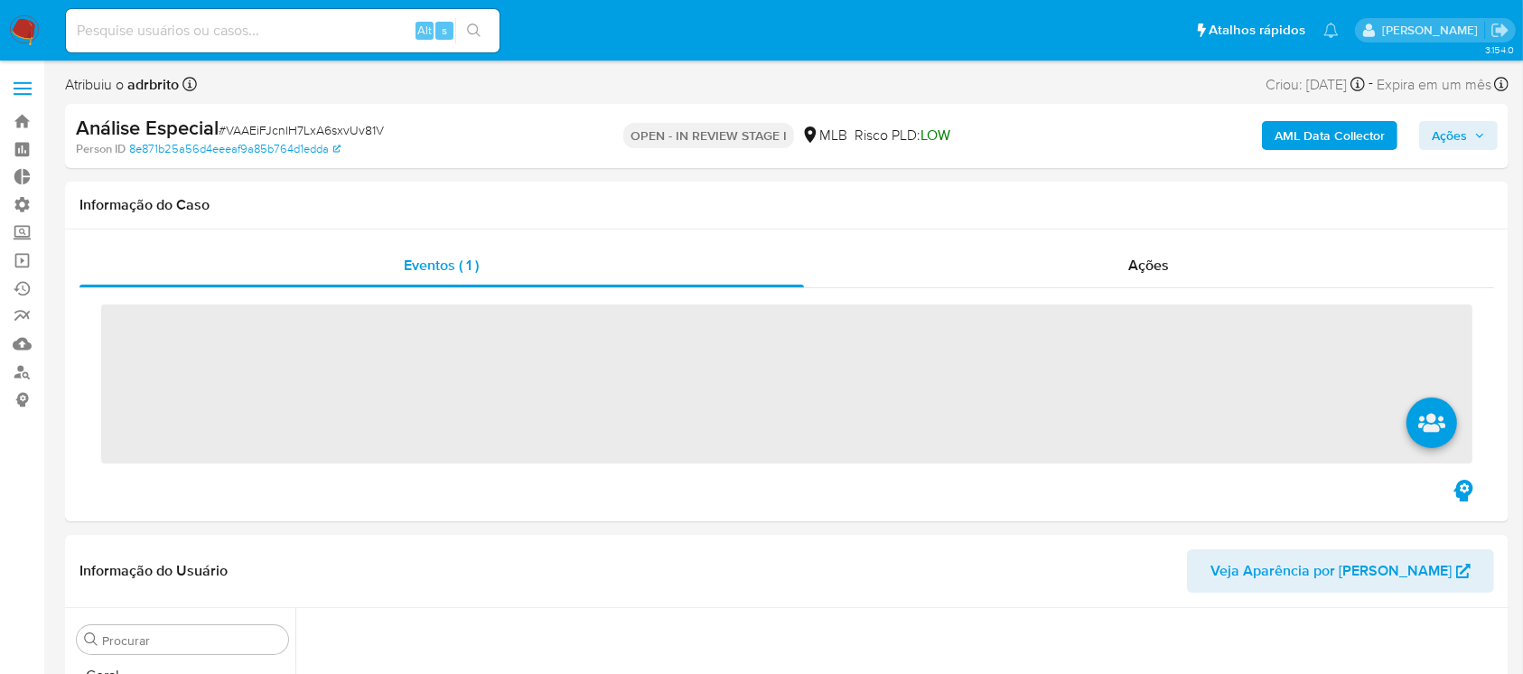
scroll to position [807, 0]
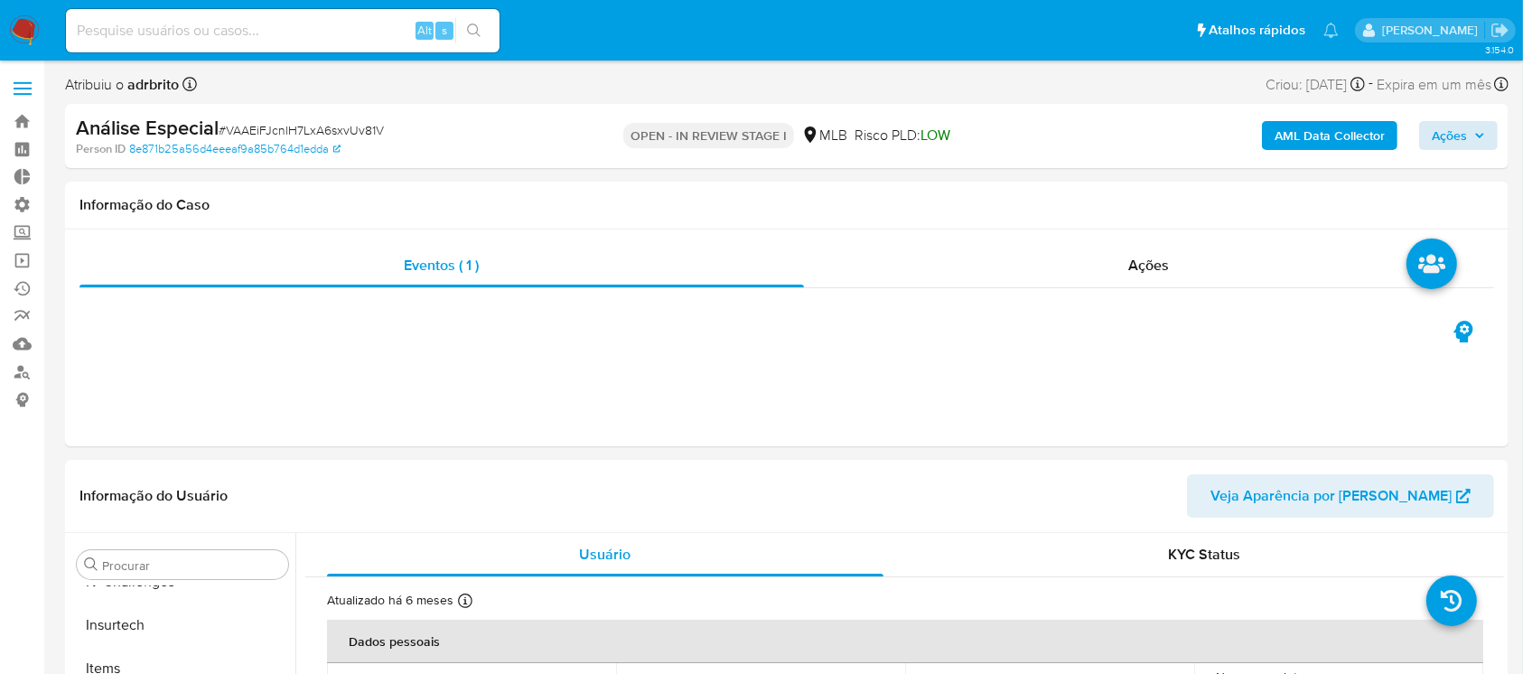
select select "10"
click at [1463, 127] on span "Ações" at bounding box center [1449, 135] width 35 height 29
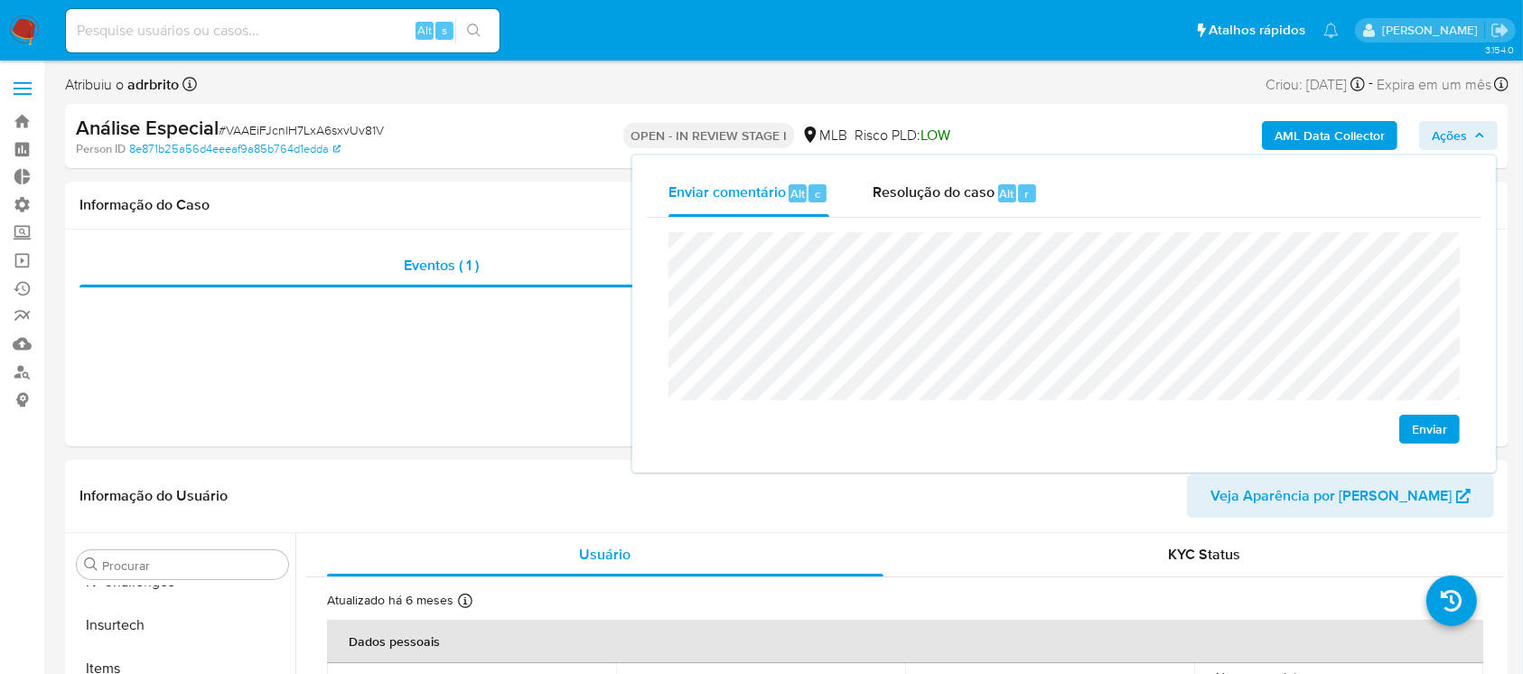
click at [1419, 424] on span "Enviar" at bounding box center [1429, 428] width 35 height 25
click at [19, 117] on link "Bandeja" at bounding box center [107, 121] width 215 height 28
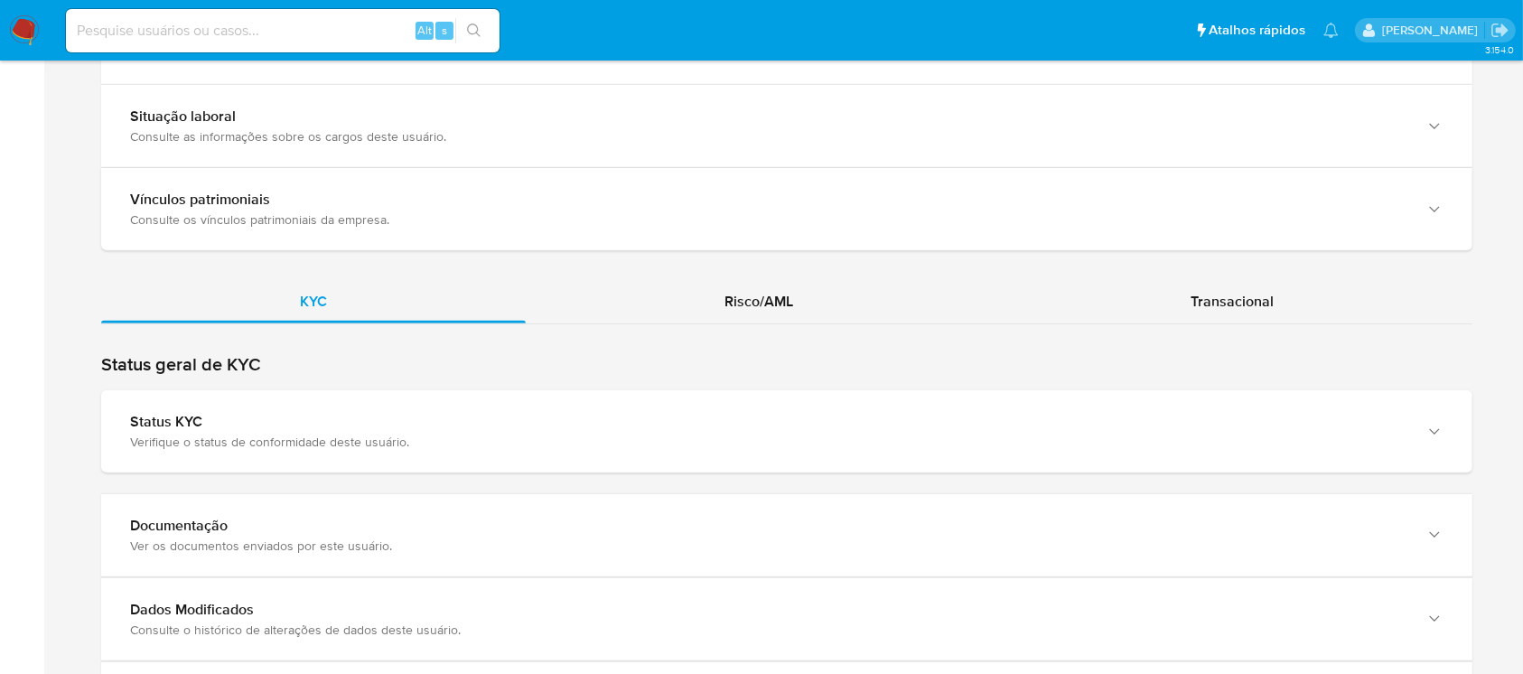
scroll to position [1435, 0]
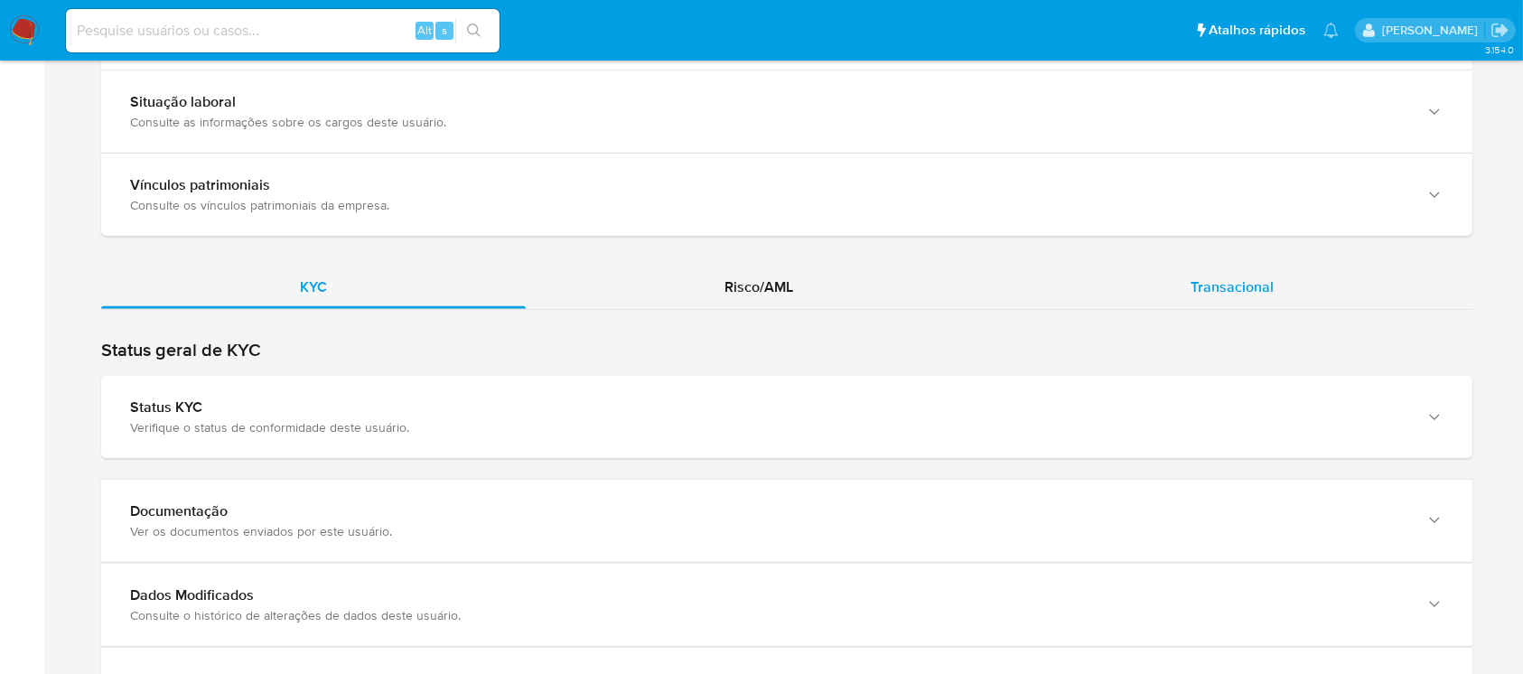
click at [1233, 283] on span "Transacional" at bounding box center [1231, 286] width 83 height 21
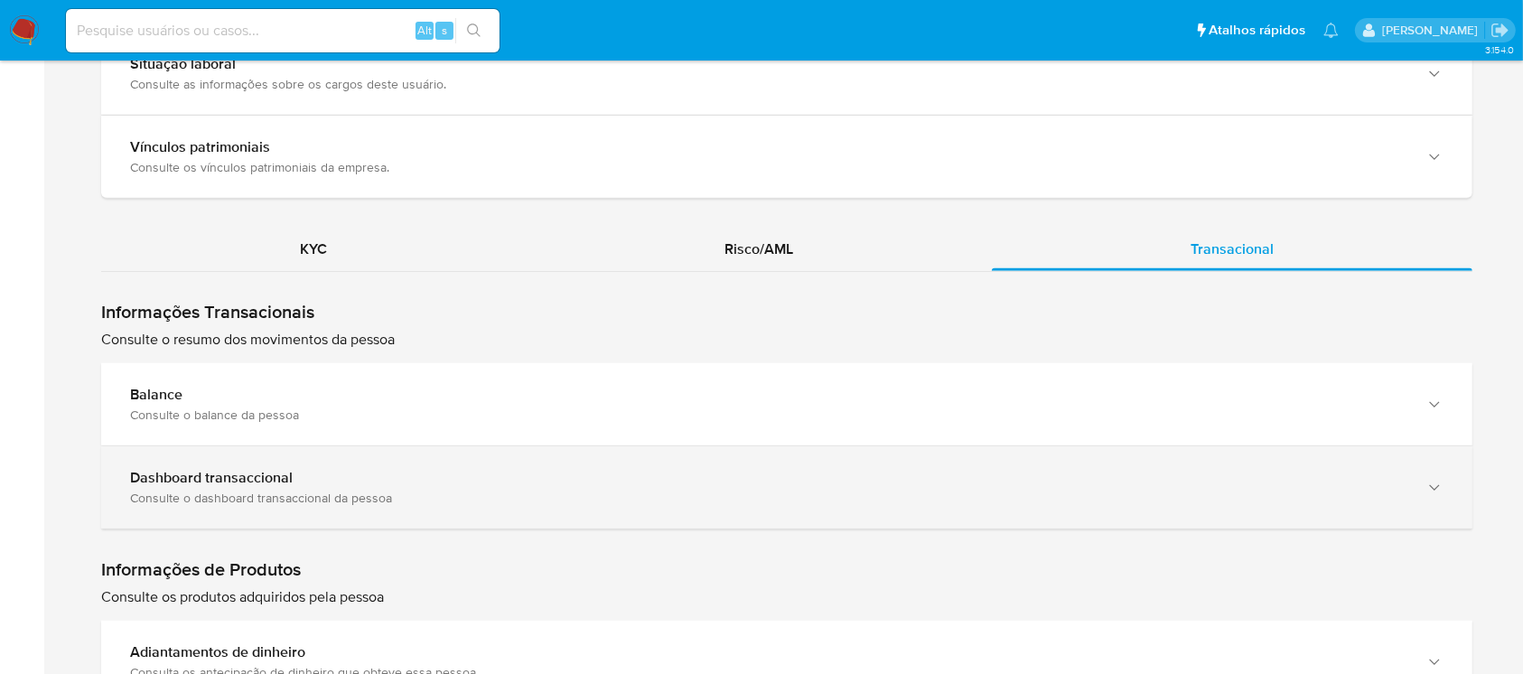
scroll to position [1604, 0]
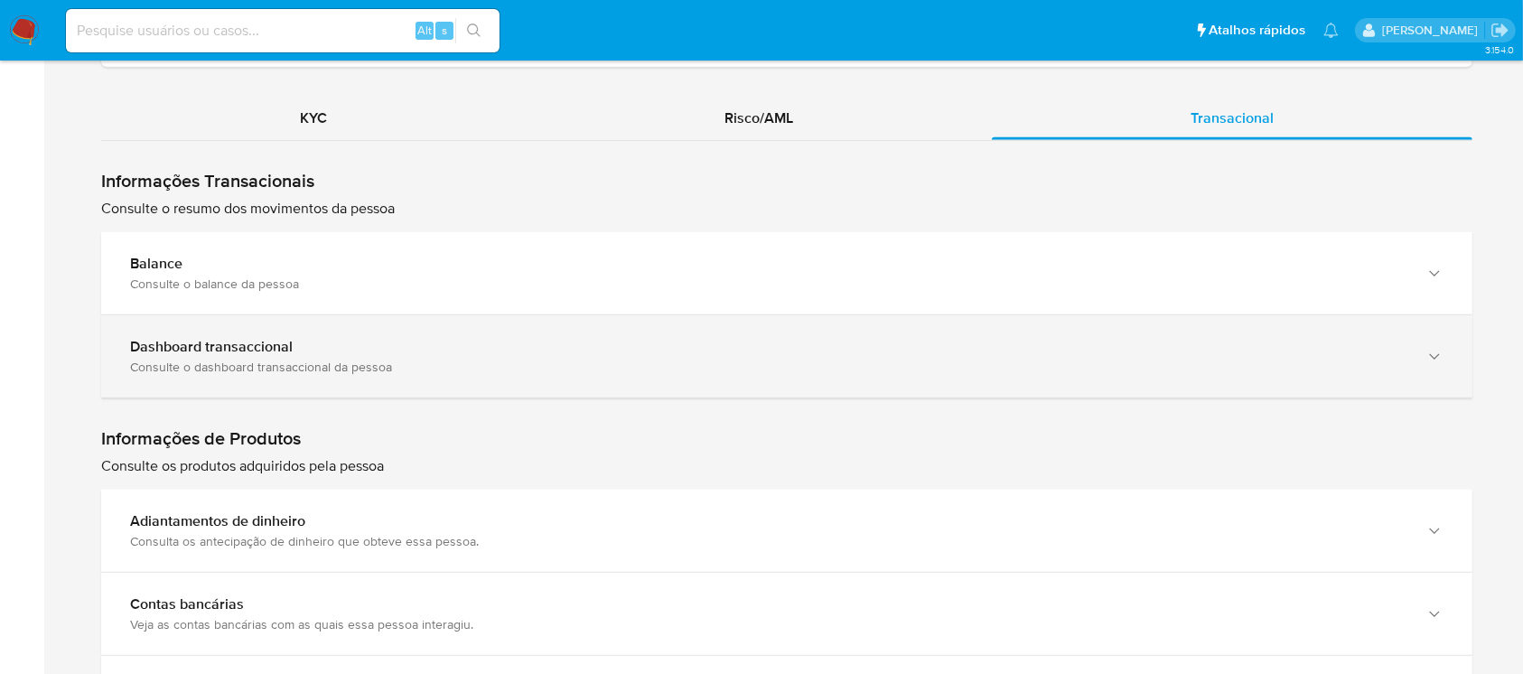
click at [387, 346] on div "Dashboard transaccional" at bounding box center [768, 347] width 1277 height 18
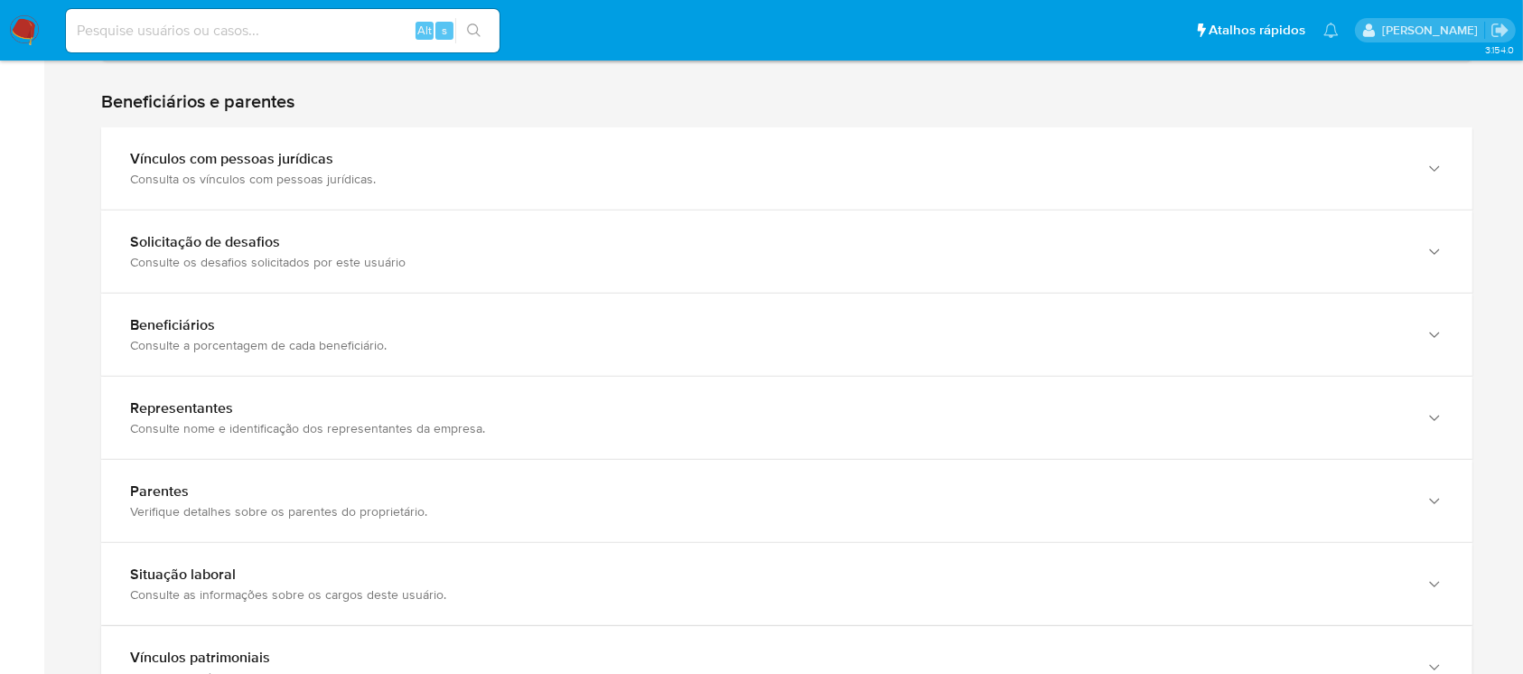
scroll to position [0, 0]
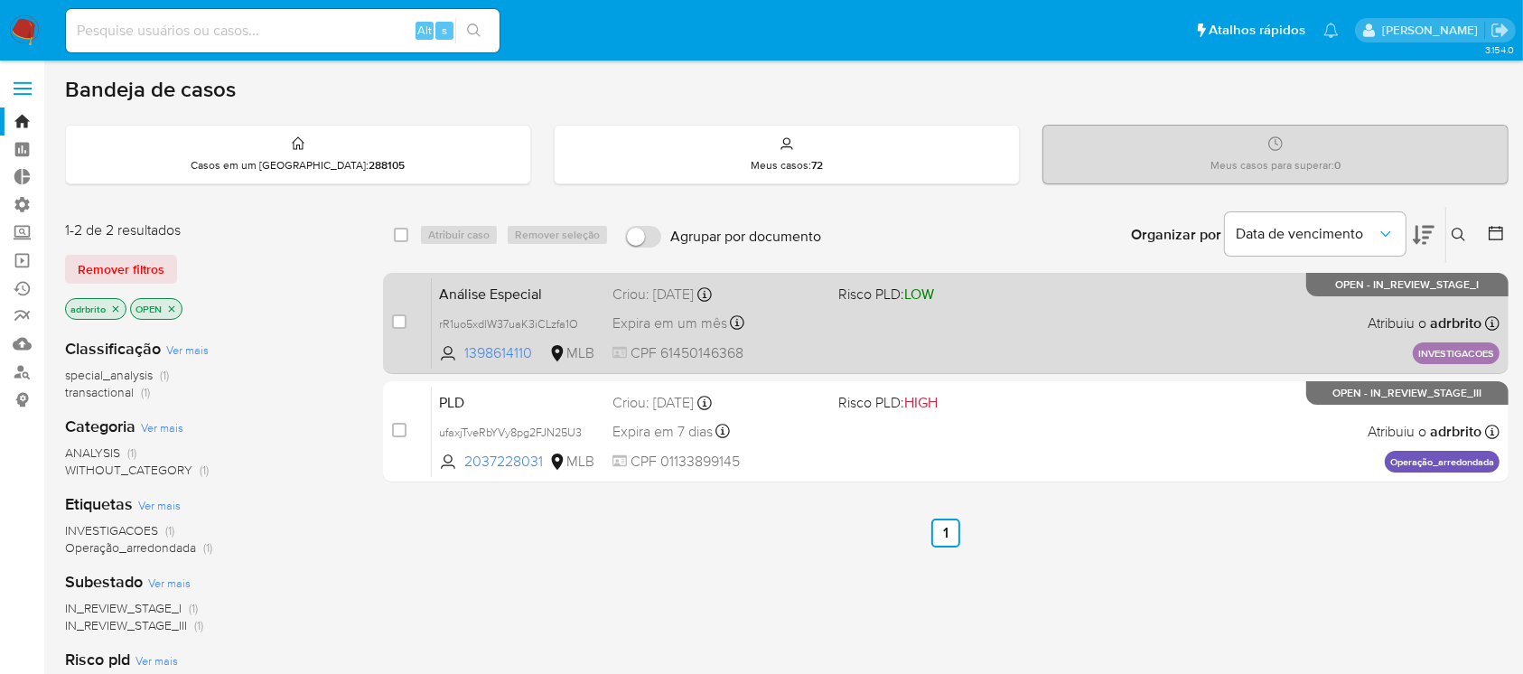
click at [386, 307] on div "case-item-checkbox Incapaz de atribuir o caso Análise Especial rR1uo5xdlW37uaK3…" at bounding box center [945, 323] width 1125 height 101
click at [386, 311] on div "case-item-checkbox Incapaz de atribuir o caso Análise Especial rR1uo5xdlW37uaK3…" at bounding box center [945, 323] width 1125 height 101
click at [394, 322] on input "checkbox" at bounding box center [399, 321] width 14 height 14
checkbox input "true"
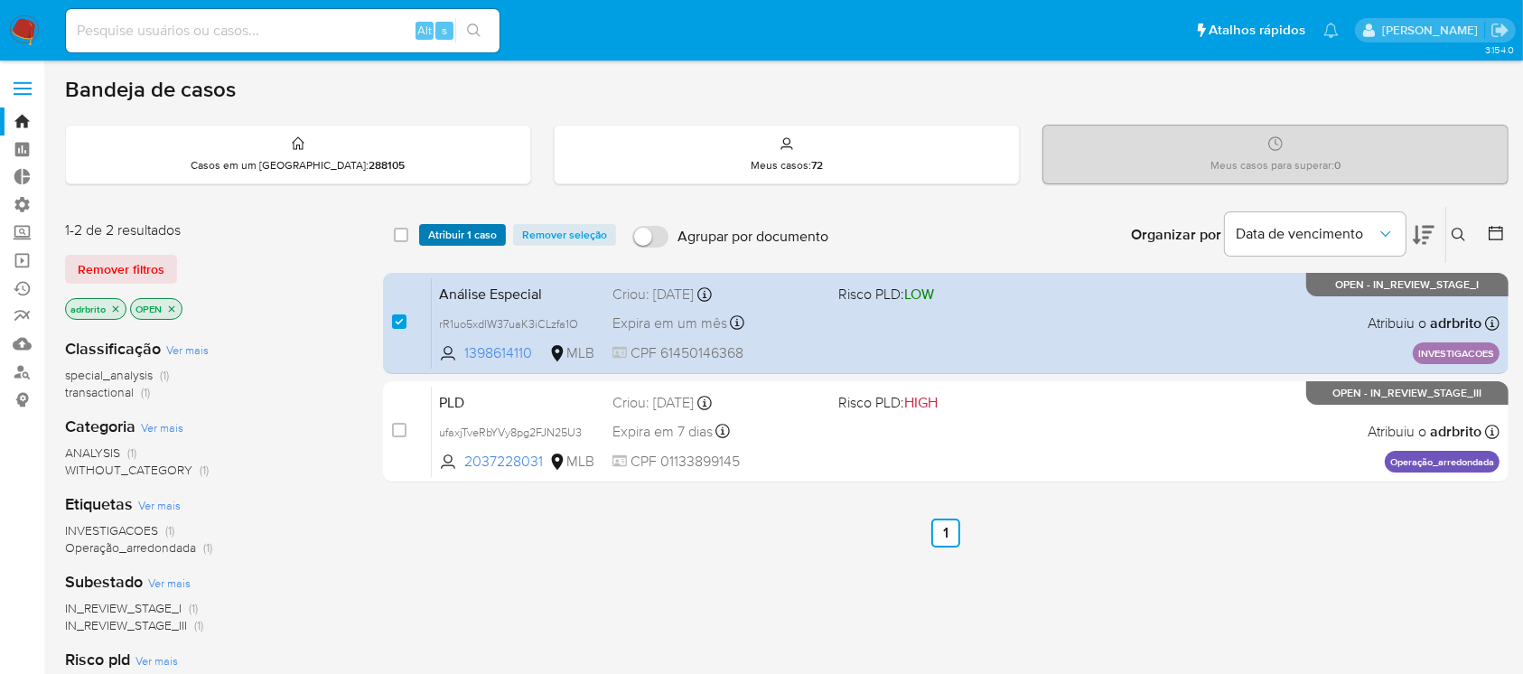
click at [434, 231] on span "Atribuir 1 caso" at bounding box center [462, 235] width 69 height 18
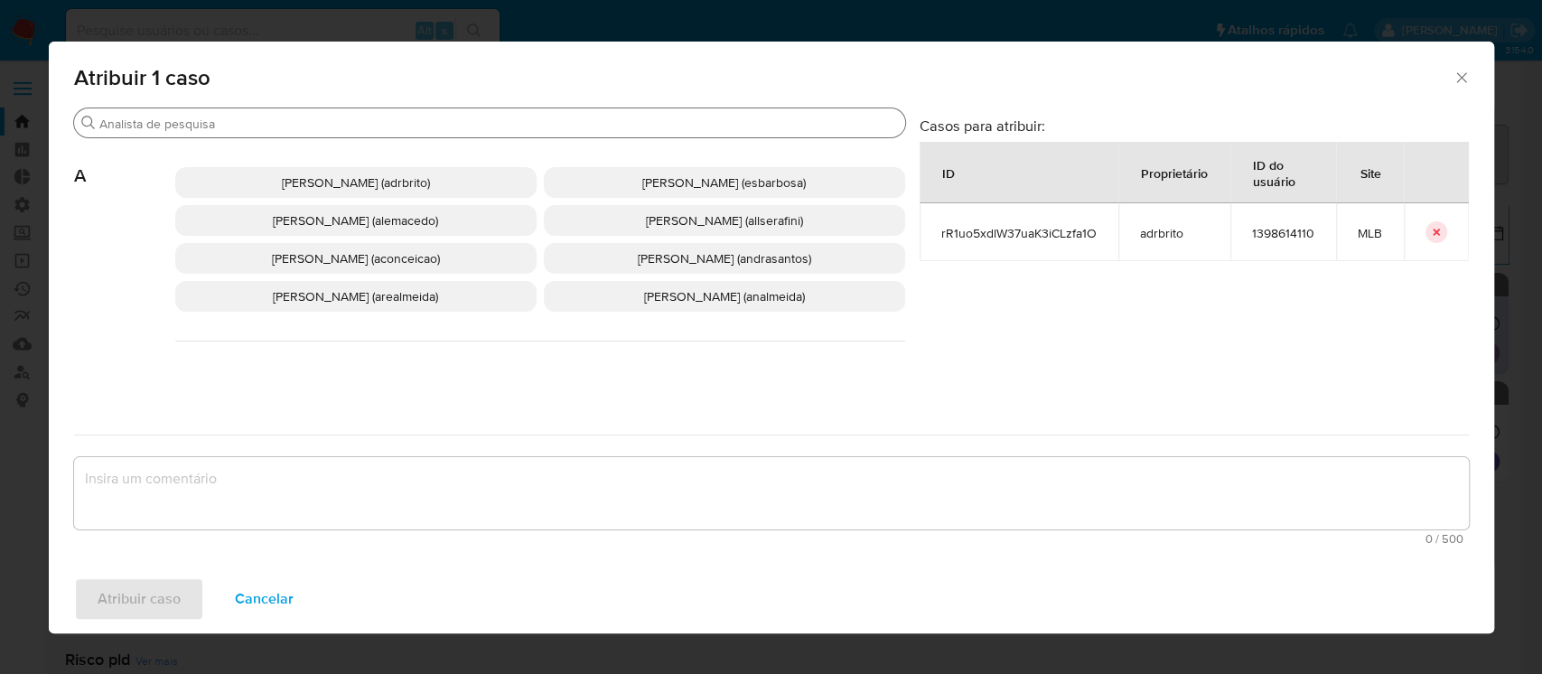
click at [259, 129] on input "Procurar" at bounding box center [498, 124] width 798 height 16
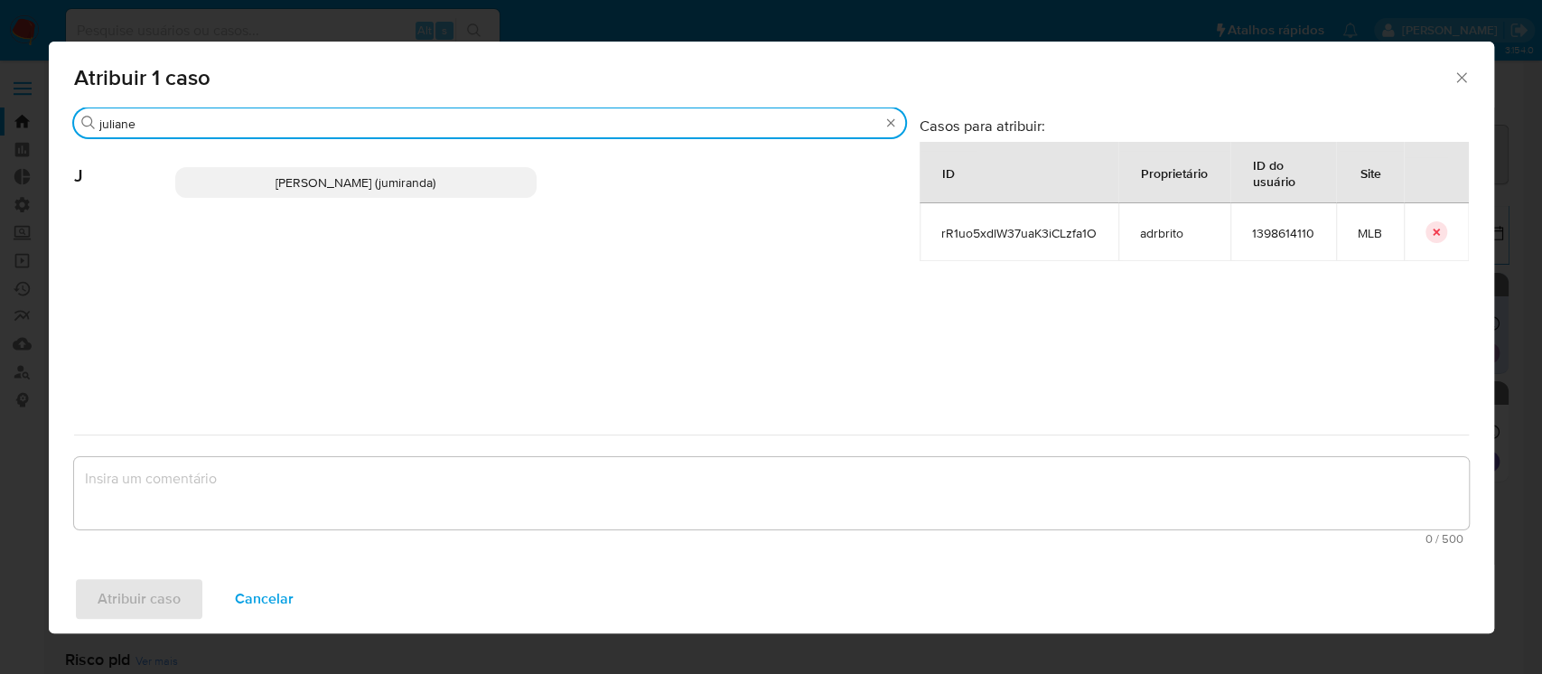
type input "juliane"
click at [275, 178] on span "Juliane Cavalcante Miranda (jumiranda)" at bounding box center [355, 182] width 160 height 18
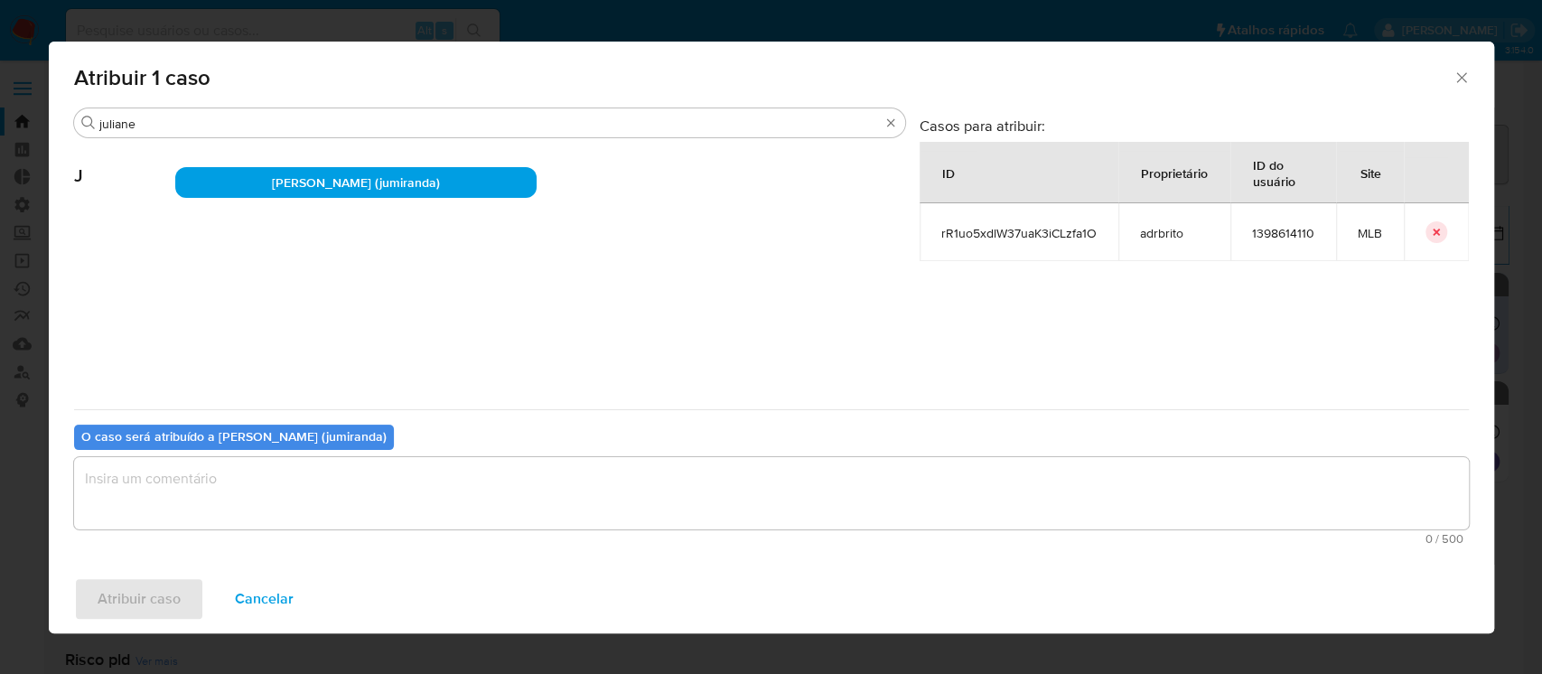
click at [328, 512] on textarea "assign-modal" at bounding box center [771, 493] width 1394 height 72
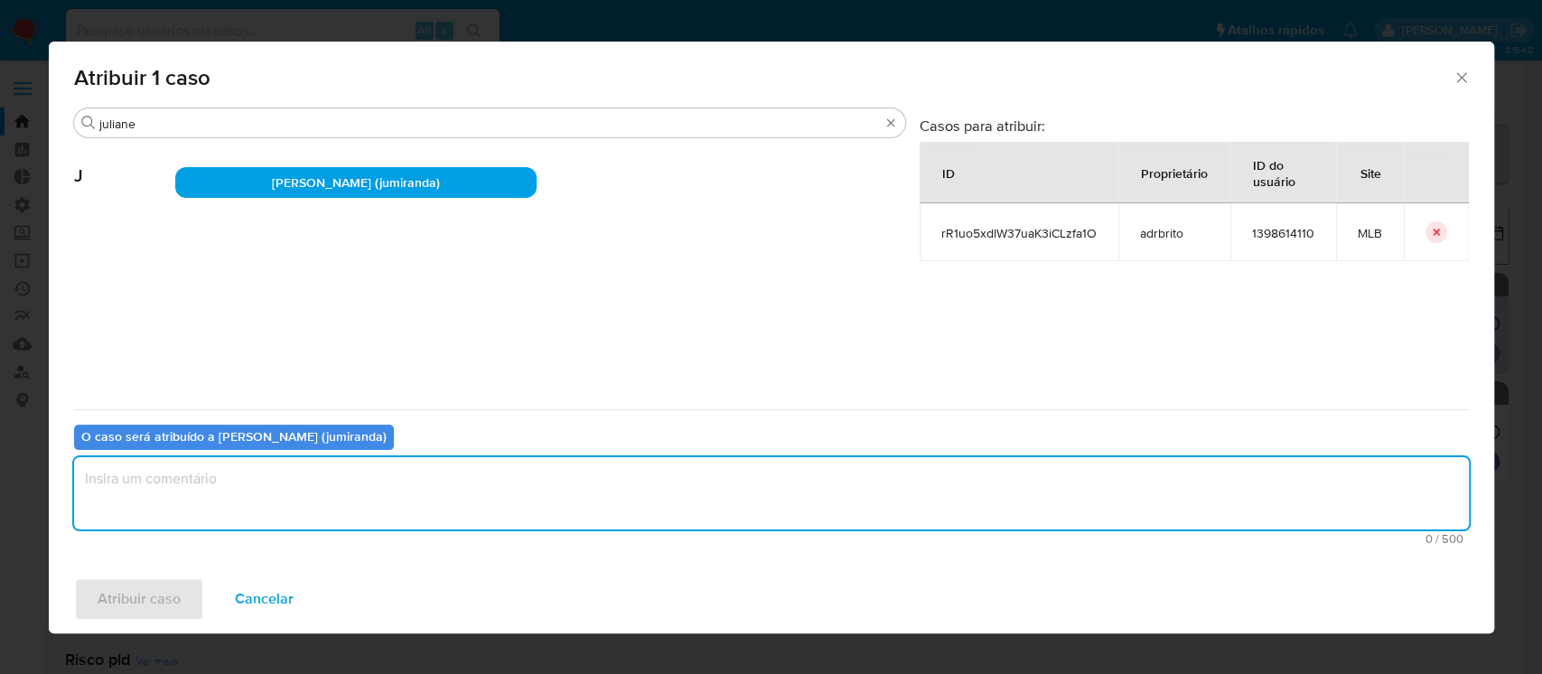
type textarea "p"
type textarea "ok"
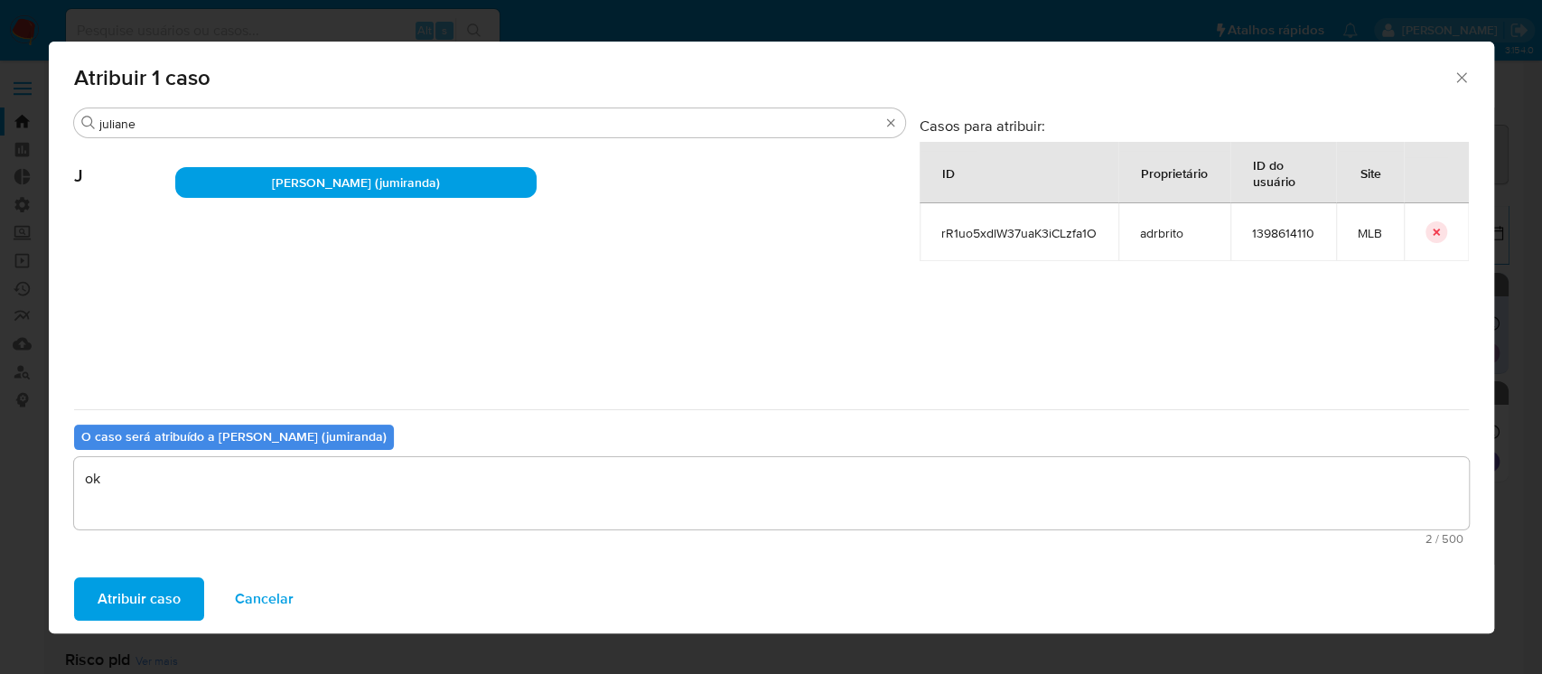
click at [152, 600] on span "Atribuir caso" at bounding box center [139, 599] width 83 height 40
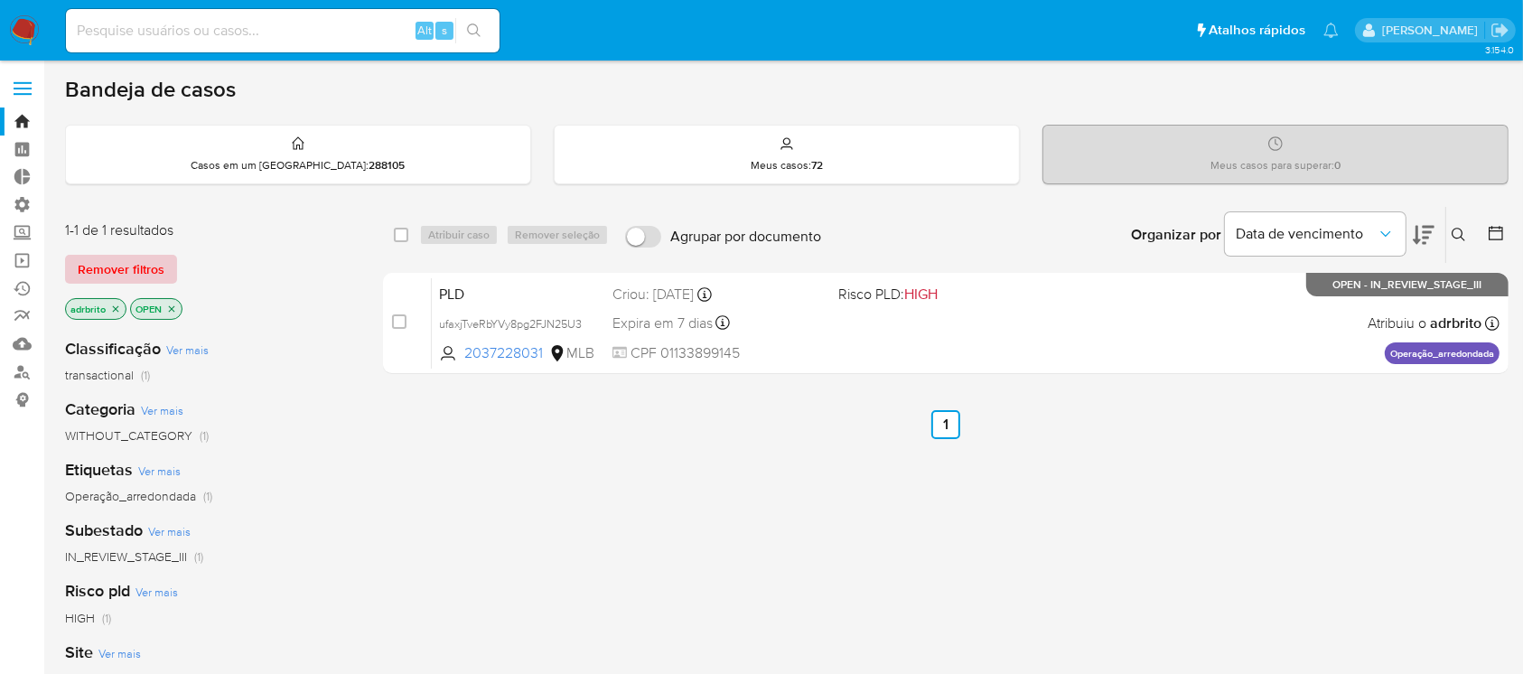
click at [101, 278] on span "Remover filtros" at bounding box center [121, 268] width 87 height 25
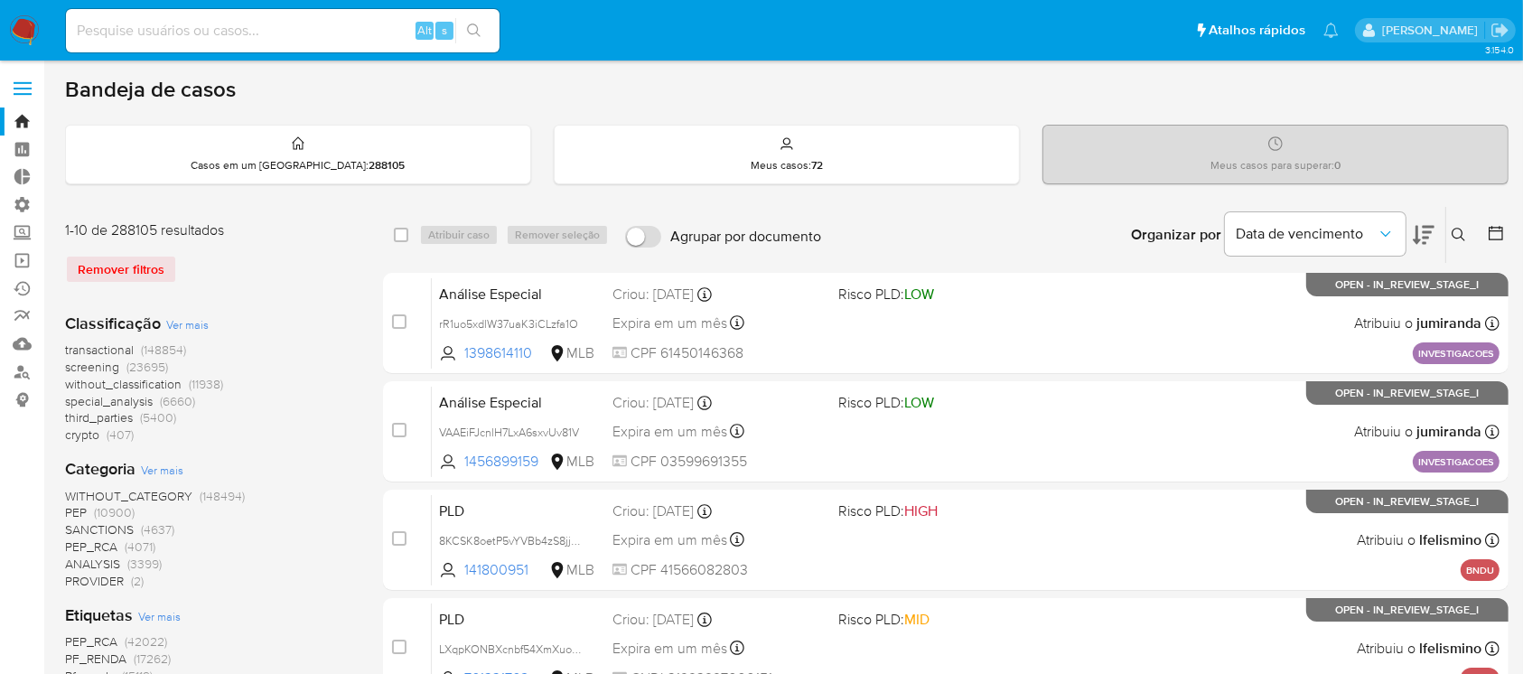
click at [1454, 228] on icon at bounding box center [1458, 235] width 14 height 14
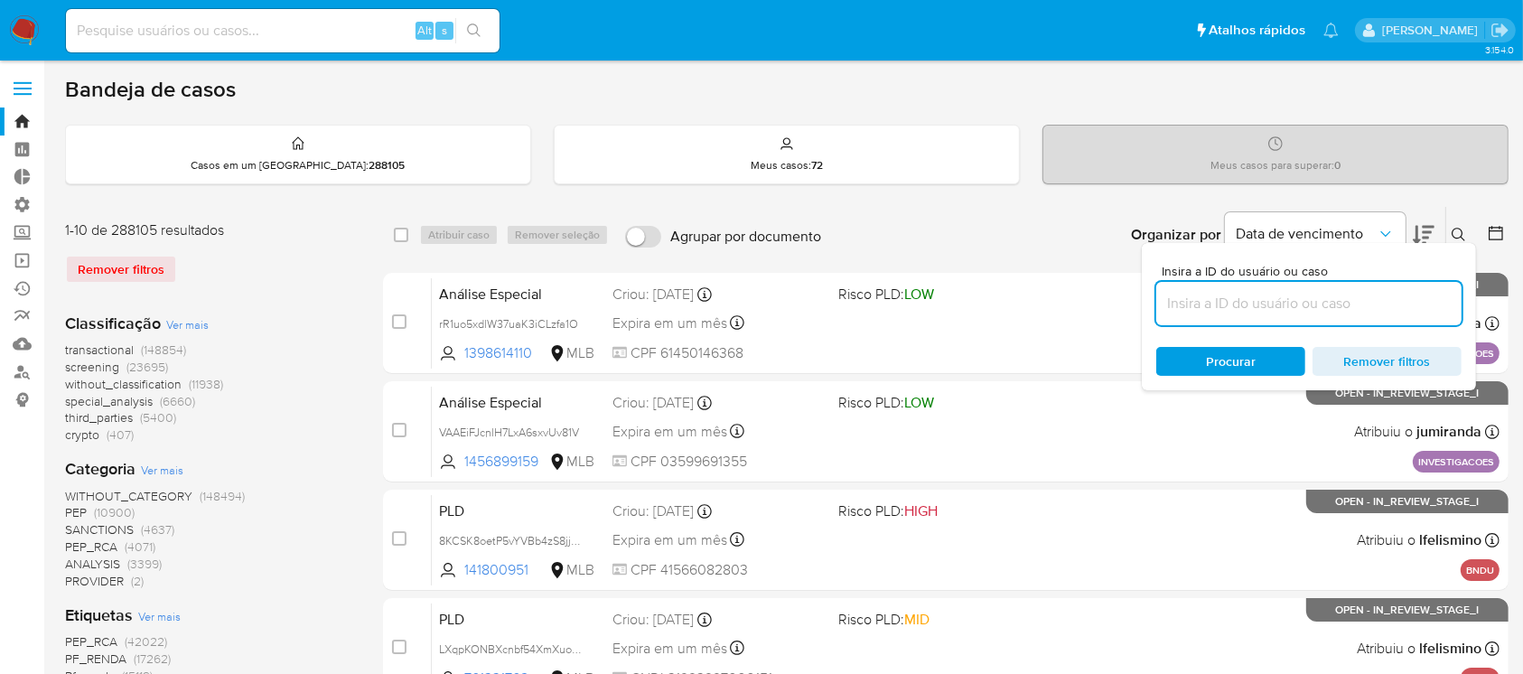
click at [1322, 312] on input at bounding box center [1308, 303] width 305 height 23
type input "rR1uo5xdlW37uaK3iCLzfa1O"
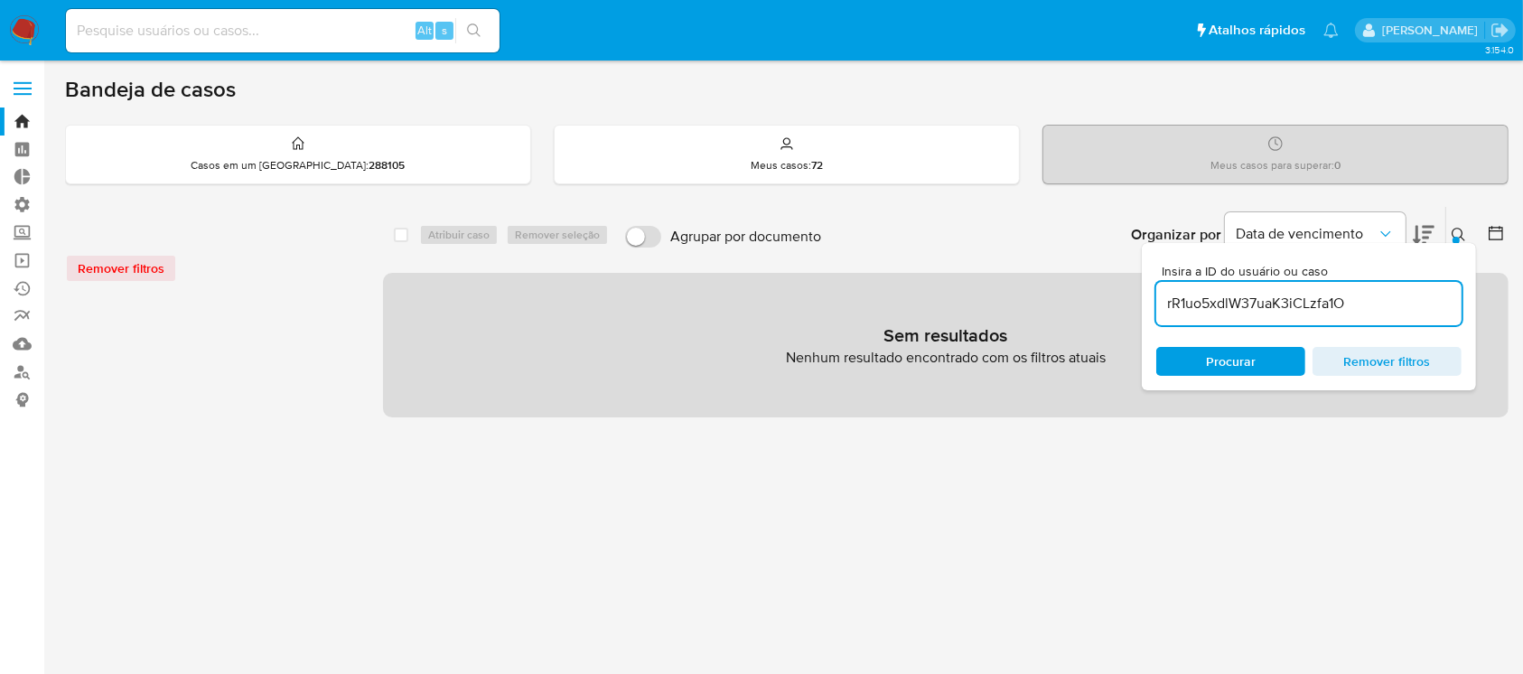
click at [1405, 301] on input "rR1uo5xdlW37uaK3iCLzfa1O" at bounding box center [1308, 303] width 305 height 23
click at [1458, 256] on div "Insira a ID do usuário ou caso rR1uo5xdlW37uaK3iCLzfa1O Procurar Remover filtros" at bounding box center [1309, 316] width 334 height 147
click at [788, 507] on div "select-all-cases-checkbox Atribuir caso Remover seleção Agrupar por documento O…" at bounding box center [945, 602] width 1125 height 792
click at [1457, 237] on div at bounding box center [1455, 240] width 7 height 7
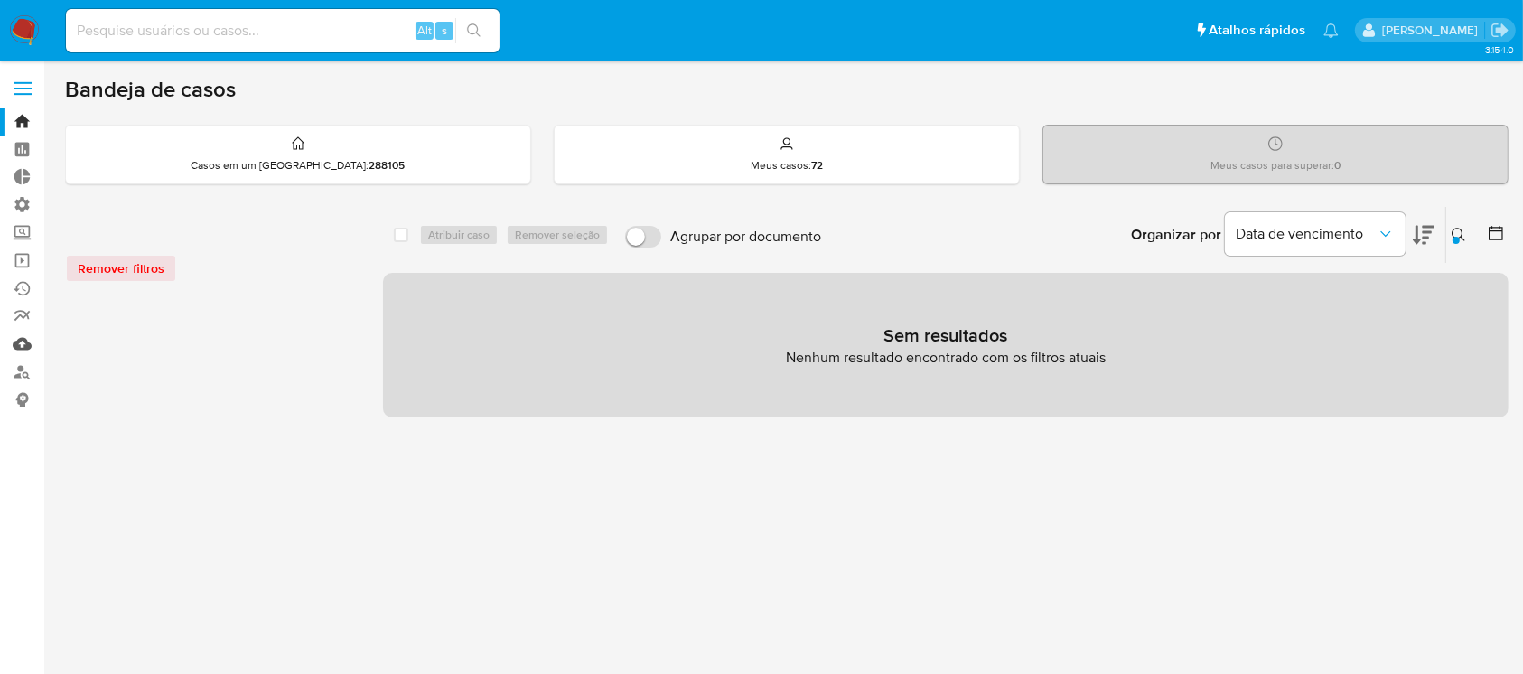
click at [0, 347] on link "Mulan" at bounding box center [107, 344] width 215 height 28
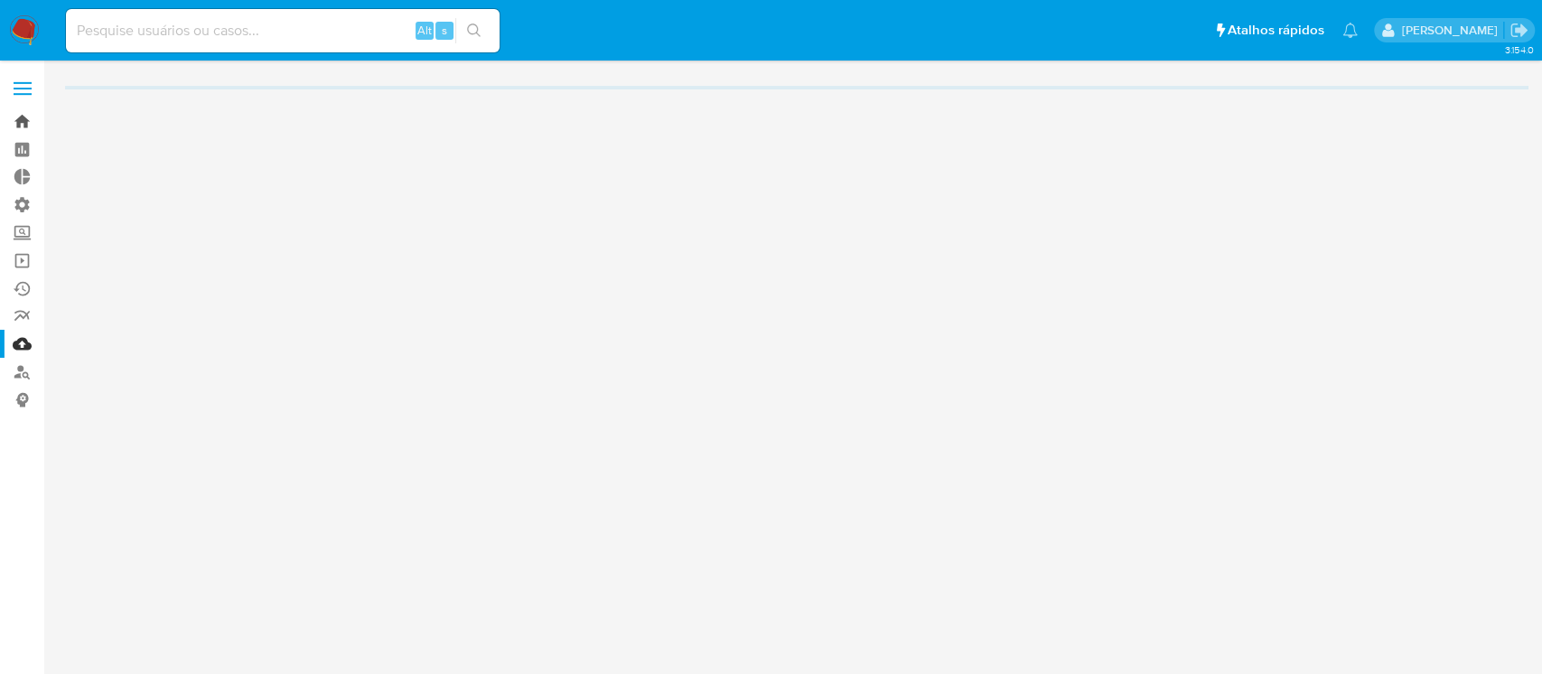
click at [14, 112] on link "Bandeja" at bounding box center [107, 121] width 215 height 28
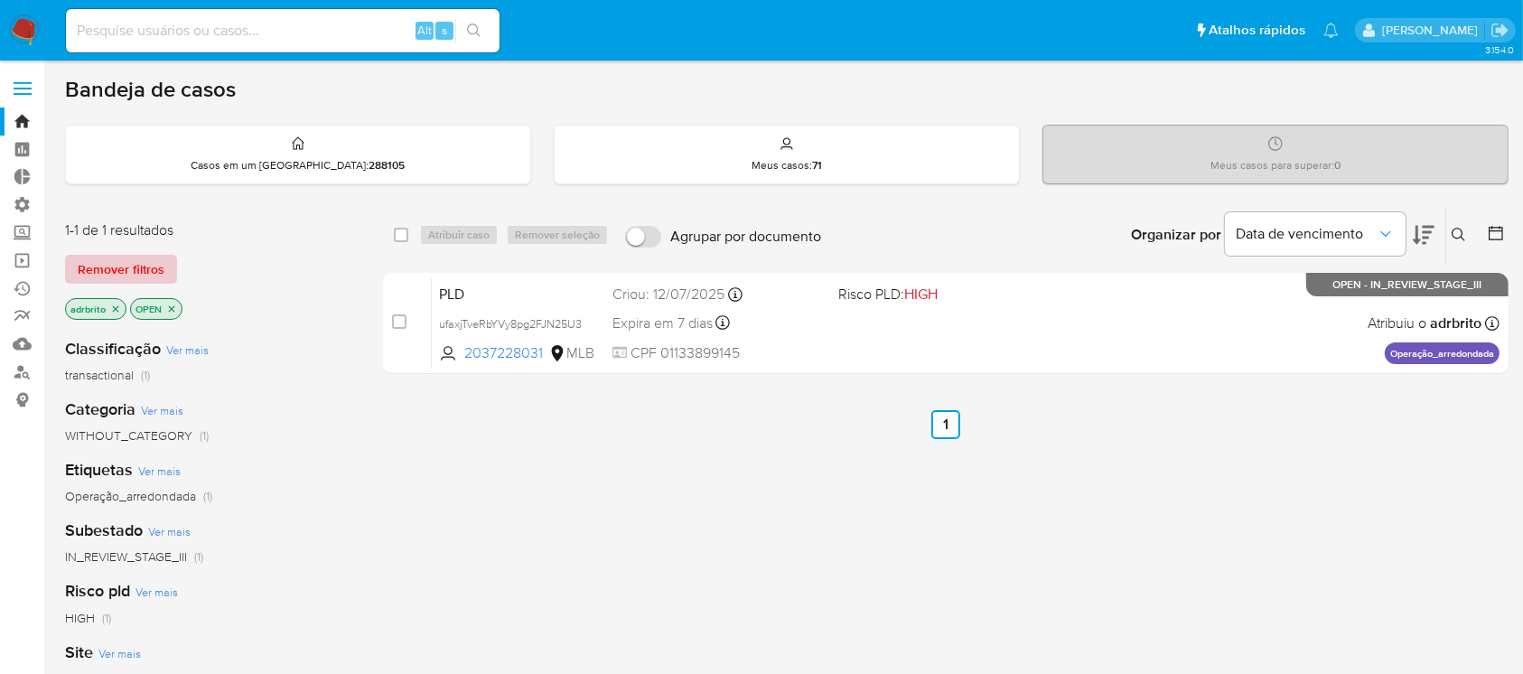
click at [159, 258] on span "Remover filtros" at bounding box center [121, 268] width 87 height 25
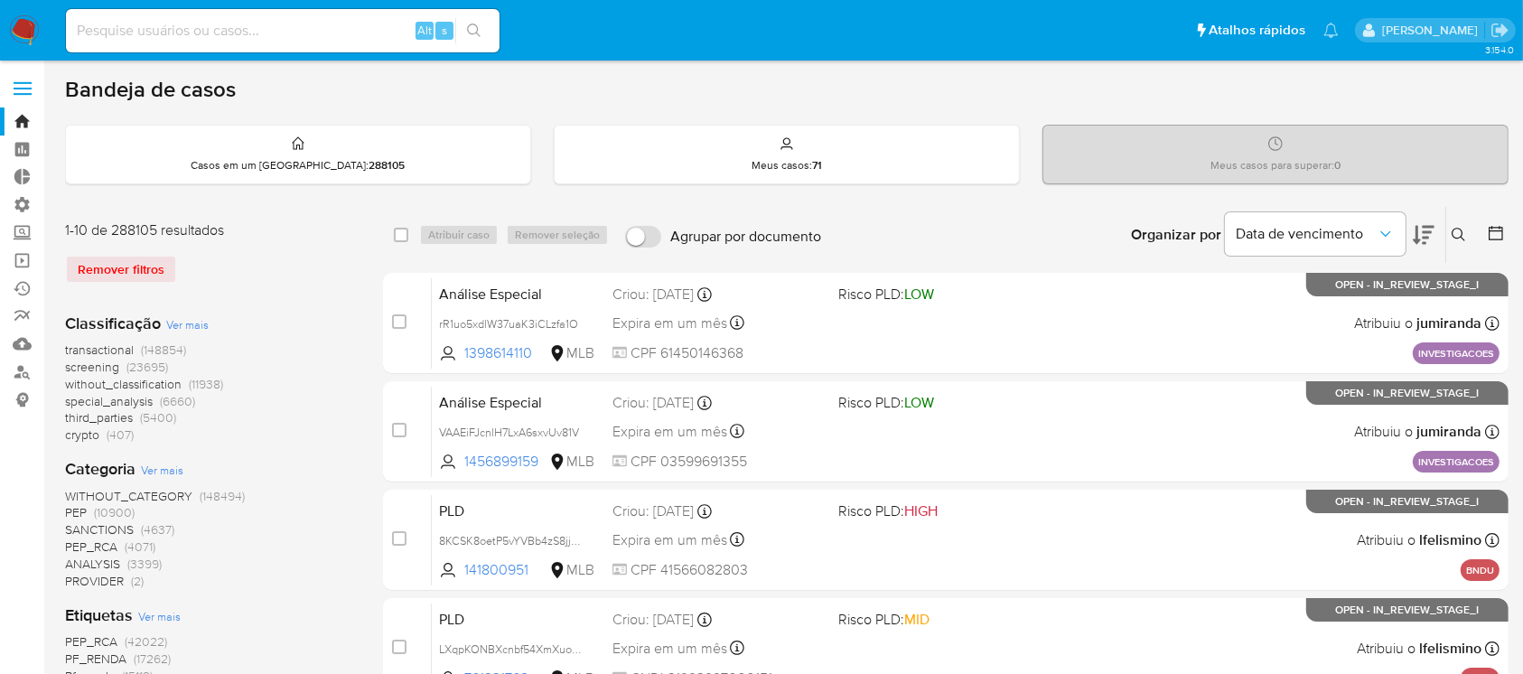
click at [1463, 234] on icon at bounding box center [1458, 235] width 14 height 14
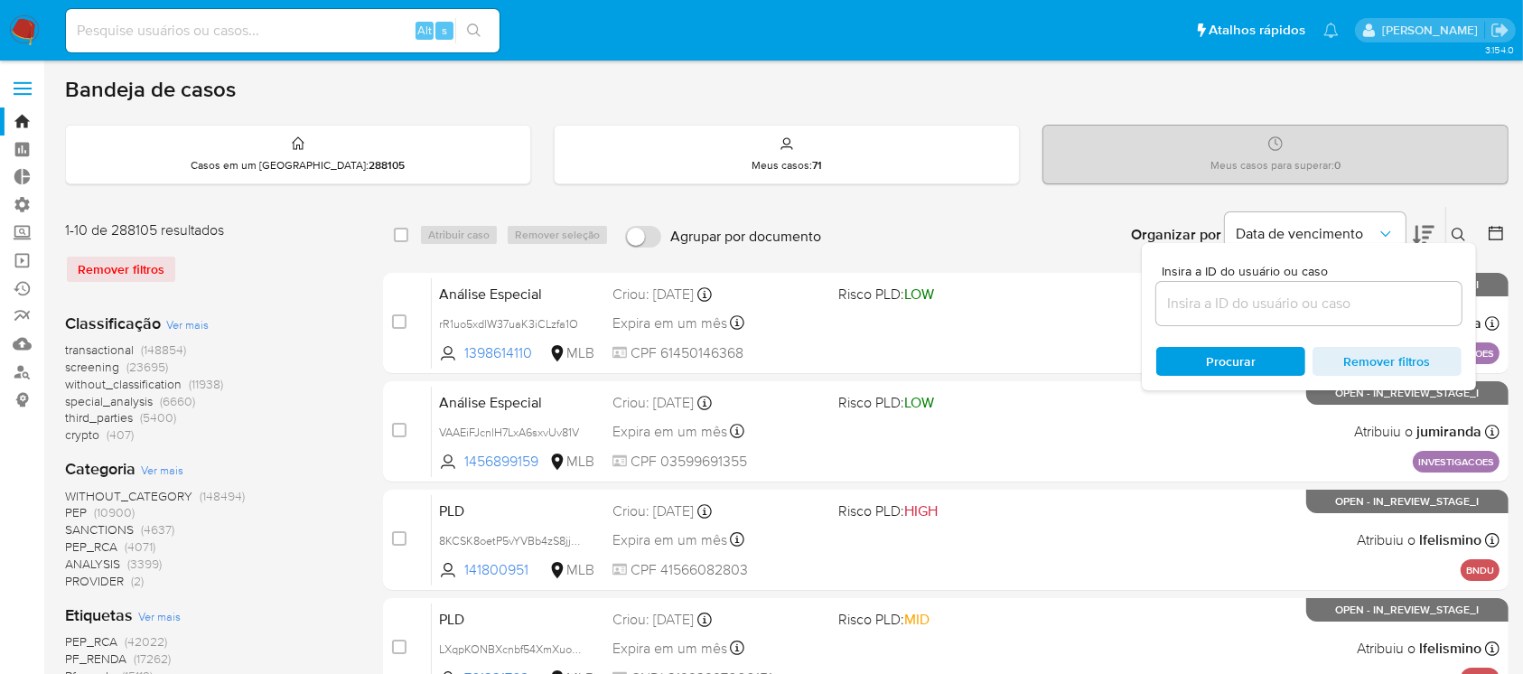
click at [1228, 301] on input at bounding box center [1308, 303] width 305 height 23
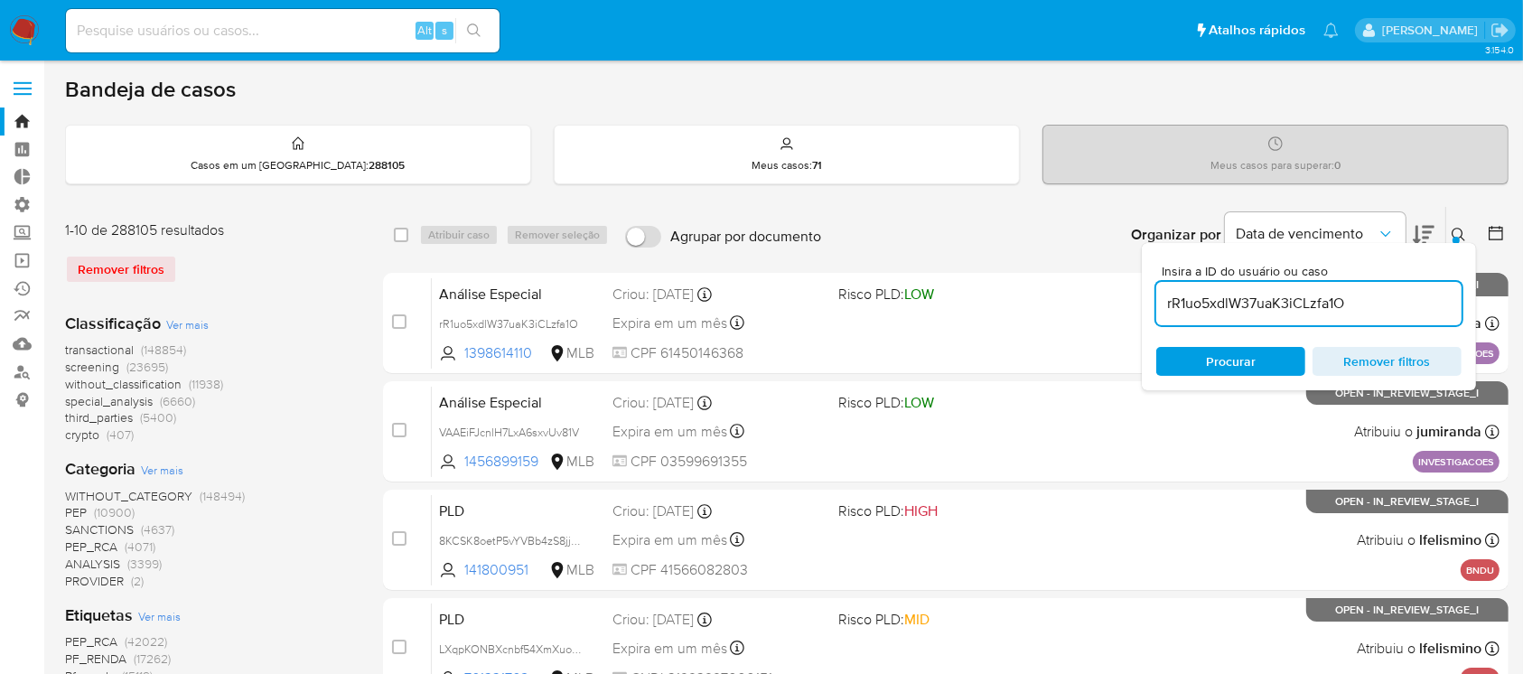
type input "rR1uo5xdlW37uaK3iCLzfa1O"
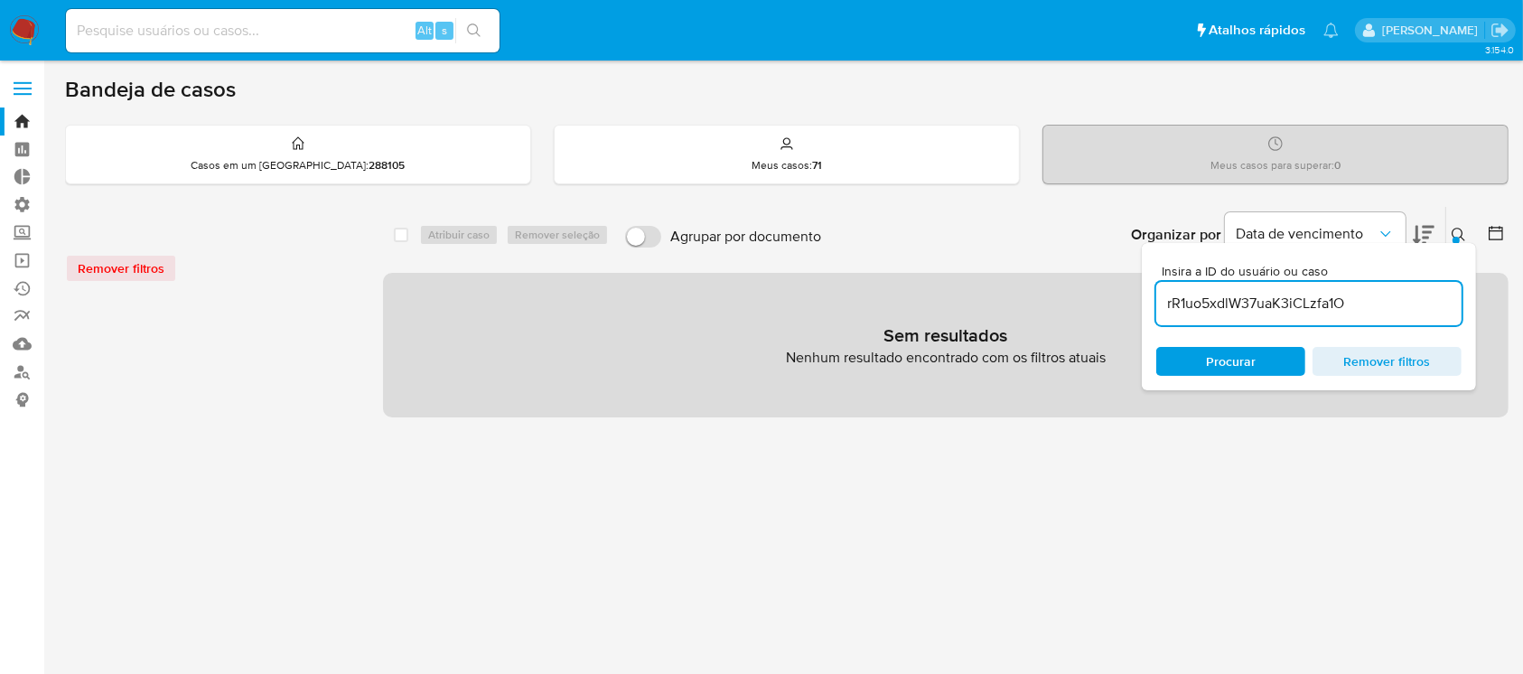
click at [1457, 228] on icon at bounding box center [1458, 235] width 14 height 14
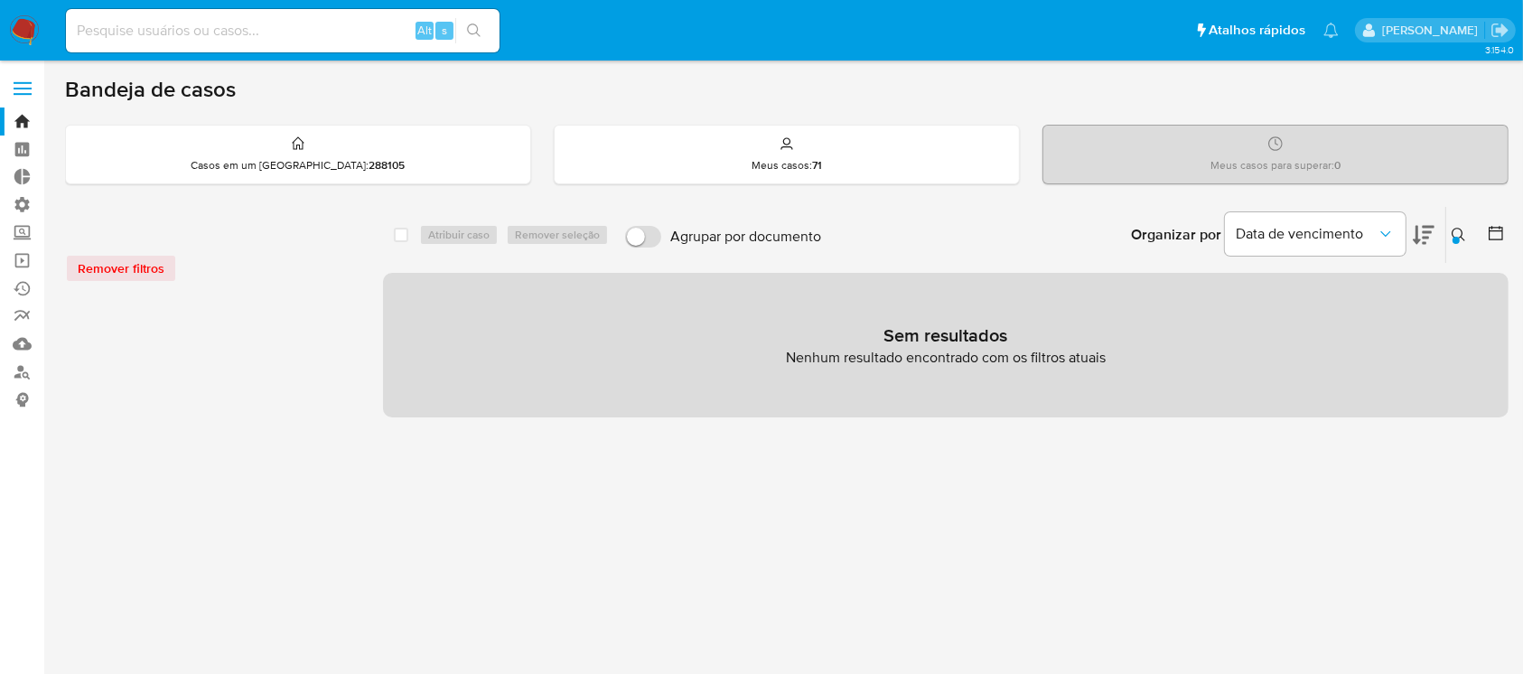
click at [628, 386] on div "Sem resultados Nenhum resultado encontrado com os filtros atuais" at bounding box center [945, 345] width 1125 height 145
click at [14, 116] on link "Bandeja" at bounding box center [107, 121] width 215 height 28
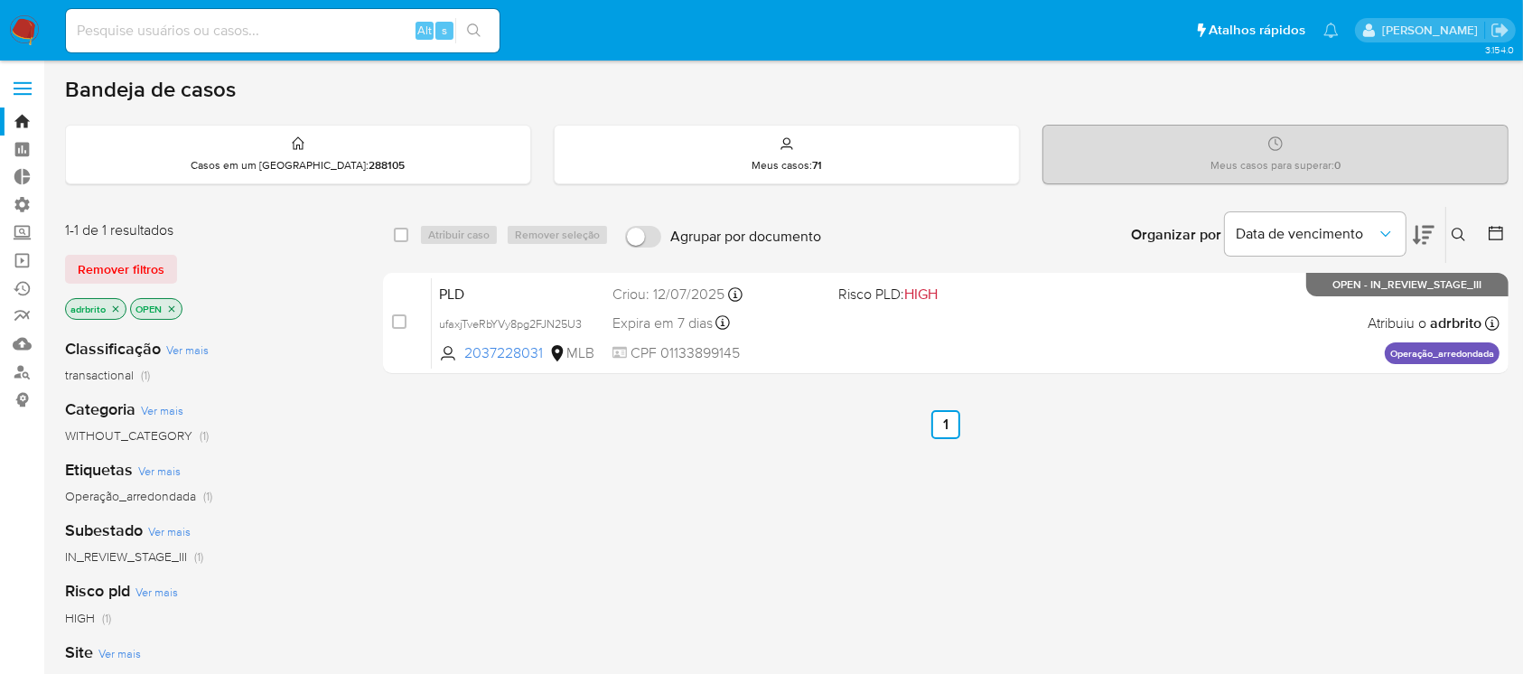
click at [110, 308] on icon "close-filter" at bounding box center [115, 308] width 11 height 11
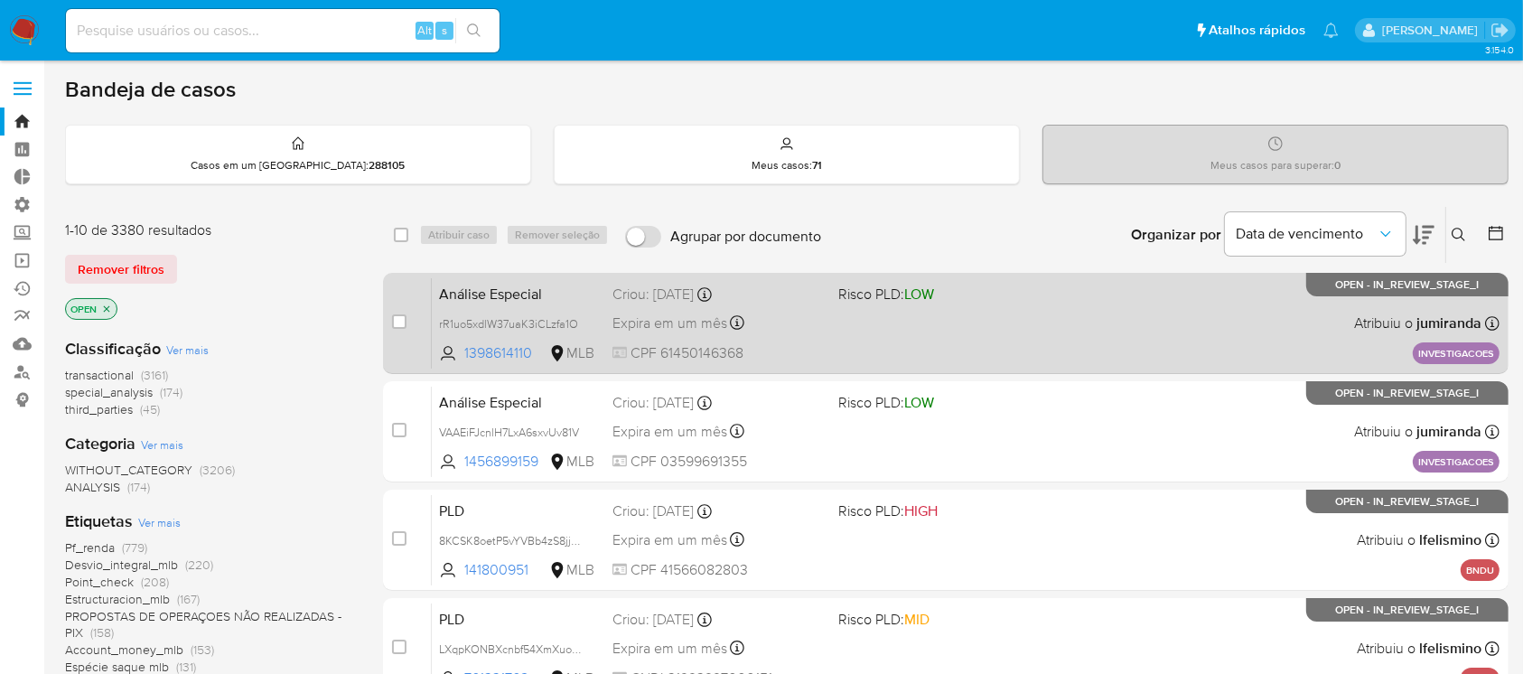
click at [670, 314] on span "Expira em um mês" at bounding box center [669, 323] width 115 height 20
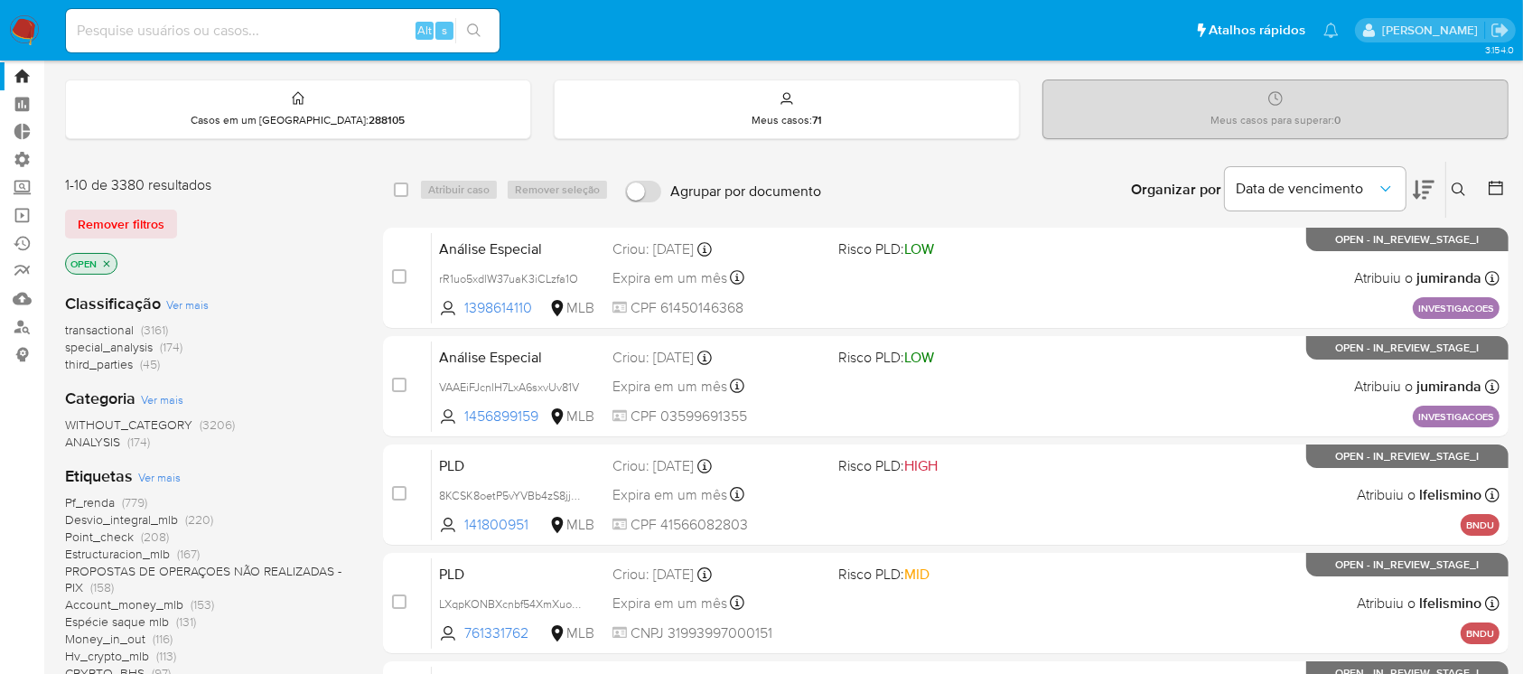
scroll to position [751, 0]
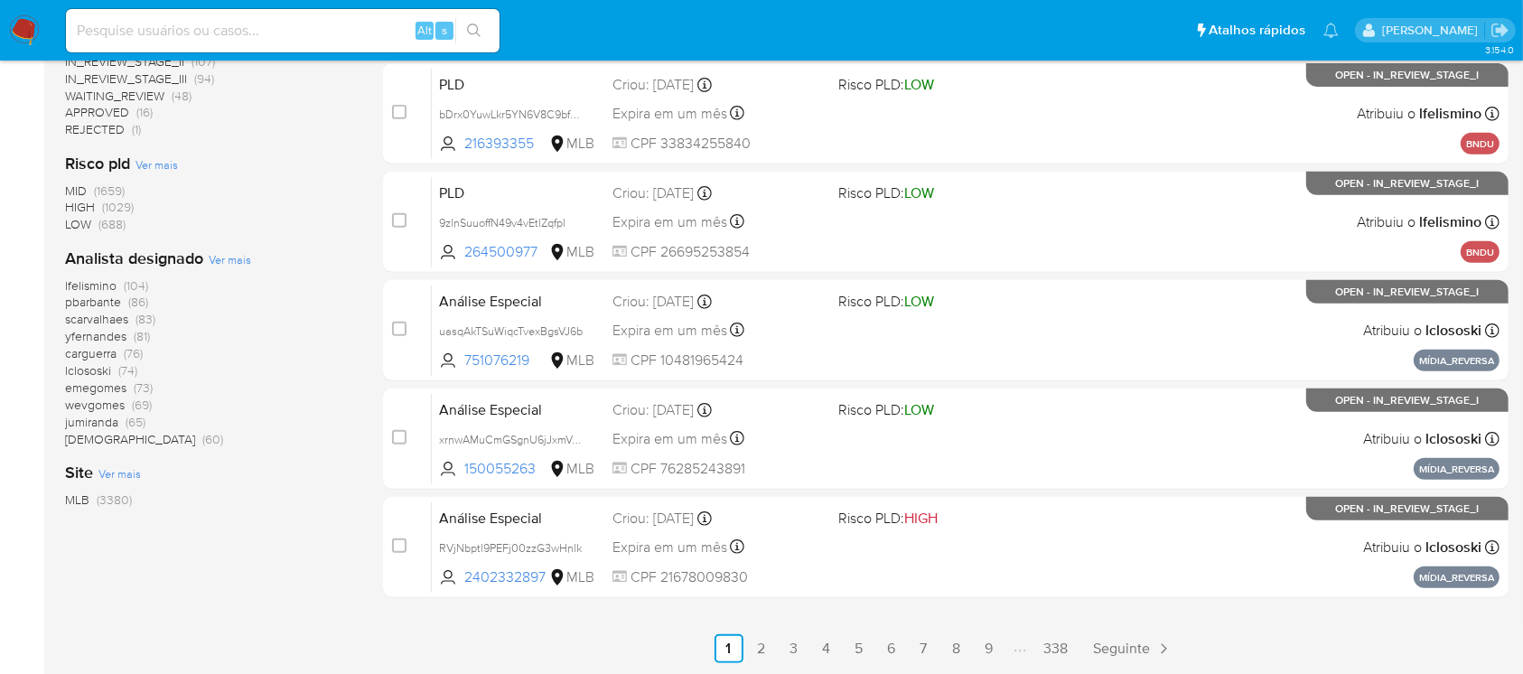
click at [103, 284] on span "lfelismino" at bounding box center [90, 285] width 51 height 18
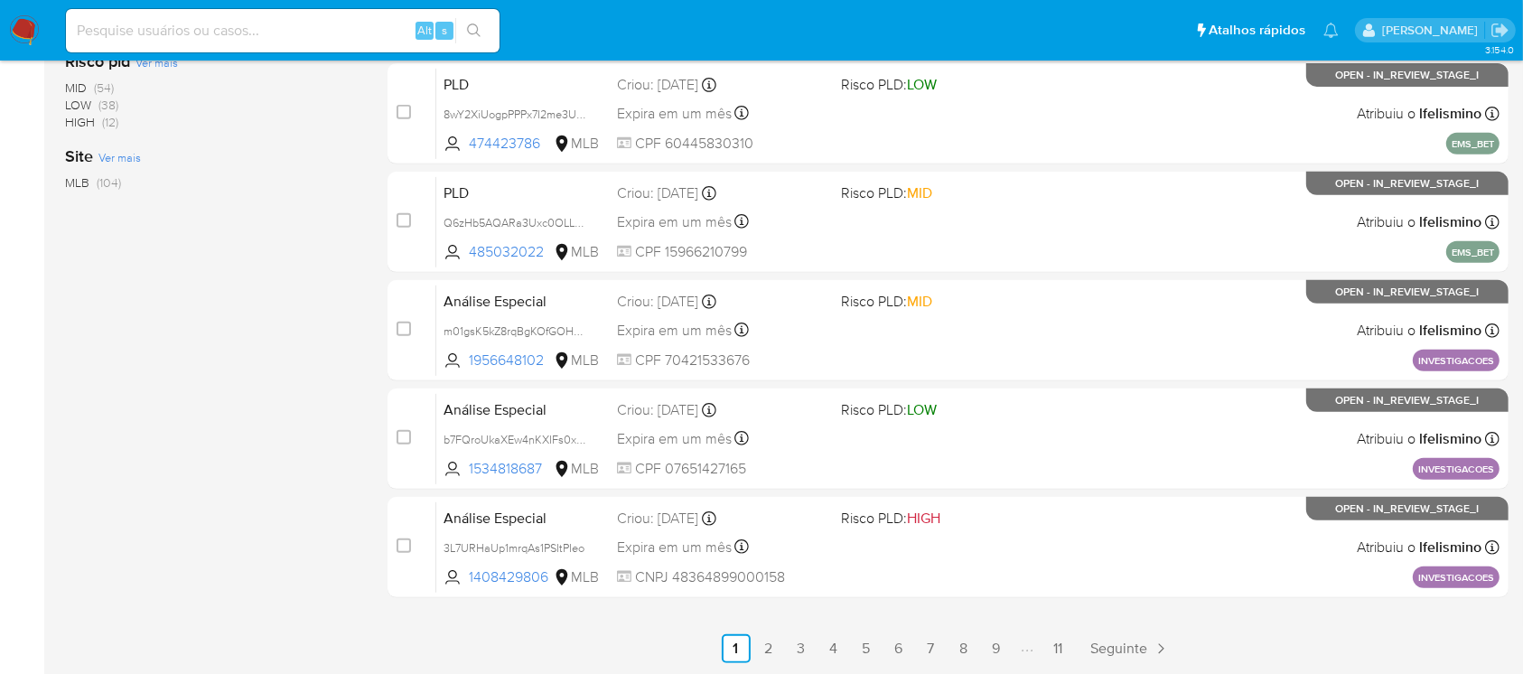
scroll to position [269, 0]
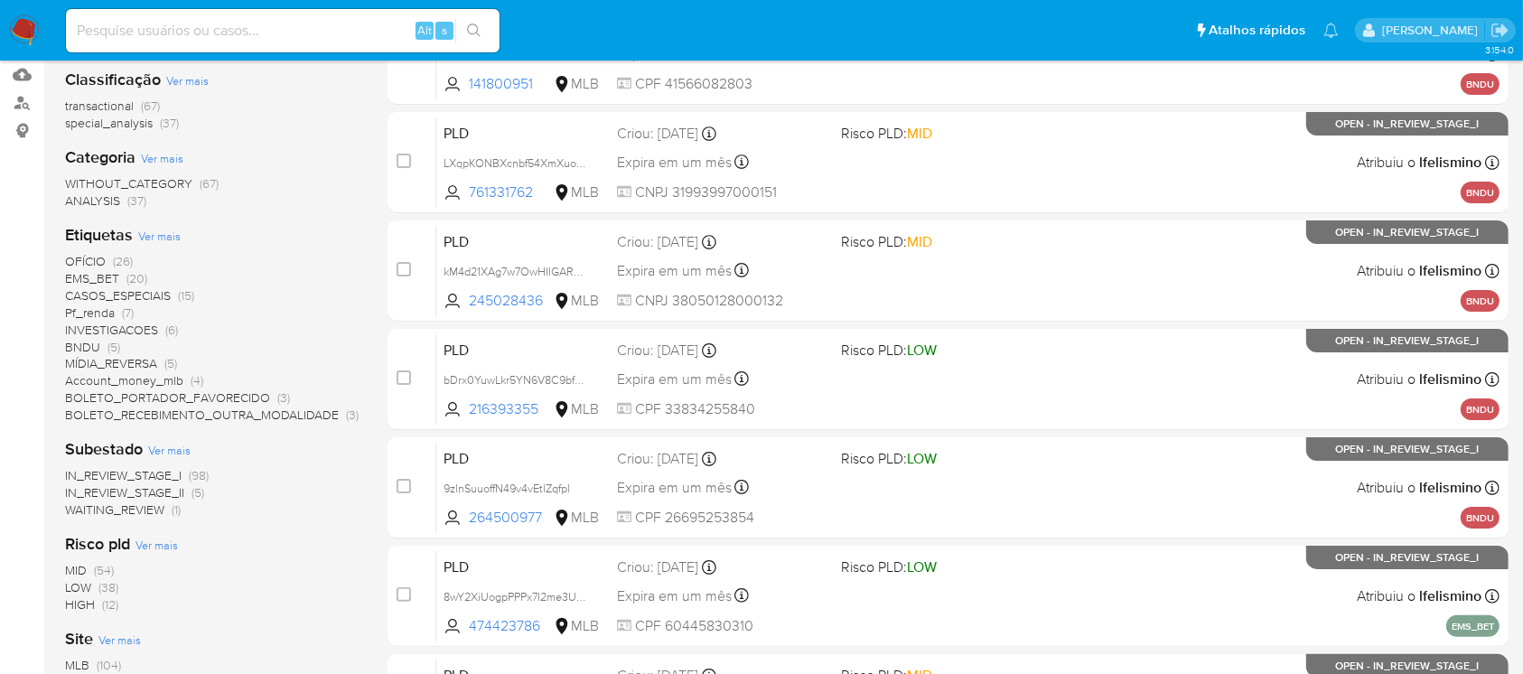
click at [76, 343] on span "BNDU" at bounding box center [82, 347] width 35 height 18
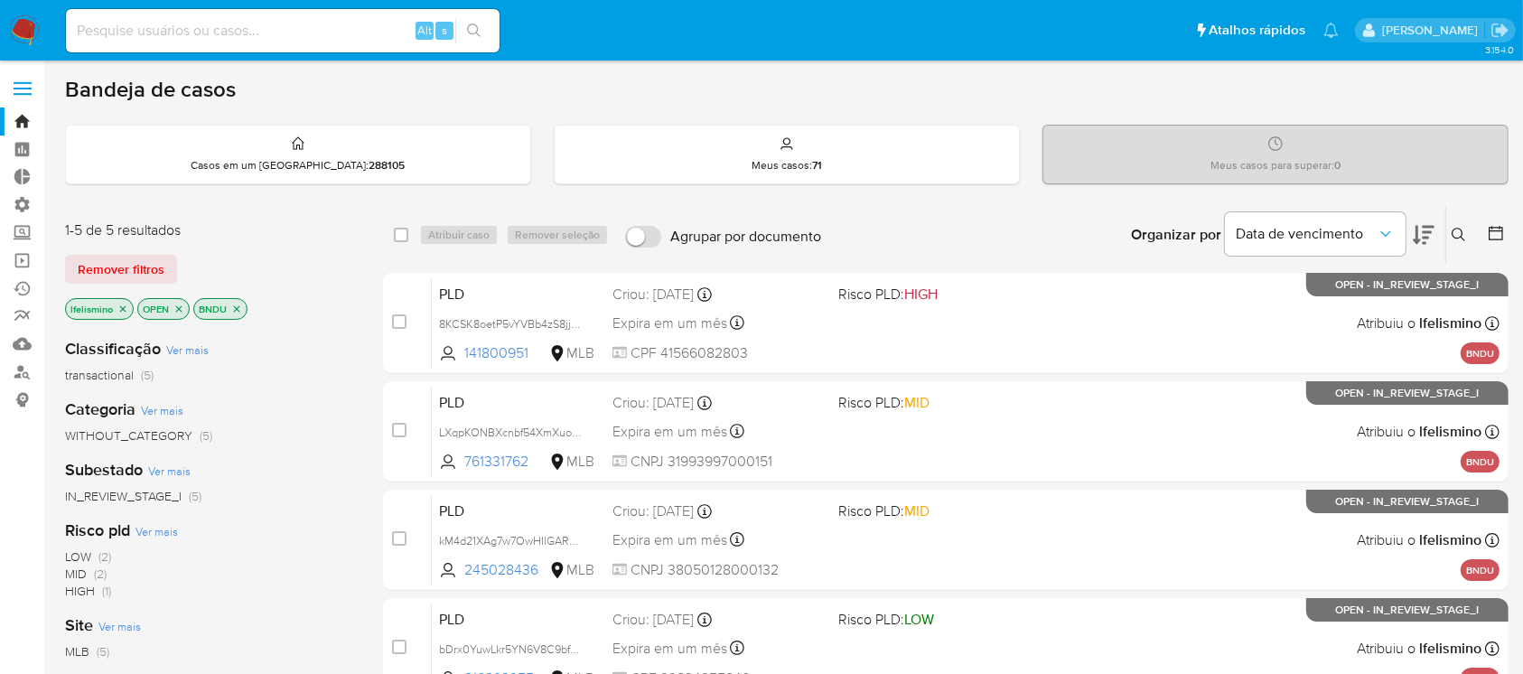
click at [122, 307] on icon "close-filter" at bounding box center [122, 308] width 11 height 11
click at [378, 33] on input at bounding box center [283, 30] width 434 height 23
click at [96, 273] on span "Remover filtros" at bounding box center [121, 268] width 87 height 25
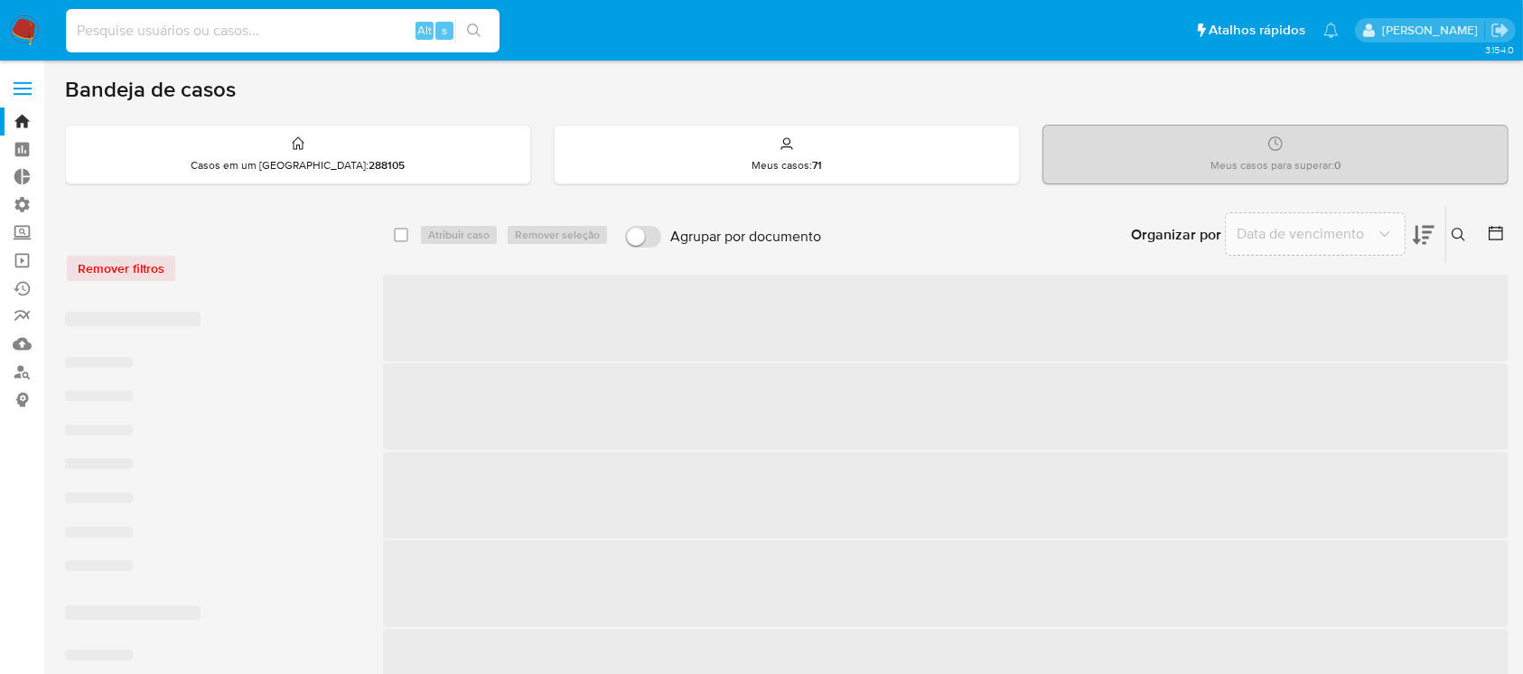
click at [173, 31] on input at bounding box center [283, 30] width 434 height 23
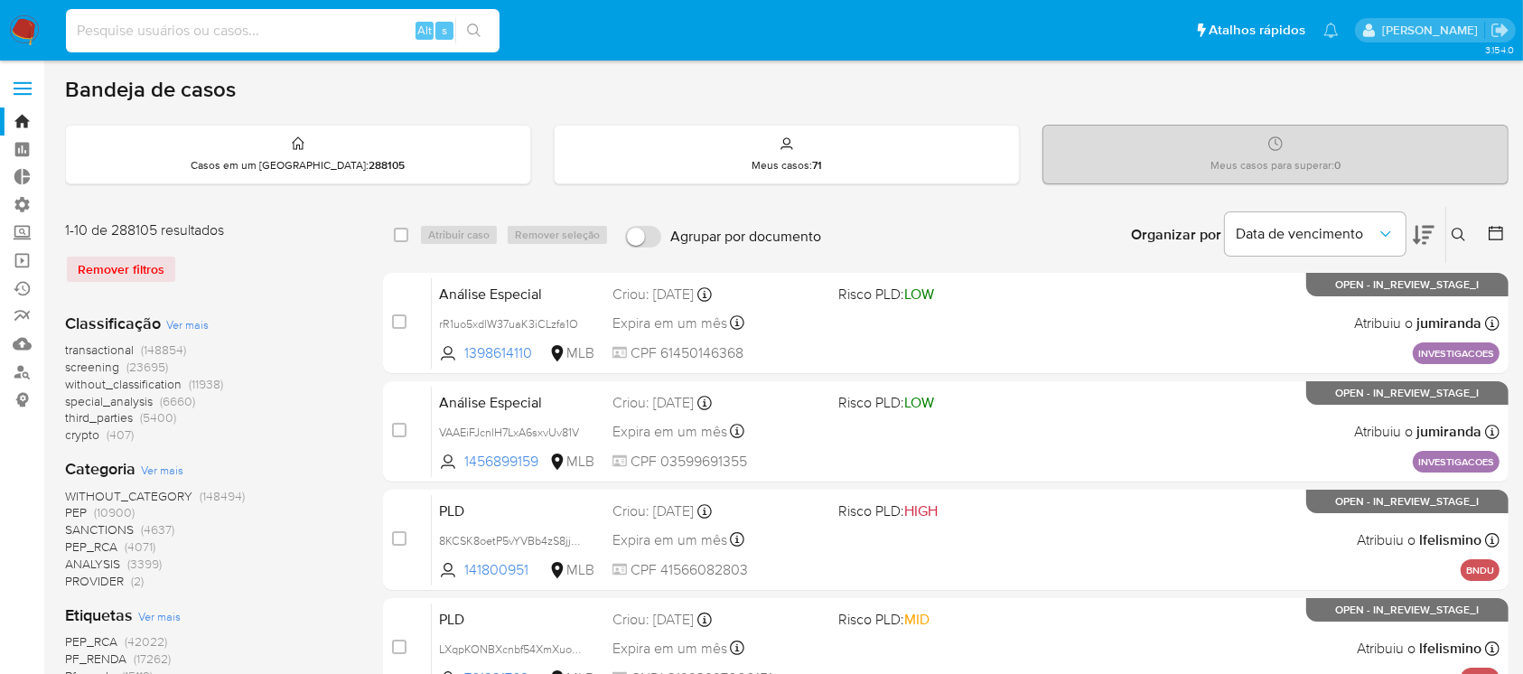
paste input "a00cseZgMHvIXl4WpIfXyNui"
type input "a00cseZgMHvIXl4WpIfXyNui"
click at [482, 31] on button "search-icon" at bounding box center [473, 30] width 37 height 25
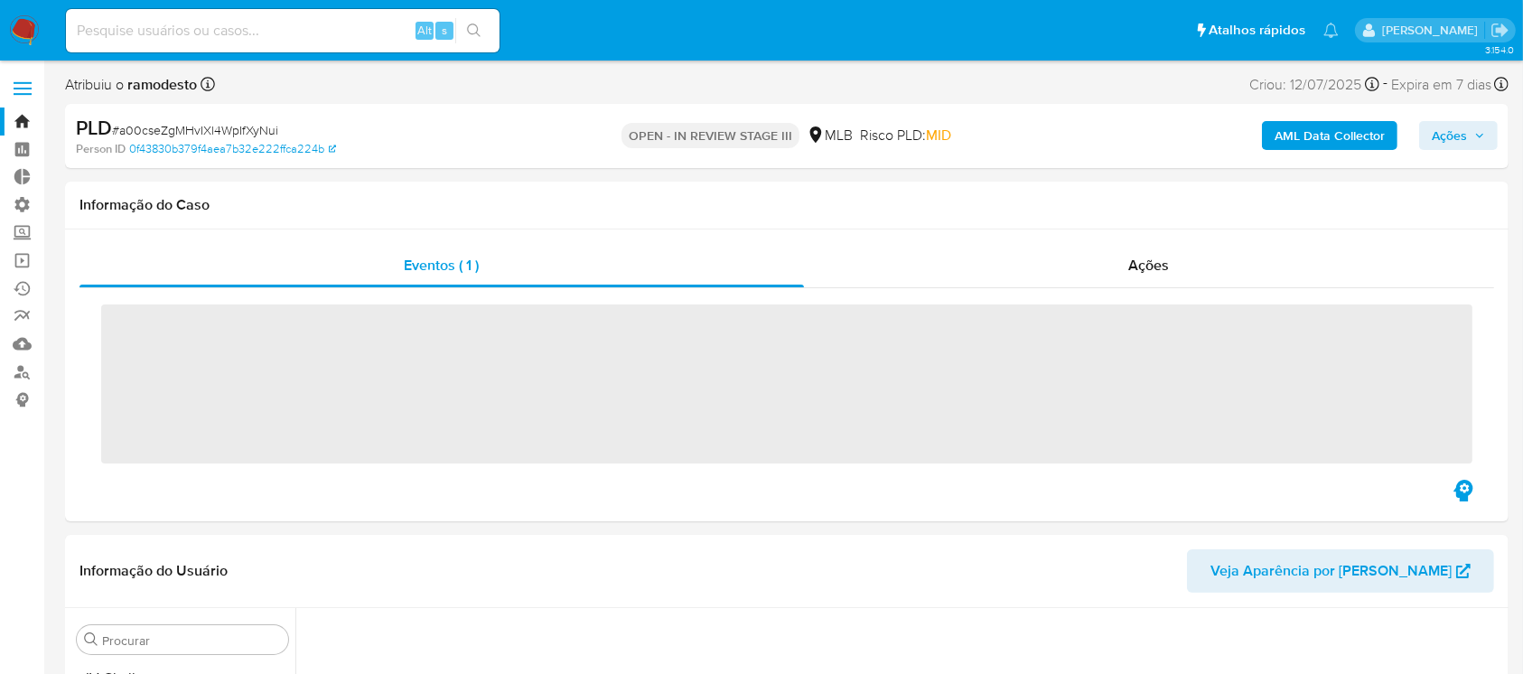
scroll to position [807, 0]
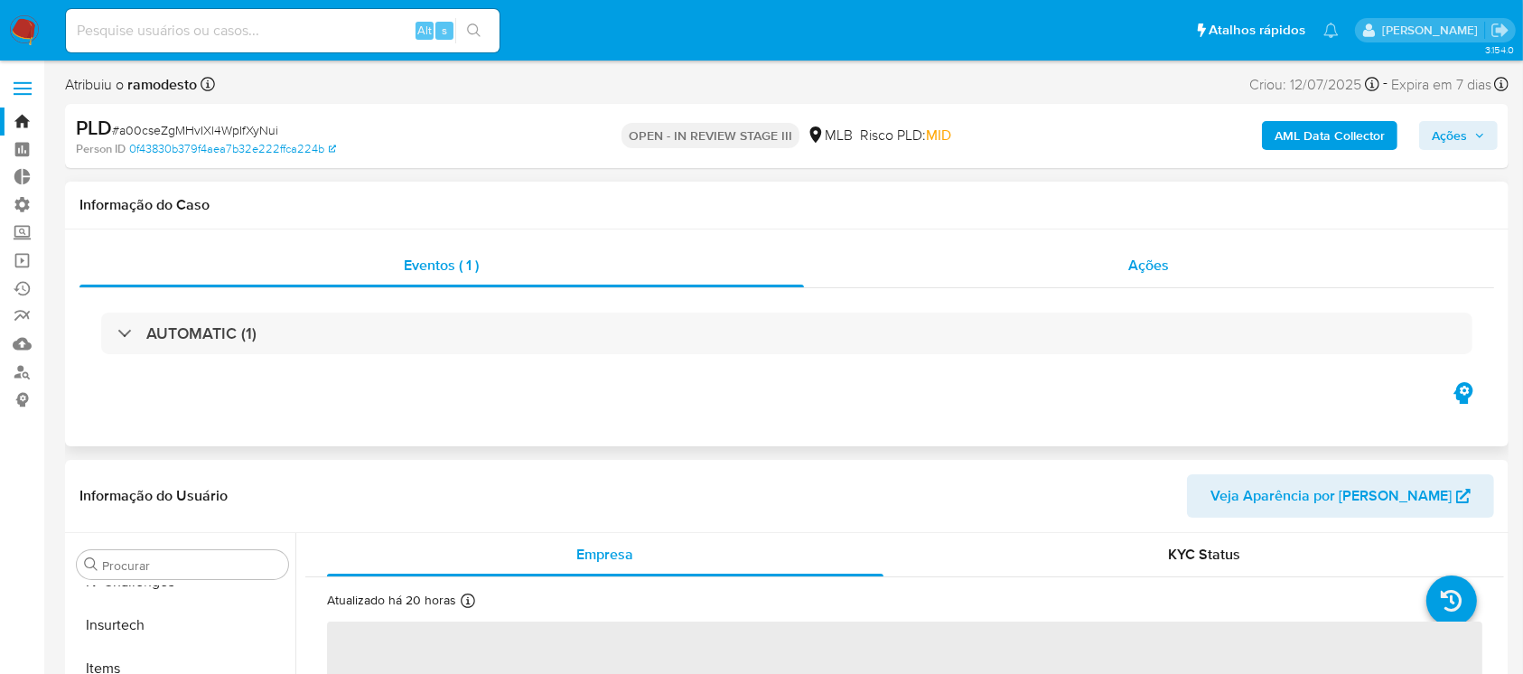
select select "10"
click at [1155, 255] on span "Ações" at bounding box center [1149, 265] width 41 height 21
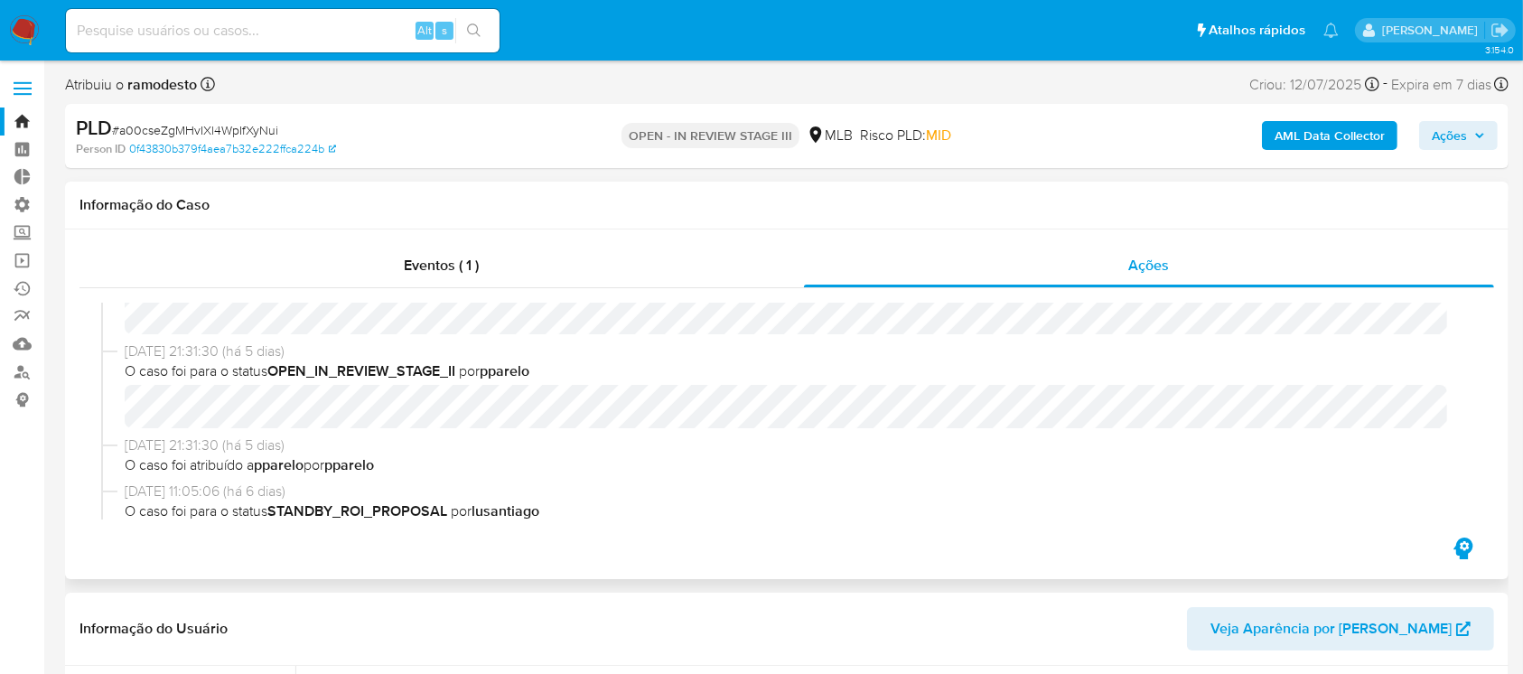
scroll to position [670, 0]
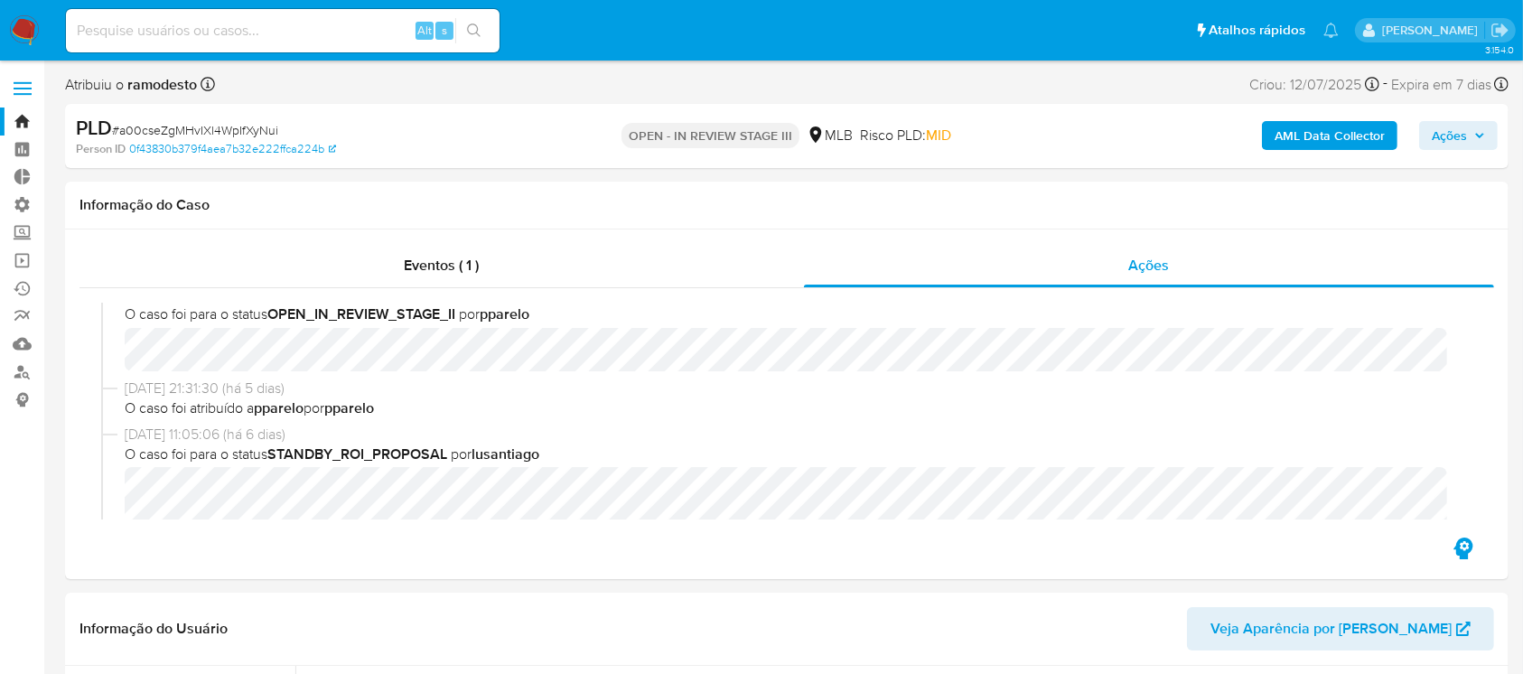
click at [20, 119] on link "Bandeja" at bounding box center [107, 121] width 215 height 28
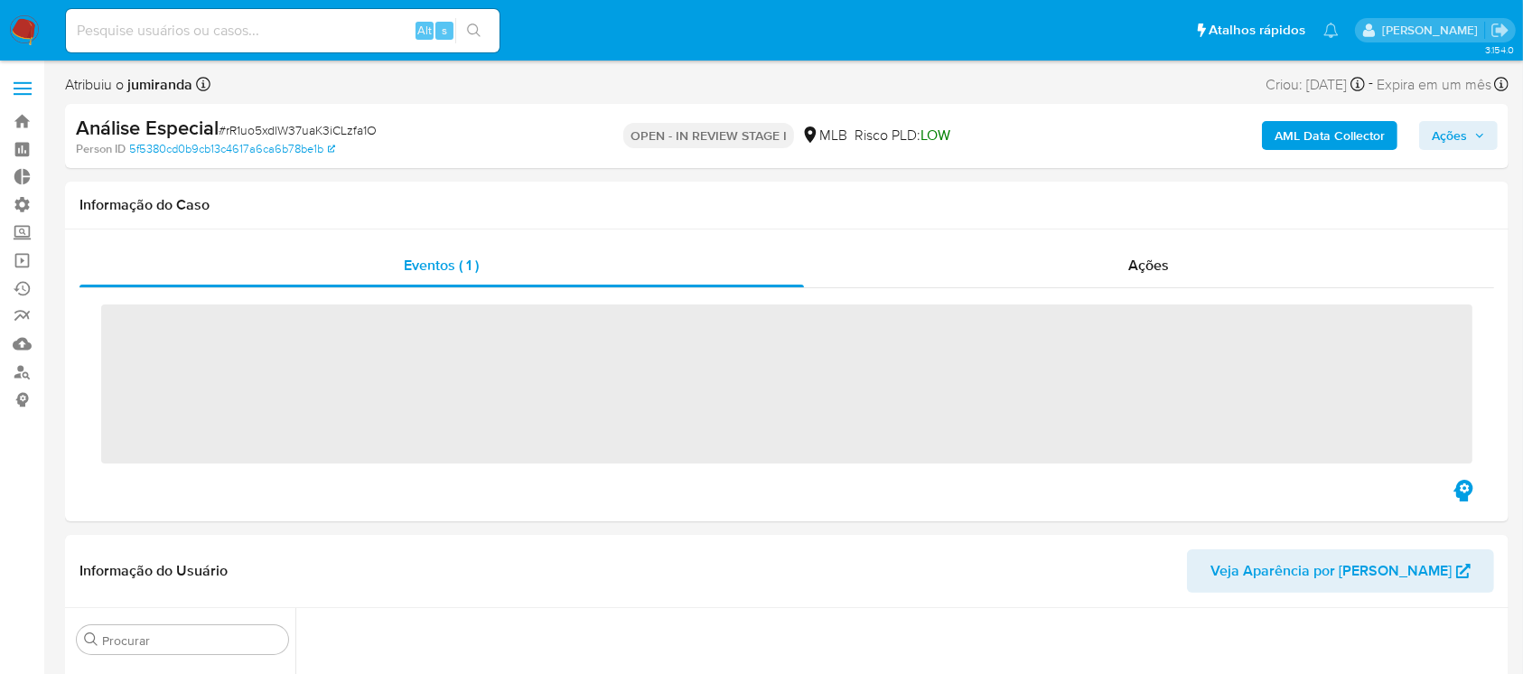
scroll to position [807, 0]
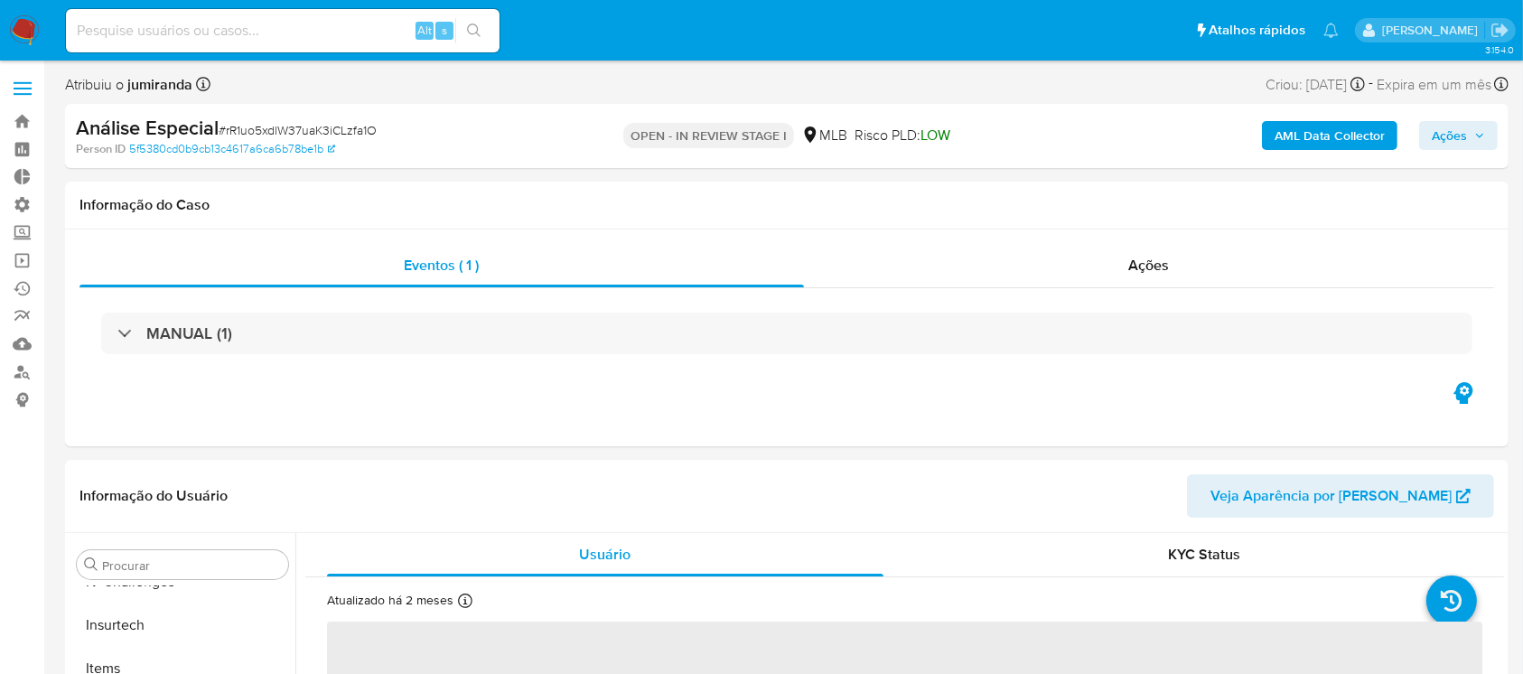
click at [1444, 133] on span "Ações" at bounding box center [1449, 135] width 35 height 29
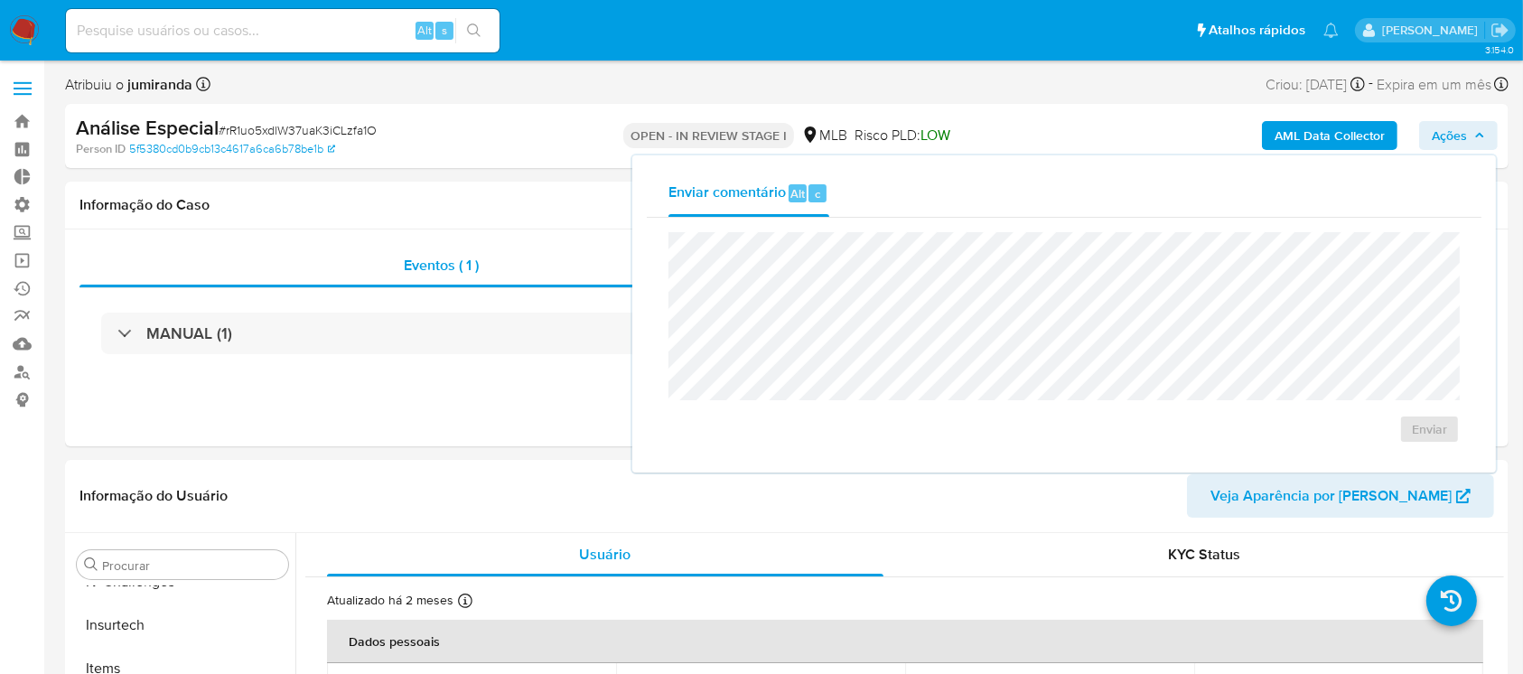
select select "10"
click at [1432, 424] on span "Enviar" at bounding box center [1429, 428] width 35 height 25
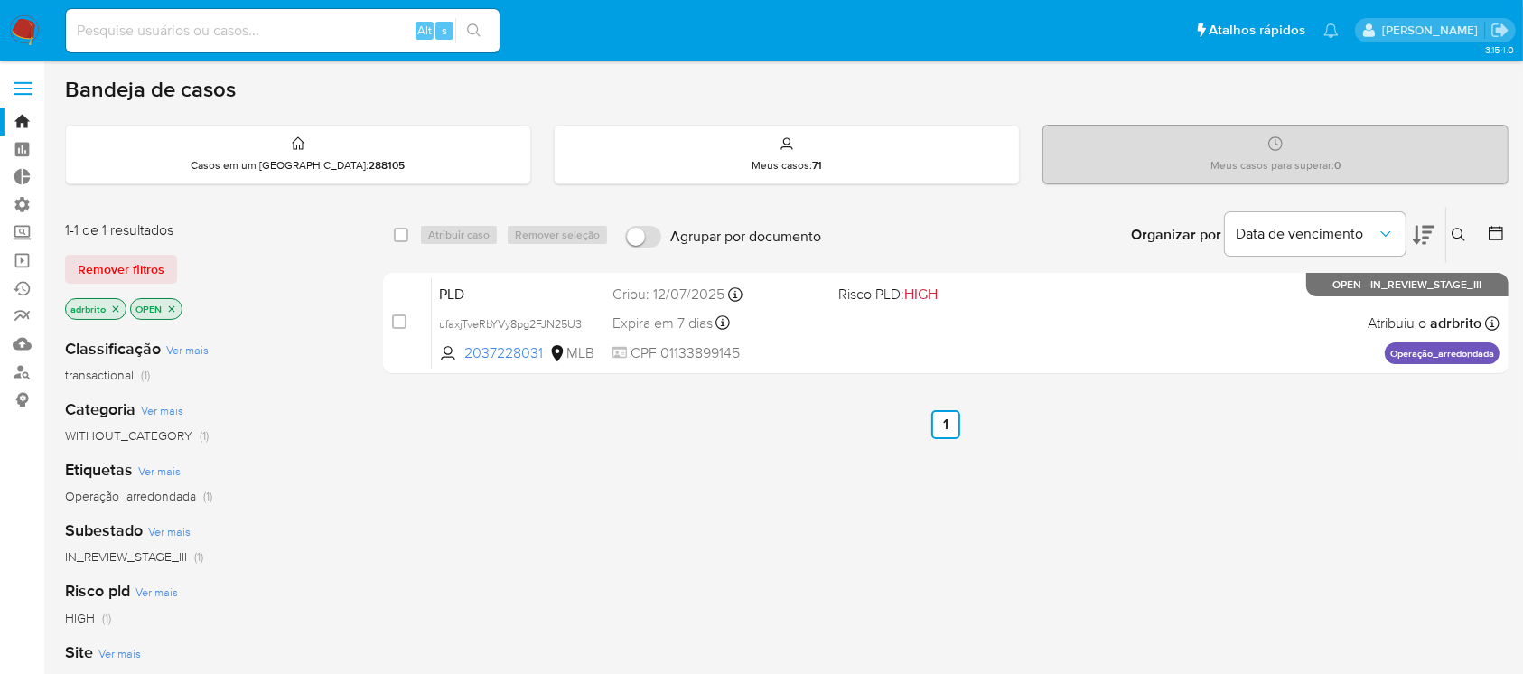
click at [113, 307] on icon "close-filter" at bounding box center [115, 308] width 11 height 11
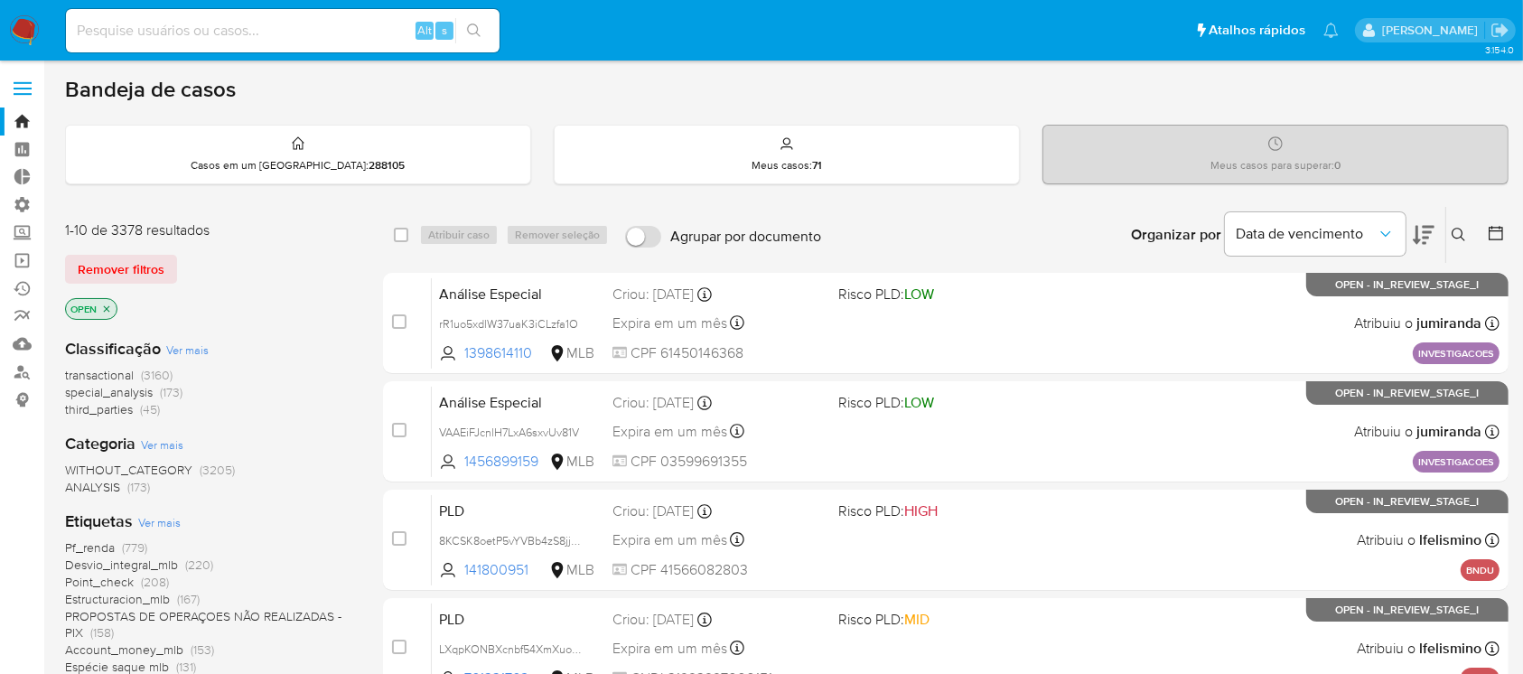
scroll to position [751, 0]
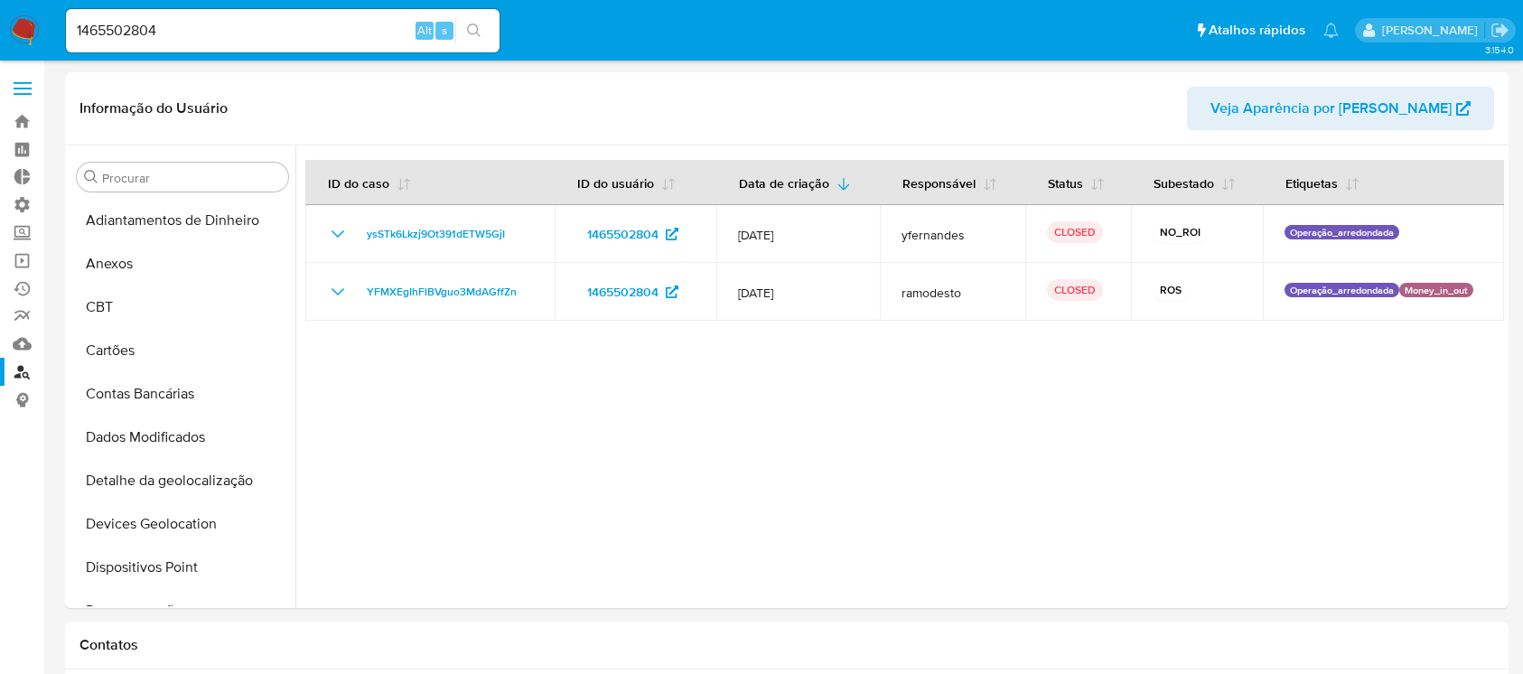
select select "10"
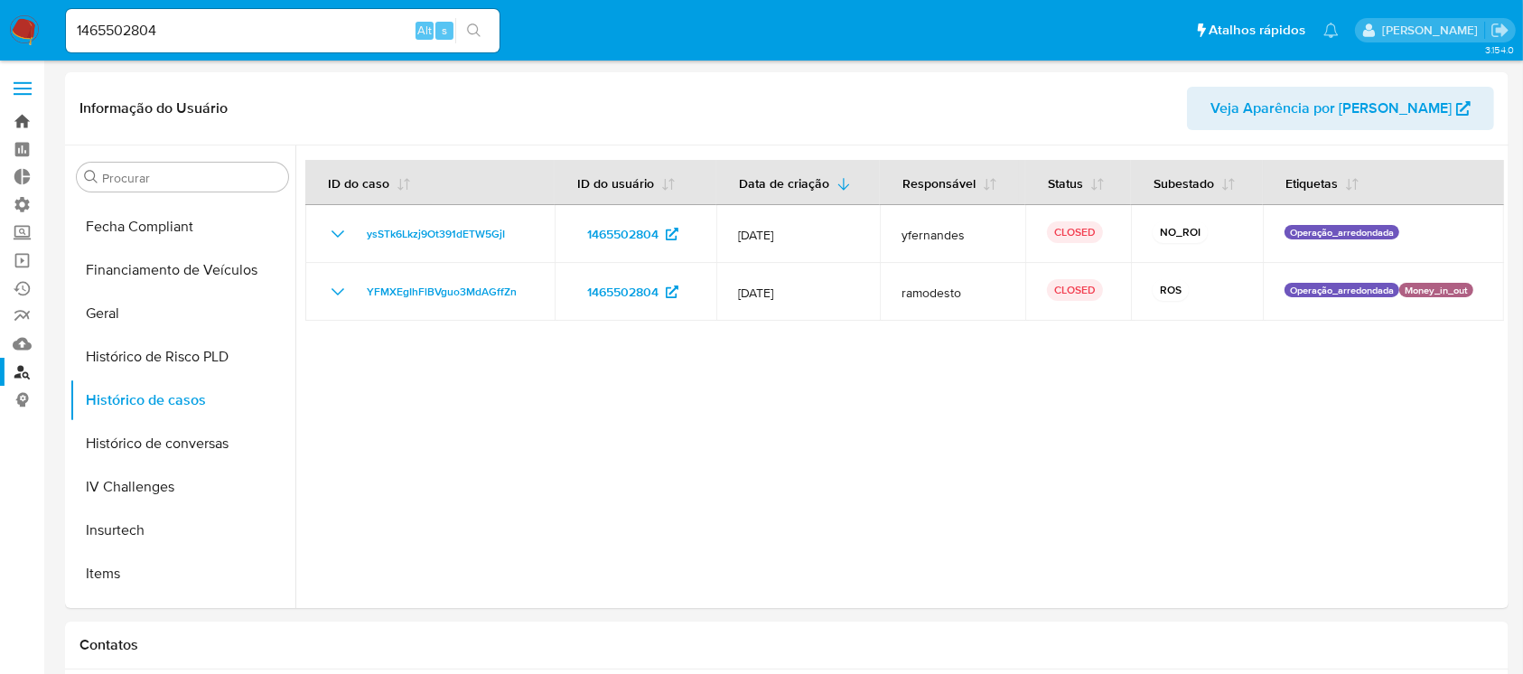
click at [13, 110] on link "Bandeja" at bounding box center [107, 121] width 215 height 28
